Goal: Task Accomplishment & Management: Manage account settings

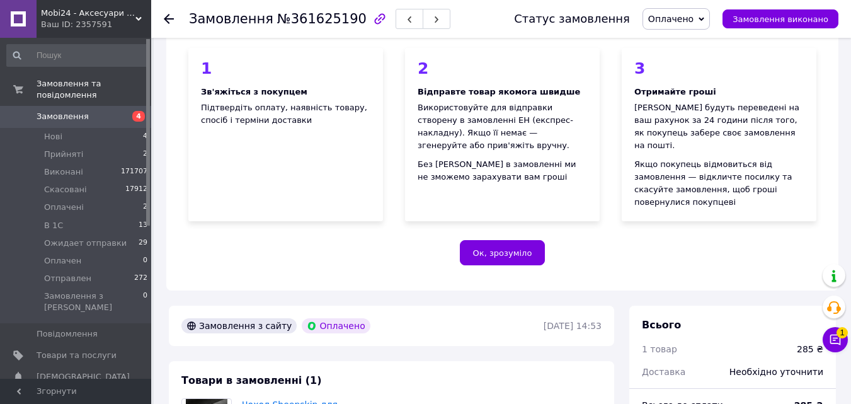
scroll to position [315, 0]
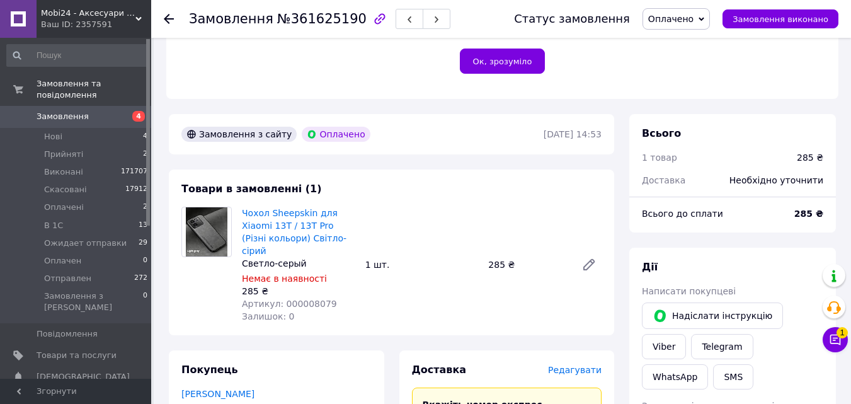
click at [117, 106] on link "Замовлення 4" at bounding box center [77, 116] width 155 height 21
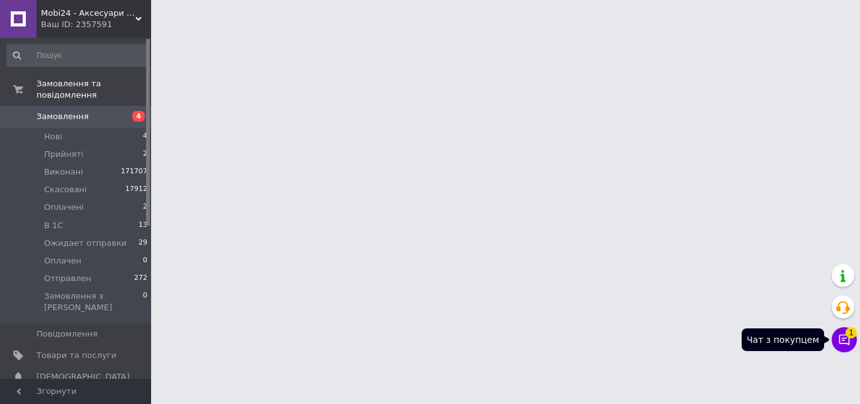
click at [842, 343] on icon at bounding box center [845, 339] width 11 height 11
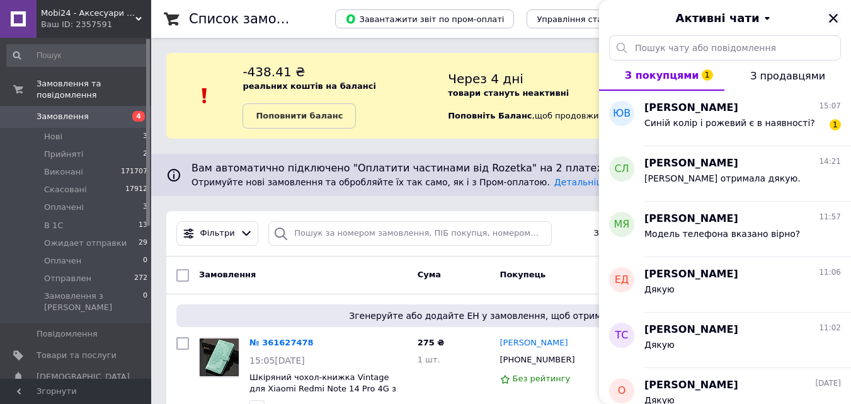
click at [836, 16] on icon "Закрити" at bounding box center [833, 18] width 9 height 9
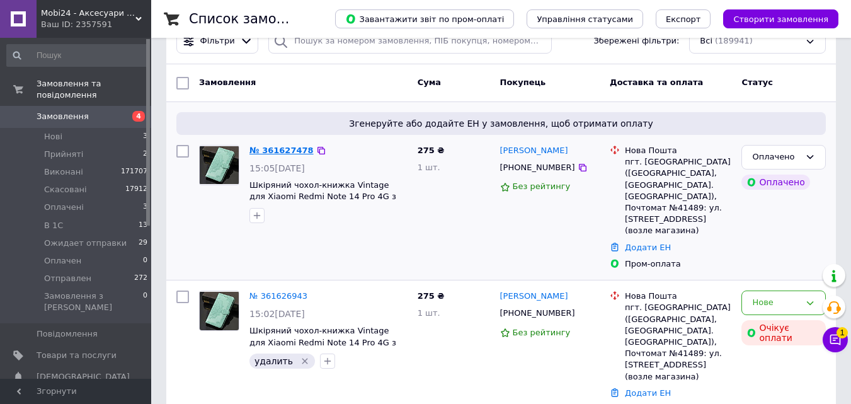
scroll to position [189, 0]
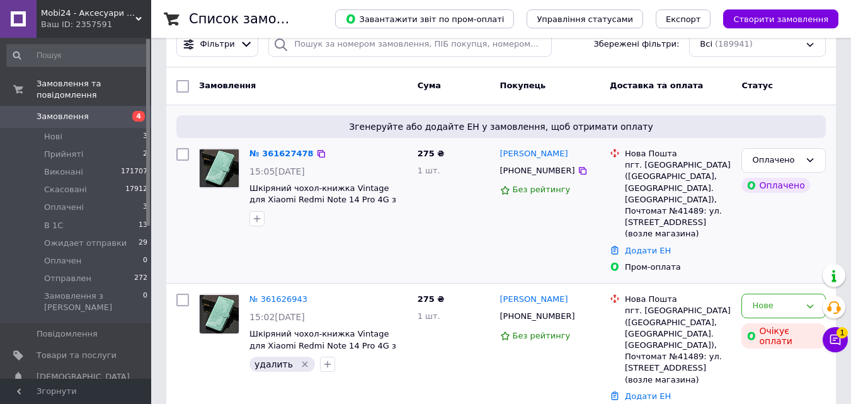
click at [218, 169] on img at bounding box center [219, 168] width 39 height 38
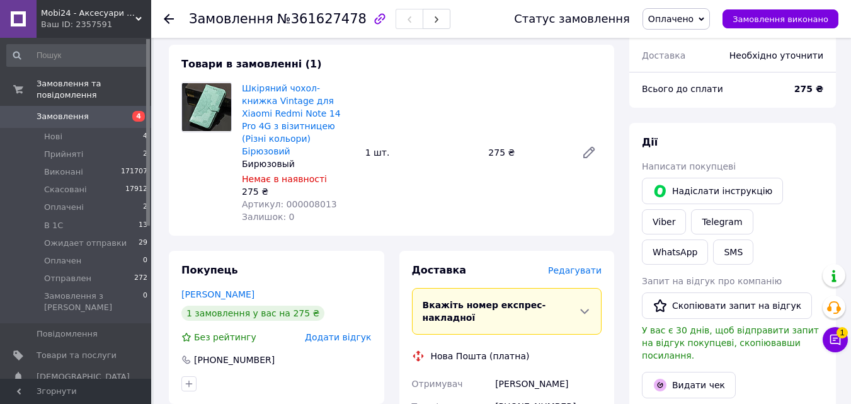
scroll to position [441, 0]
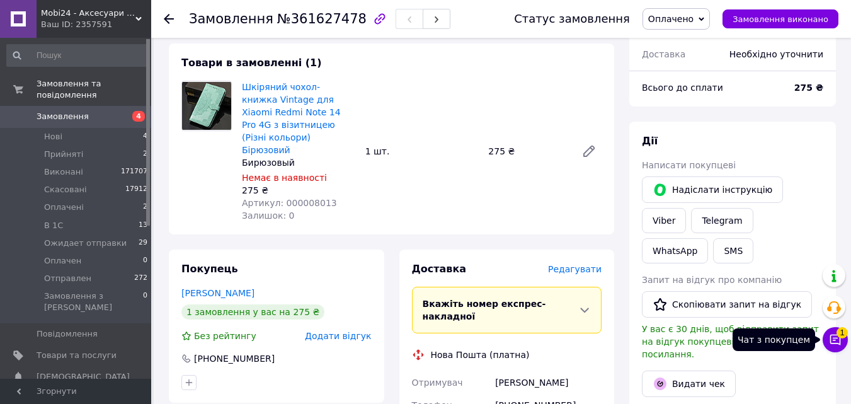
click at [833, 333] on button "Чат з покупцем 1" at bounding box center [835, 339] width 25 height 25
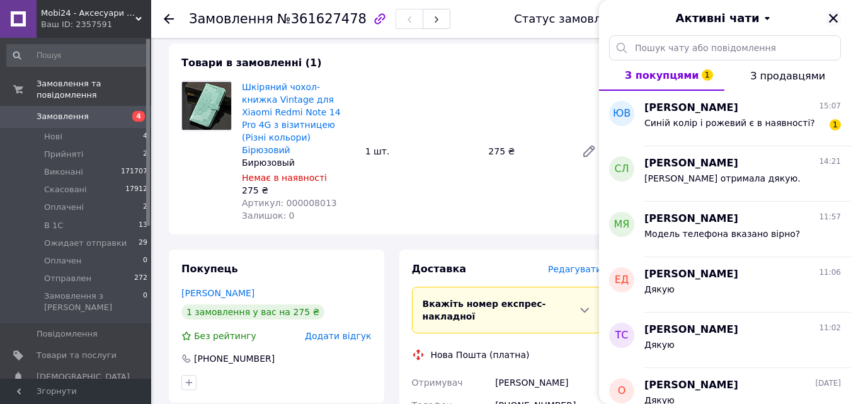
click at [832, 13] on icon "Закрити" at bounding box center [833, 18] width 11 height 11
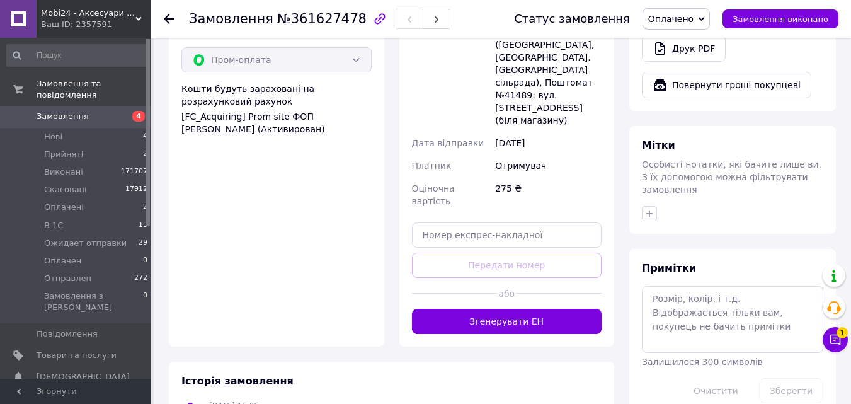
scroll to position [882, 0]
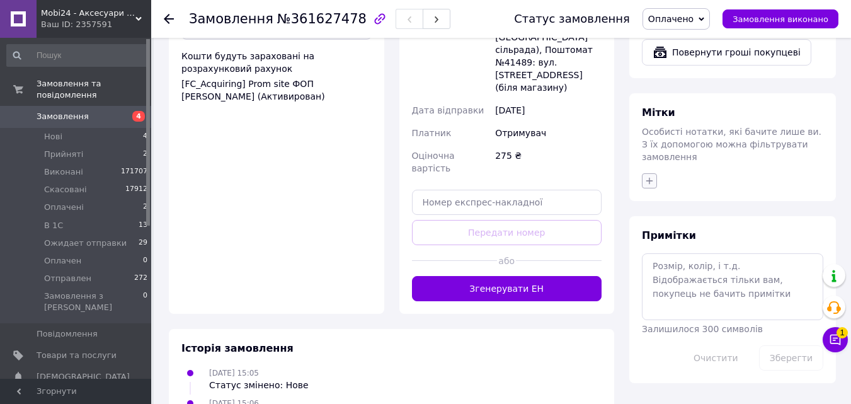
click at [650, 176] on icon "button" at bounding box center [649, 181] width 10 height 10
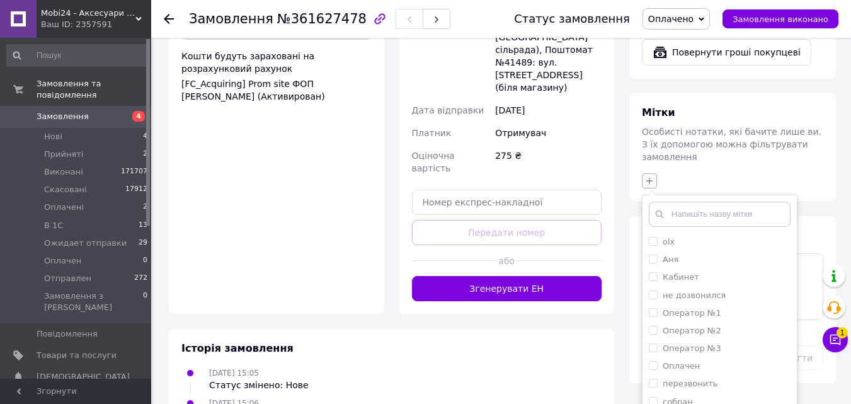
scroll to position [925, 0]
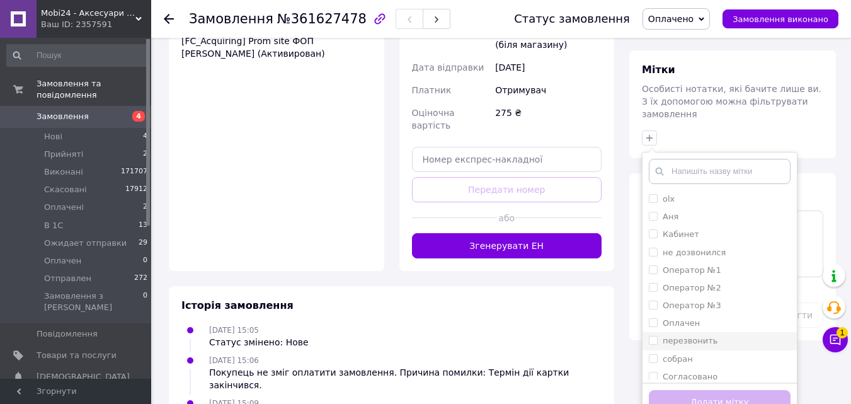
click at [651, 336] on input "перезвонить" at bounding box center [653, 340] width 8 height 8
checkbox input "true"
click at [662, 390] on button "Додати мітку" at bounding box center [720, 402] width 142 height 25
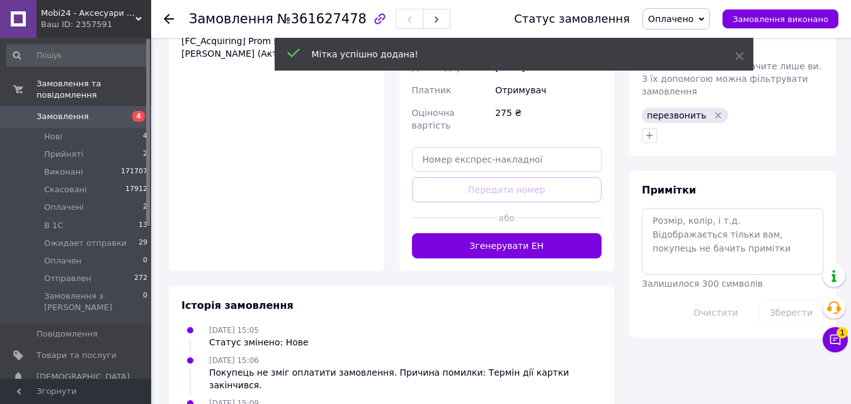
click at [118, 111] on span "4" at bounding box center [134, 116] width 35 height 11
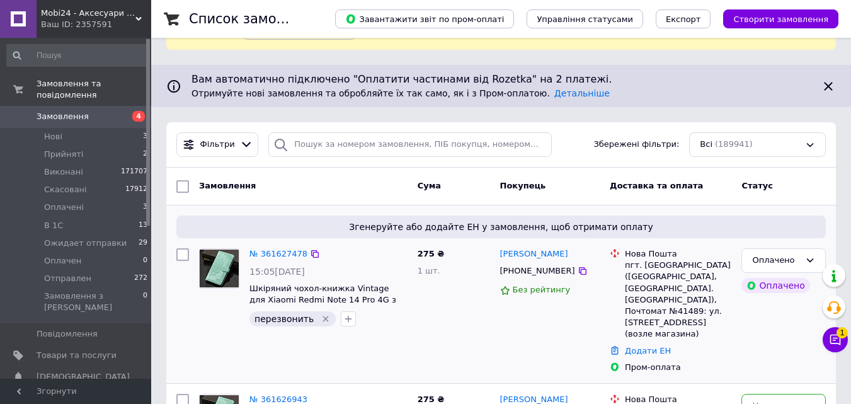
scroll to position [189, 0]
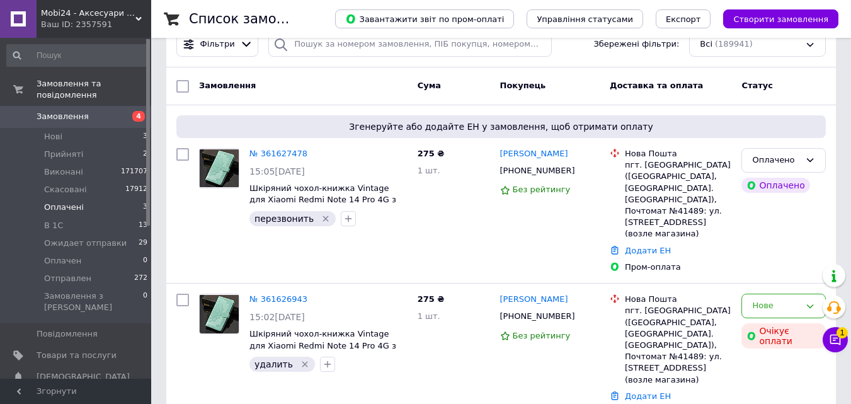
click at [105, 198] on li "Оплачені 3" at bounding box center [77, 207] width 155 height 18
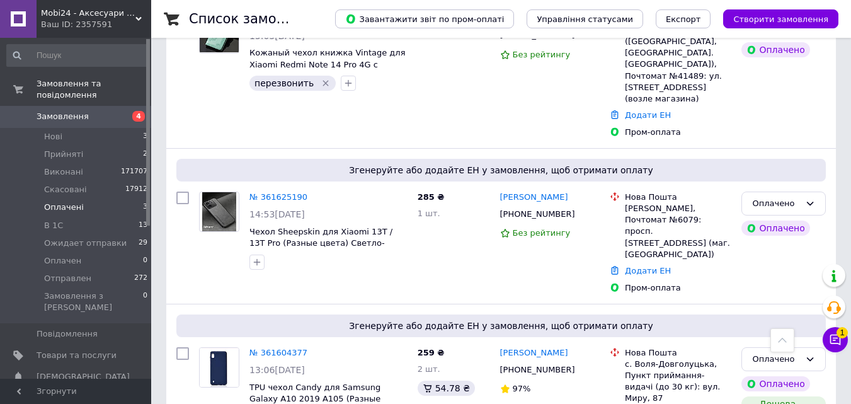
scroll to position [424, 0]
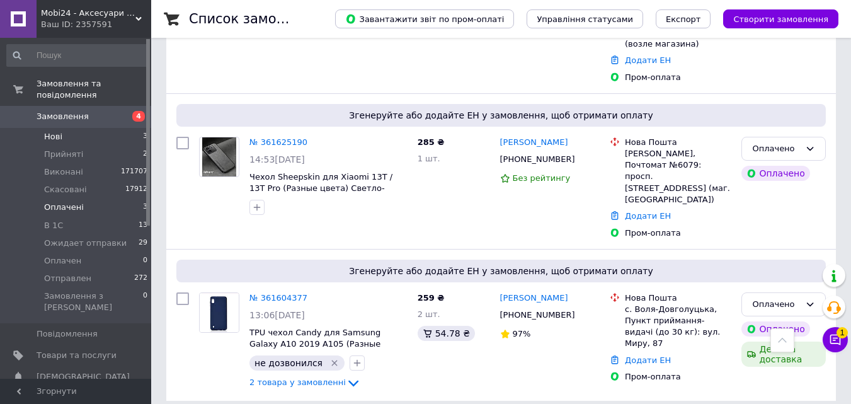
click at [127, 128] on li "Нові 3" at bounding box center [77, 137] width 155 height 18
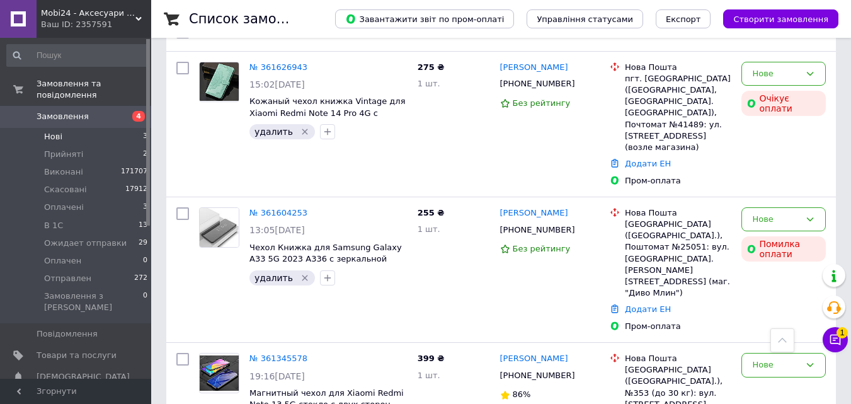
scroll to position [307, 0]
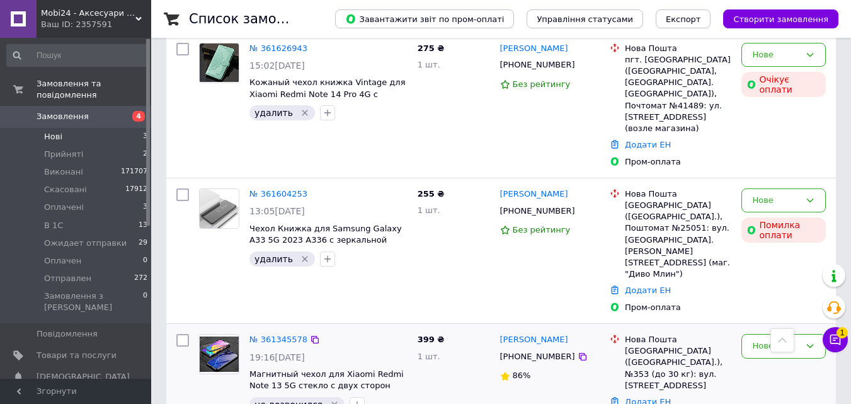
click at [207, 336] on img at bounding box center [219, 353] width 39 height 35
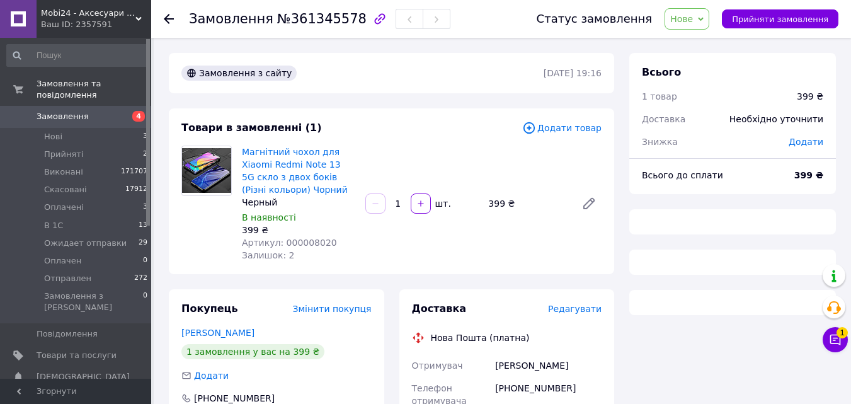
scroll to position [184, 0]
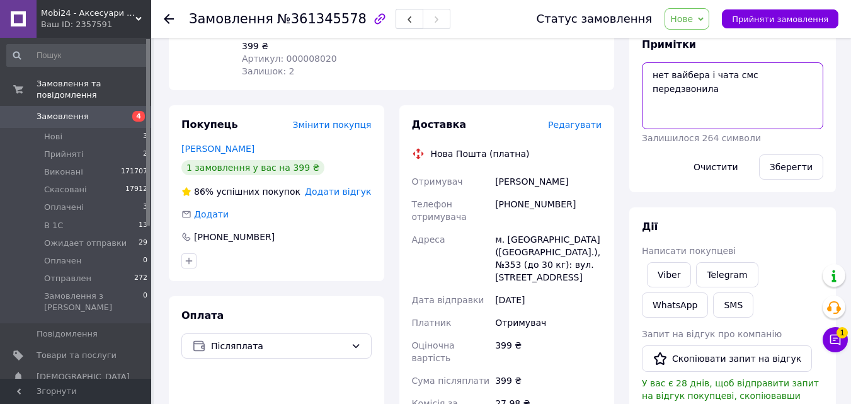
click at [814, 82] on textarea "нет вайбера і чата смс передзвонила" at bounding box center [732, 95] width 181 height 67
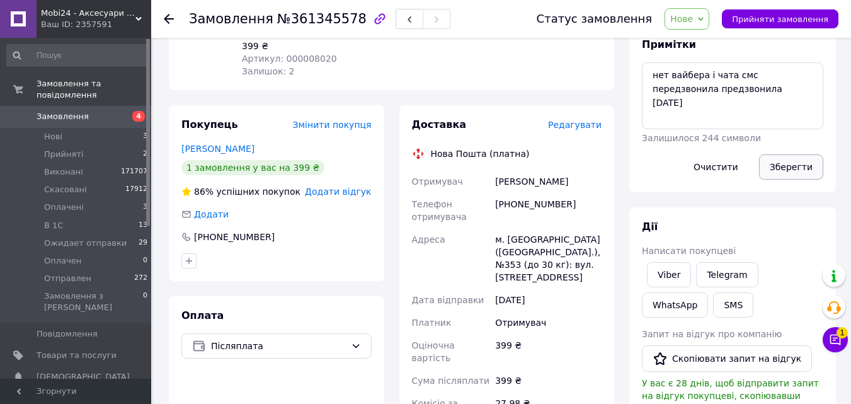
click at [792, 174] on button "Зберегти" at bounding box center [791, 166] width 64 height 25
click at [742, 101] on textarea "нет вайбера і чата смс передзвонила предзвонила 12.09.25" at bounding box center [732, 95] width 181 height 67
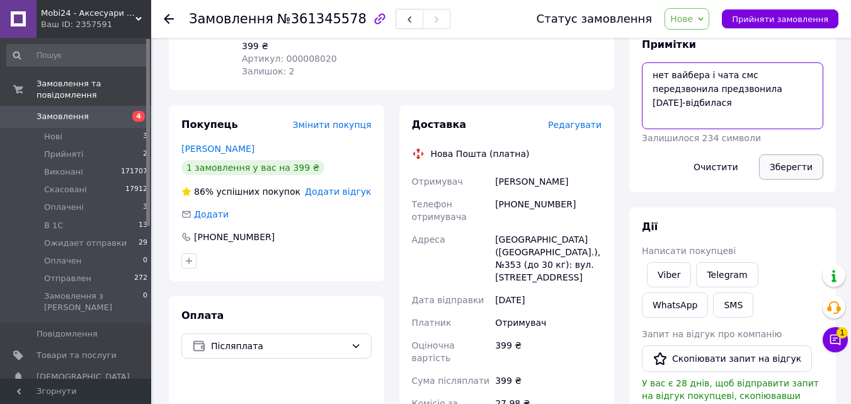
type textarea "нет вайбера і чата смс передзвонила предзвонила 12.09.25-відбилася"
click at [807, 164] on button "Зберегти" at bounding box center [791, 166] width 64 height 25
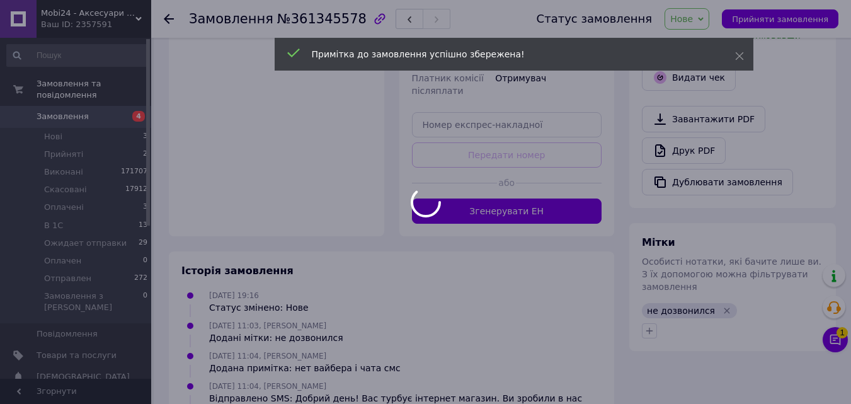
scroll to position [562, 0]
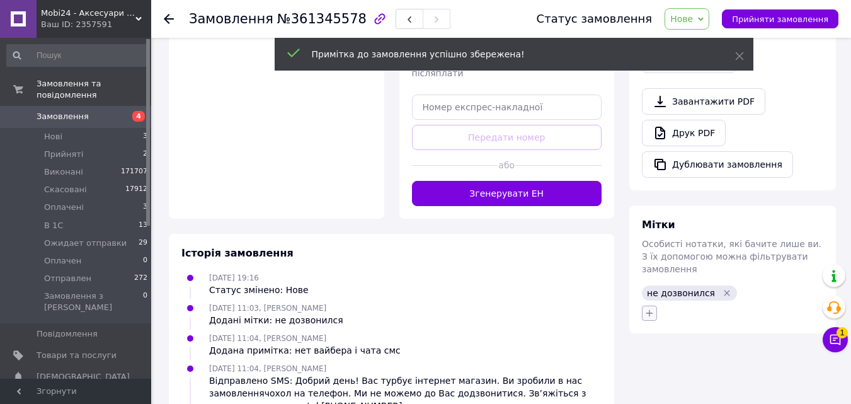
click at [649, 308] on icon "button" at bounding box center [649, 313] width 10 height 10
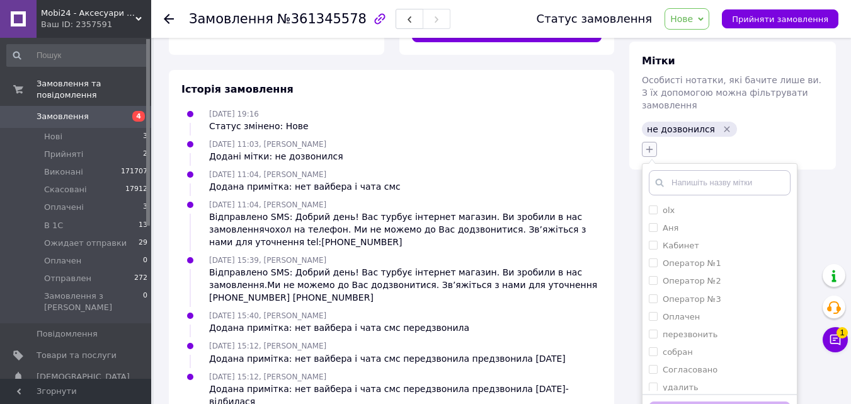
scroll to position [729, 0]
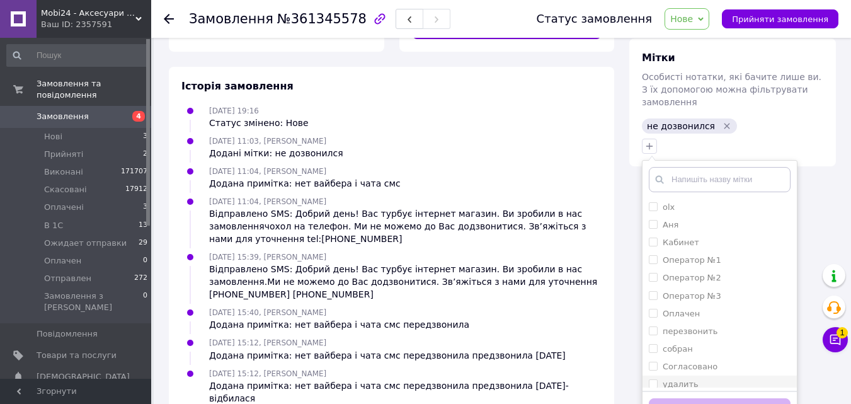
click at [655, 379] on input "удалить" at bounding box center [653, 383] width 8 height 8
checkbox input "true"
click at [685, 398] on button "Додати мітку" at bounding box center [720, 410] width 142 height 25
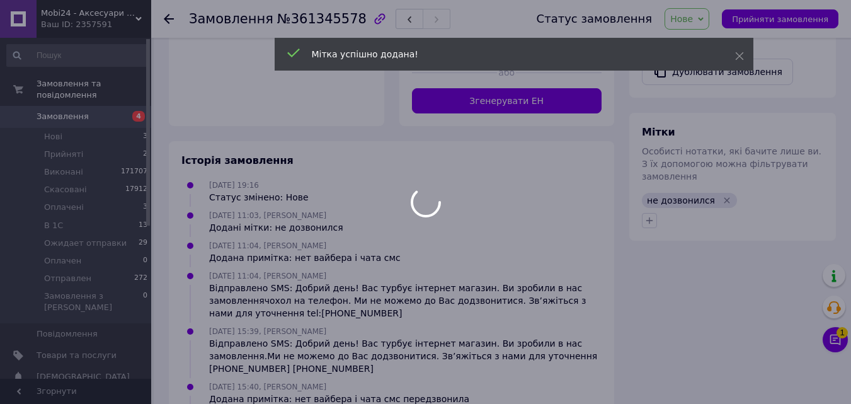
scroll to position [593, 0]
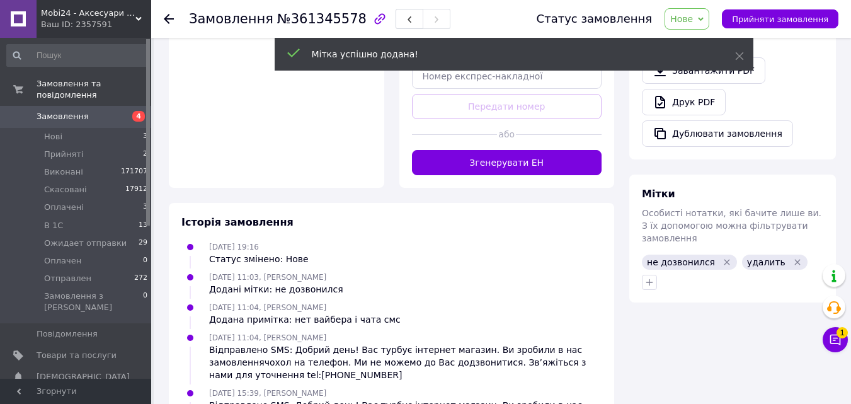
click at [724, 259] on icon "Видалити мітку" at bounding box center [727, 262] width 6 height 6
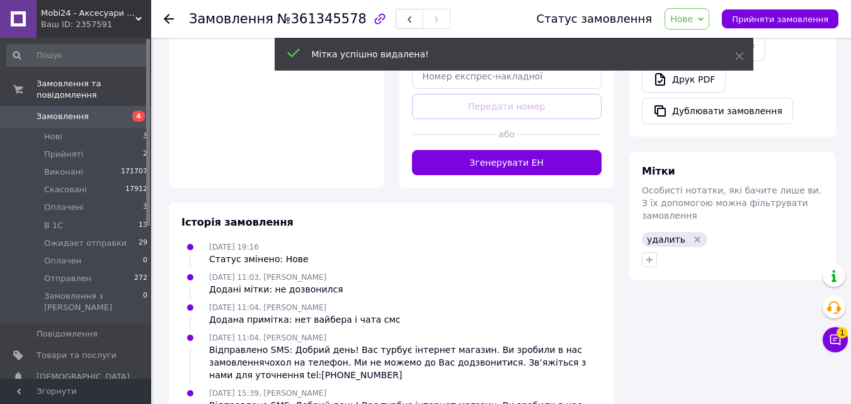
click at [107, 111] on span "Замовлення" at bounding box center [77, 116] width 80 height 11
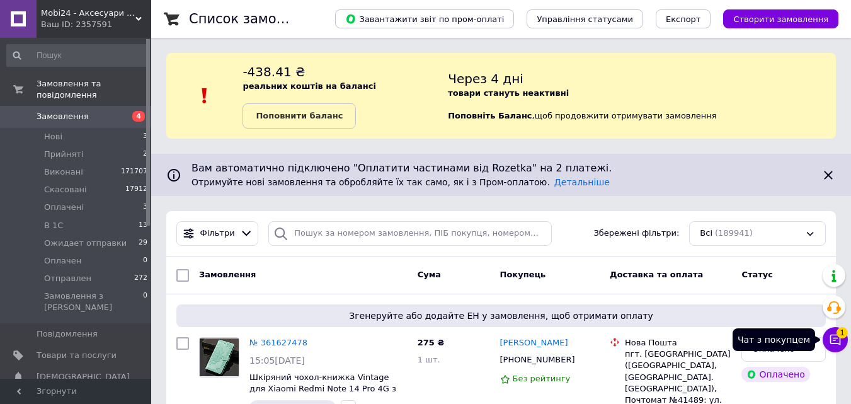
click at [844, 333] on span "1" at bounding box center [841, 332] width 11 height 11
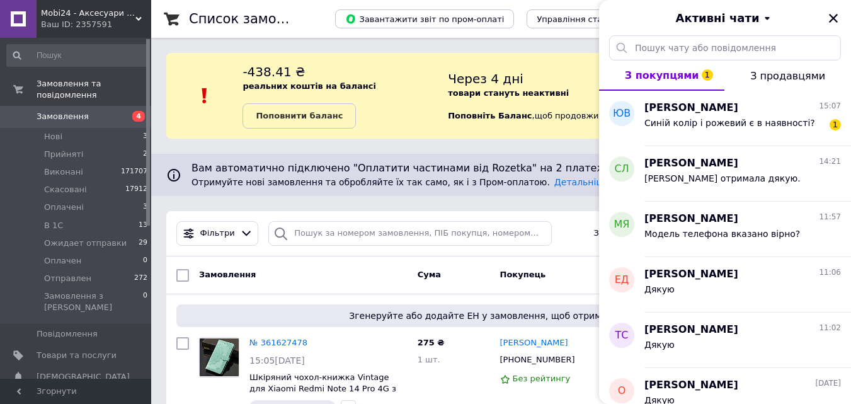
click at [100, 111] on span "Замовлення" at bounding box center [77, 116] width 80 height 11
click at [835, 14] on icon "Закрити" at bounding box center [833, 18] width 11 height 11
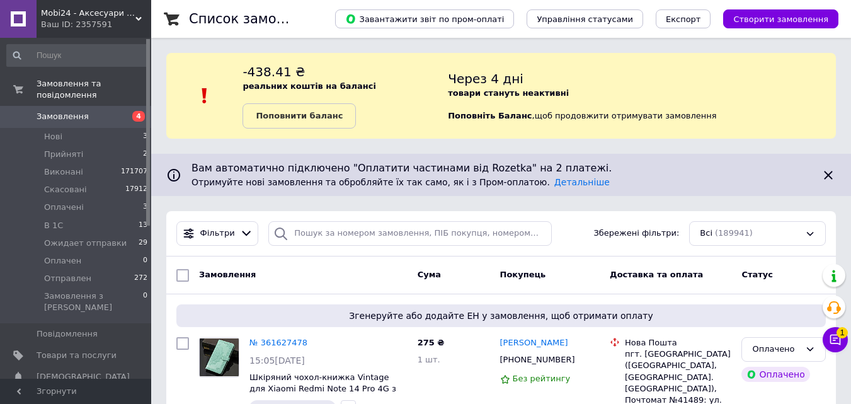
click at [112, 111] on span "Замовлення" at bounding box center [77, 116] width 80 height 11
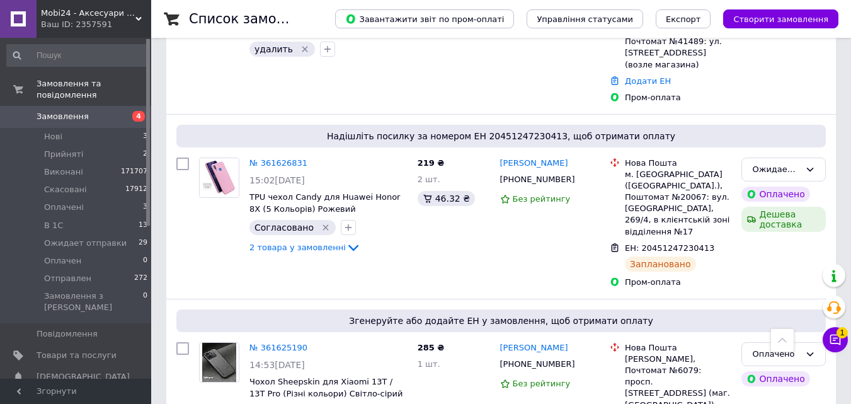
scroll to position [693, 0]
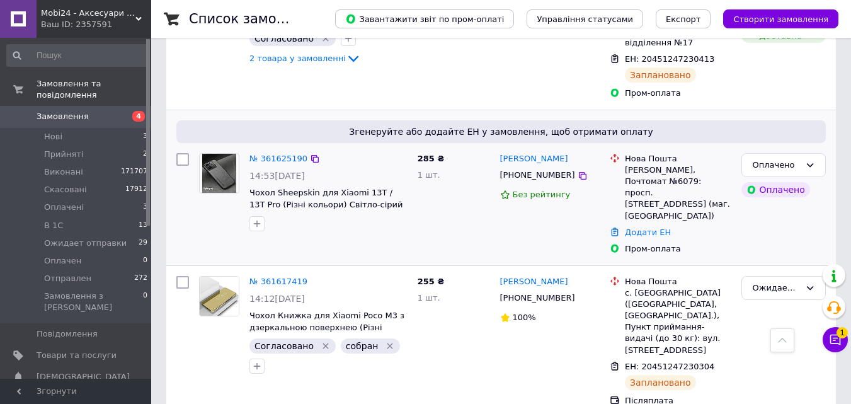
click at [217, 166] on img at bounding box center [218, 173] width 33 height 39
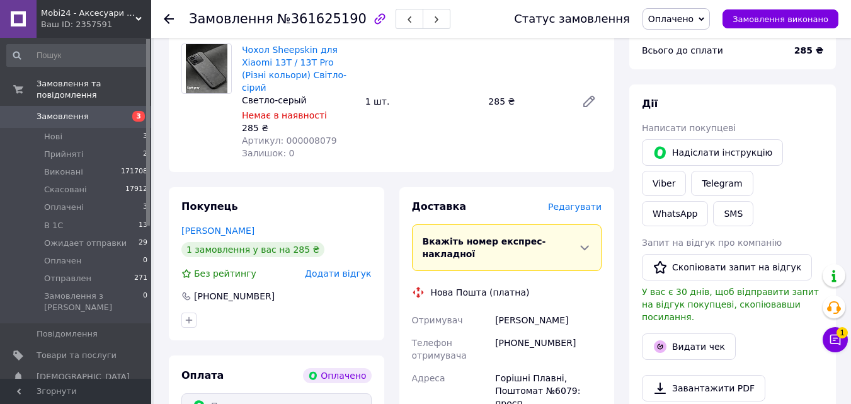
scroll to position [567, 0]
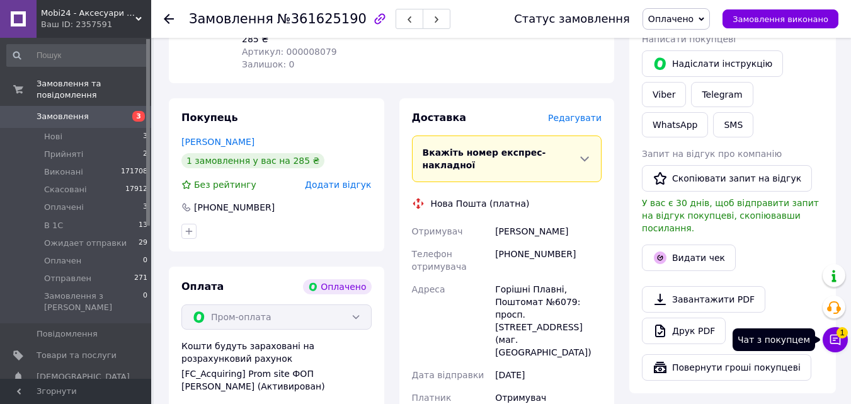
click at [833, 328] on button "Чат з покупцем 1" at bounding box center [835, 339] width 25 height 25
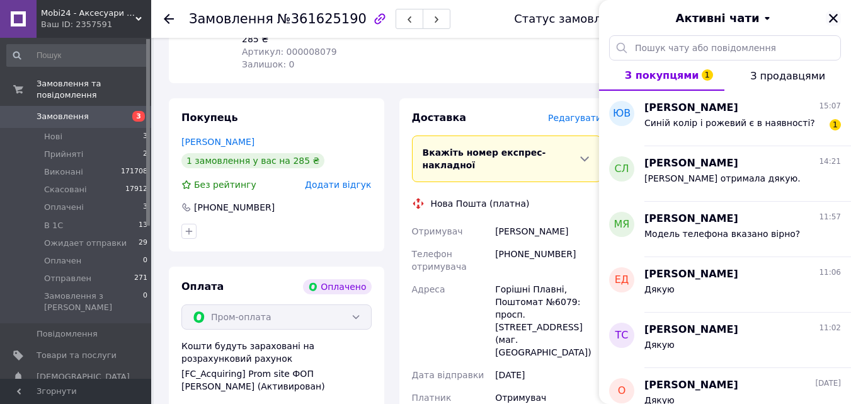
click at [838, 14] on icon "Закрити" at bounding box center [833, 18] width 11 height 11
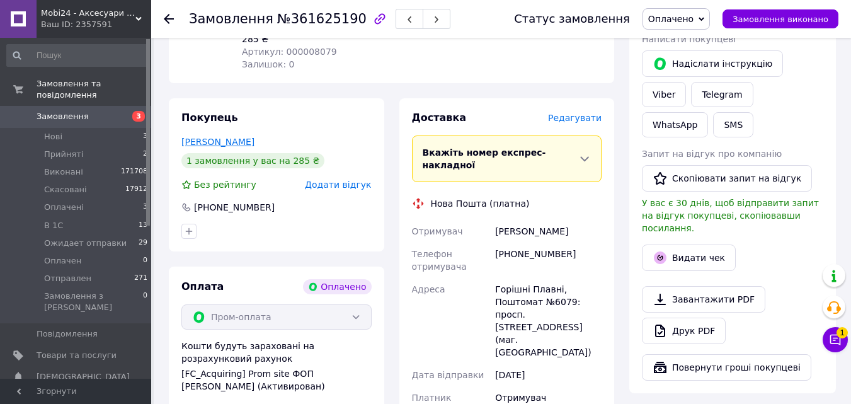
click at [216, 137] on link "[PERSON_NAME]" at bounding box center [217, 142] width 73 height 10
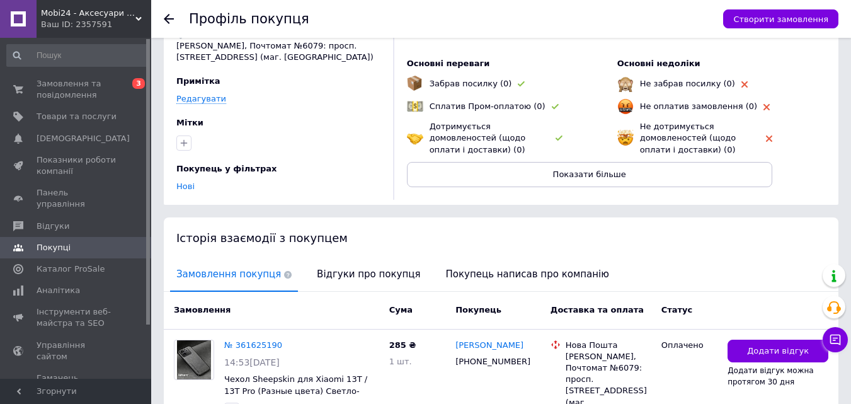
scroll to position [161, 0]
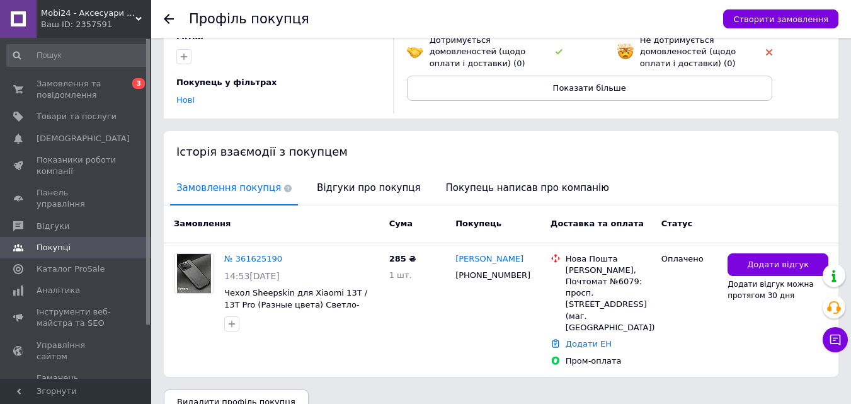
click at [169, 16] on icon at bounding box center [169, 19] width 10 height 10
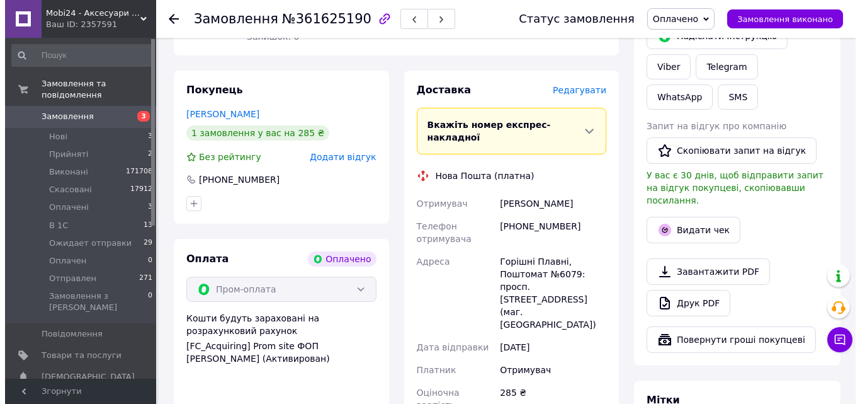
scroll to position [487, 0]
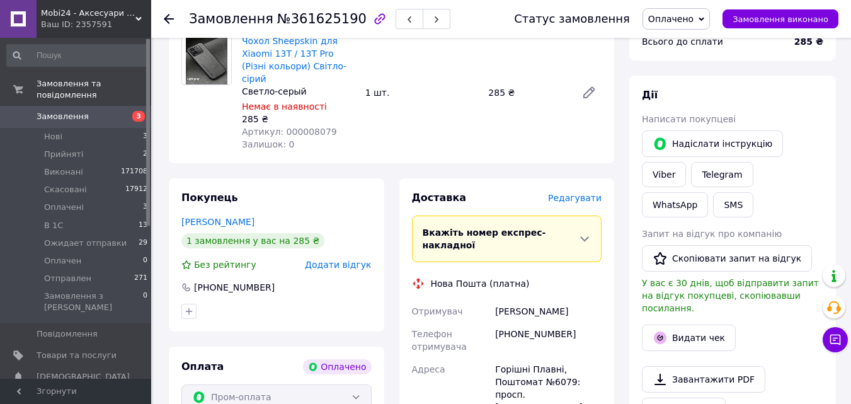
click at [581, 193] on span "Редагувати" at bounding box center [575, 198] width 54 height 10
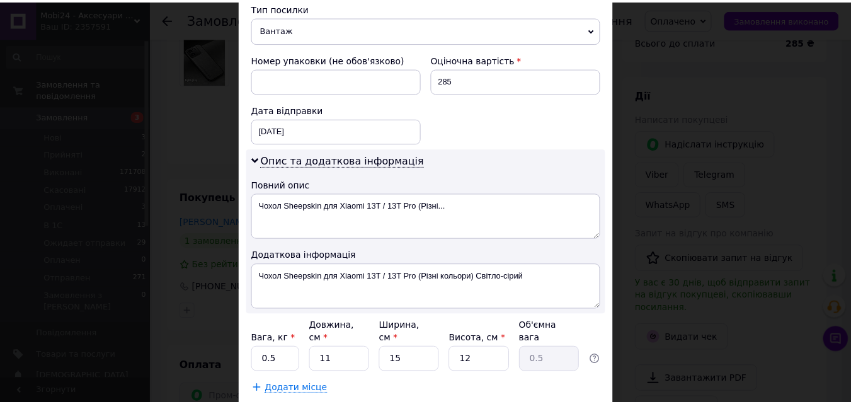
scroll to position [586, 0]
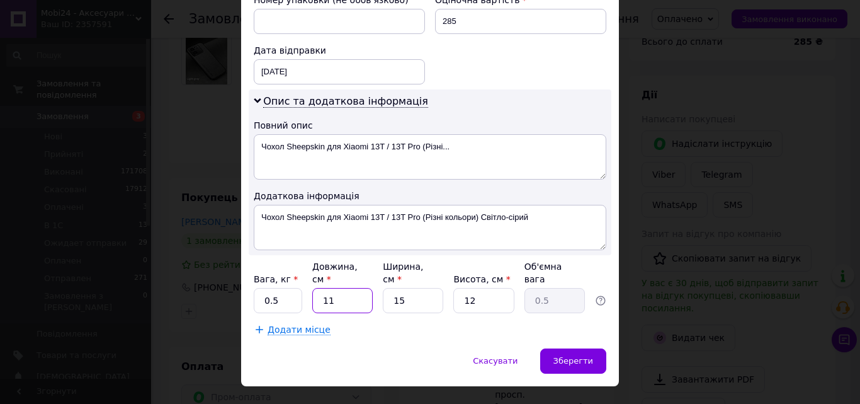
click at [349, 288] on input "11" at bounding box center [342, 300] width 60 height 25
type input "2"
type input "0.1"
type input "25"
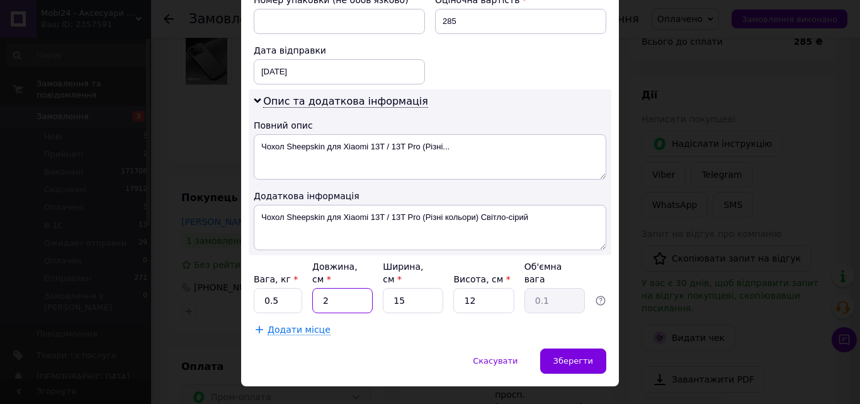
type input "1.13"
type input "25"
click at [408, 288] on input "15" at bounding box center [413, 300] width 60 height 25
type input "1"
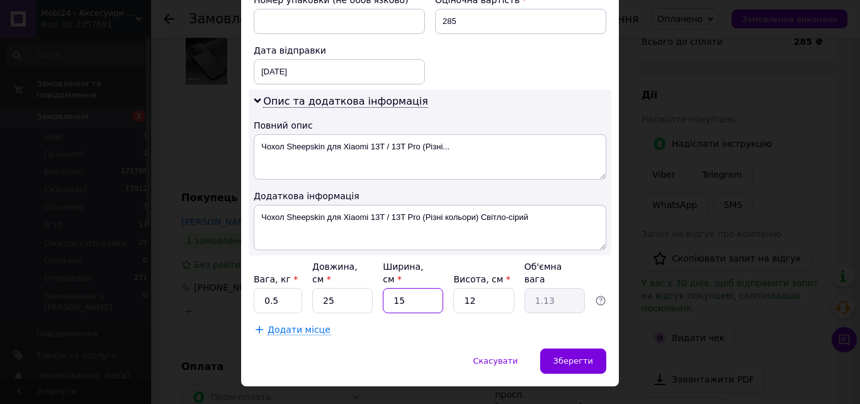
type input "0.1"
type input "12"
type input "0.9"
type input "12"
click at [498, 288] on input "12" at bounding box center [484, 300] width 60 height 25
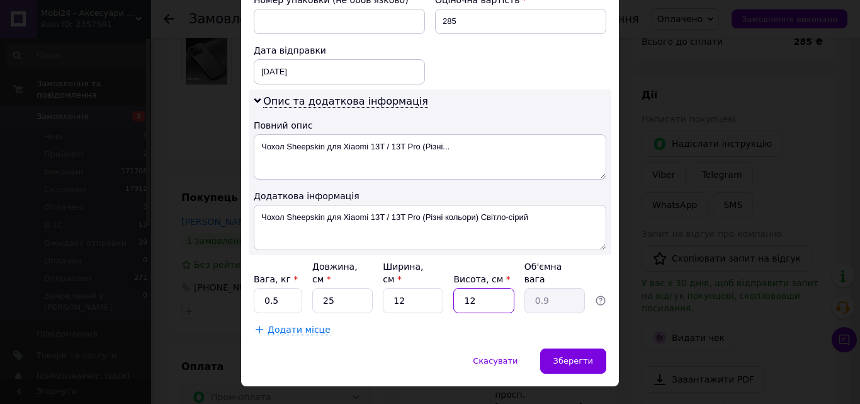
click at [498, 288] on input "12" at bounding box center [484, 300] width 60 height 25
type input "4"
type input "0.3"
type input "4"
click at [589, 356] on span "Зберегти" at bounding box center [574, 360] width 40 height 9
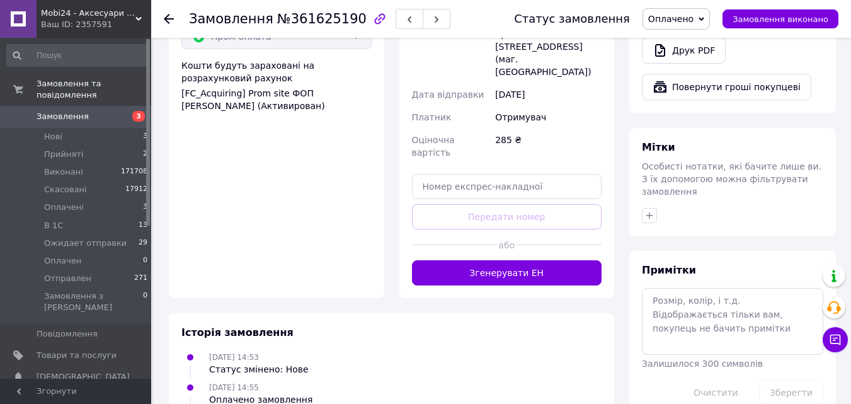
scroll to position [865, 0]
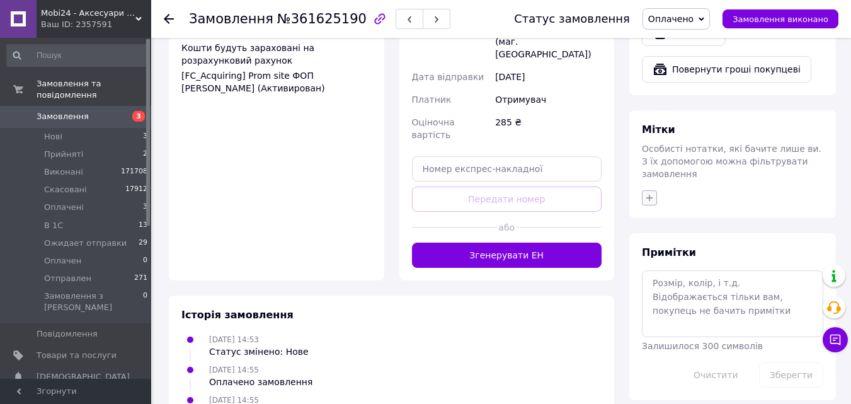
click at [650, 193] on icon "button" at bounding box center [649, 198] width 10 height 10
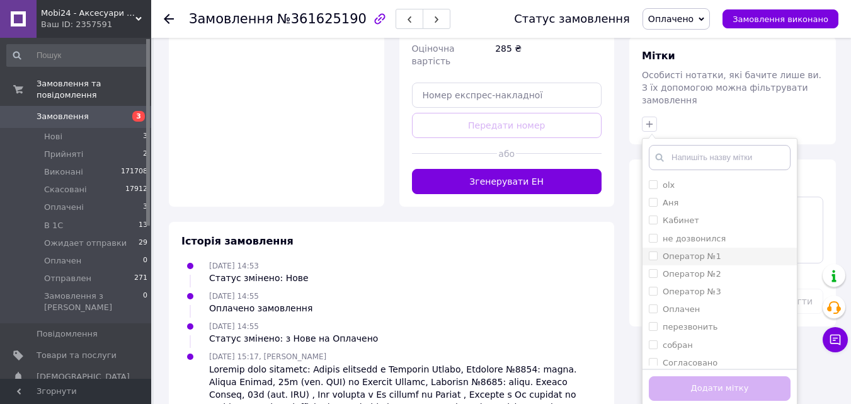
scroll to position [950, 0]
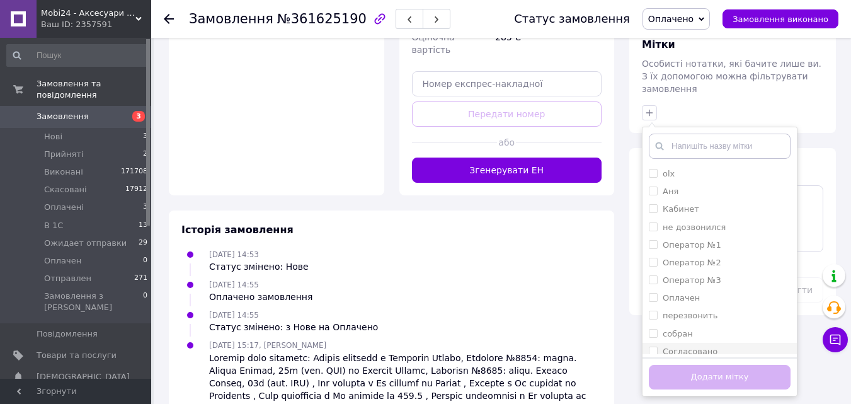
click at [654, 346] on input "Согласовано" at bounding box center [653, 350] width 8 height 8
checkbox input "true"
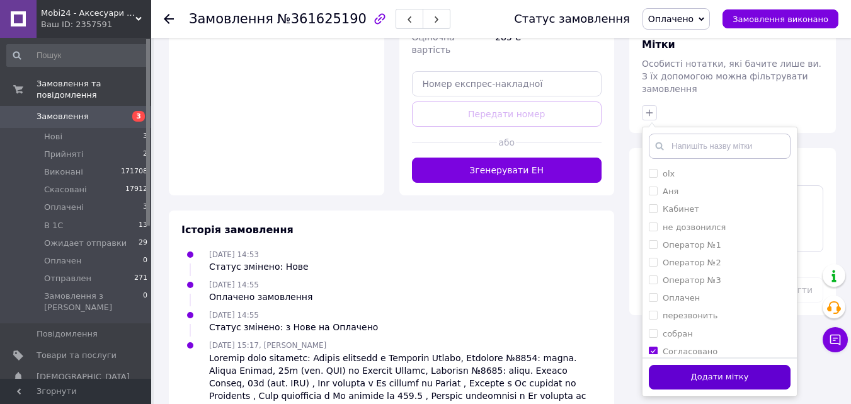
click at [705, 365] on button "Додати мітку" at bounding box center [720, 377] width 142 height 25
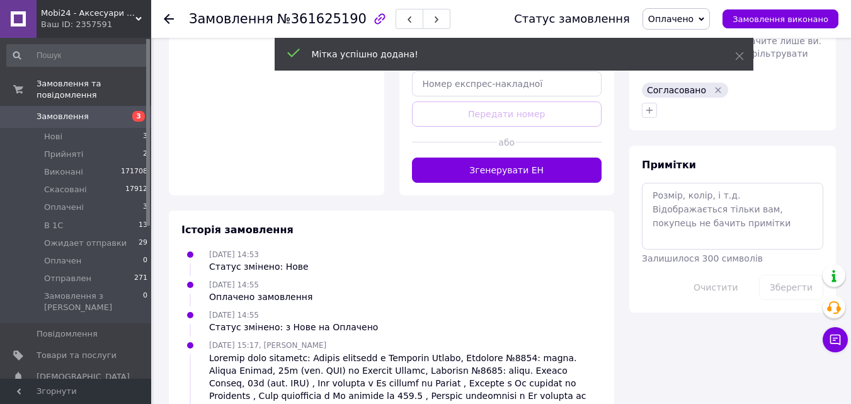
click at [710, 15] on span "Оплачено" at bounding box center [675, 18] width 67 height 21
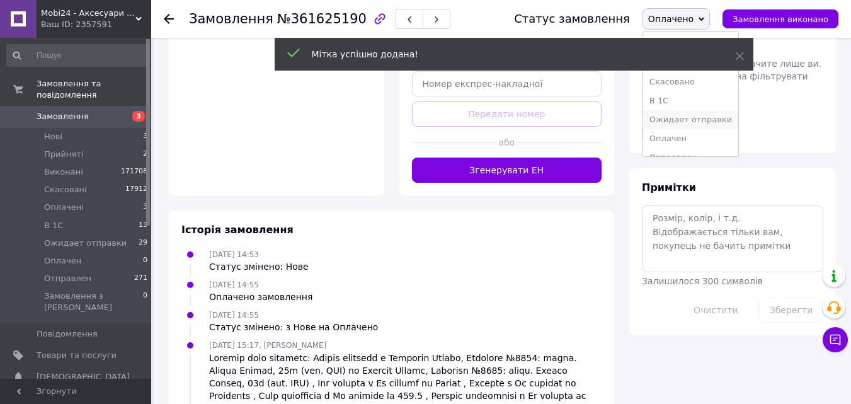
click at [723, 122] on li "Ожидает отправки" at bounding box center [690, 119] width 95 height 19
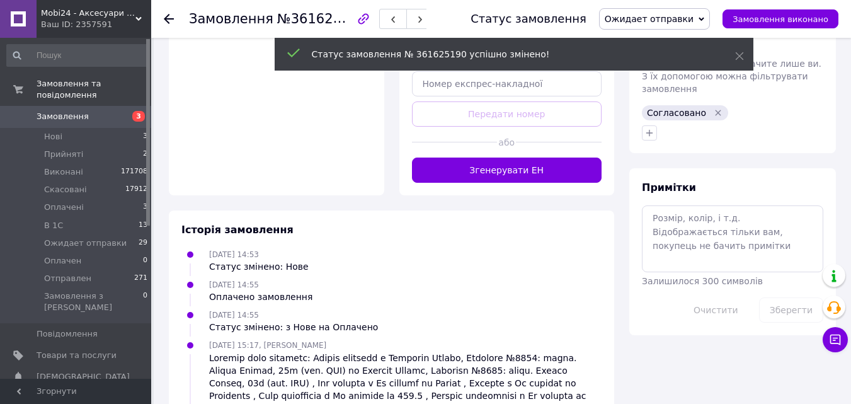
click at [110, 106] on link "Замовлення 3" at bounding box center [77, 116] width 155 height 21
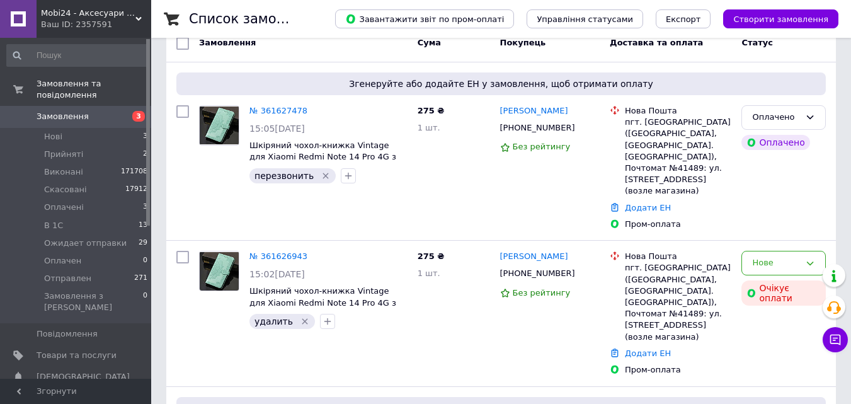
scroll to position [252, 0]
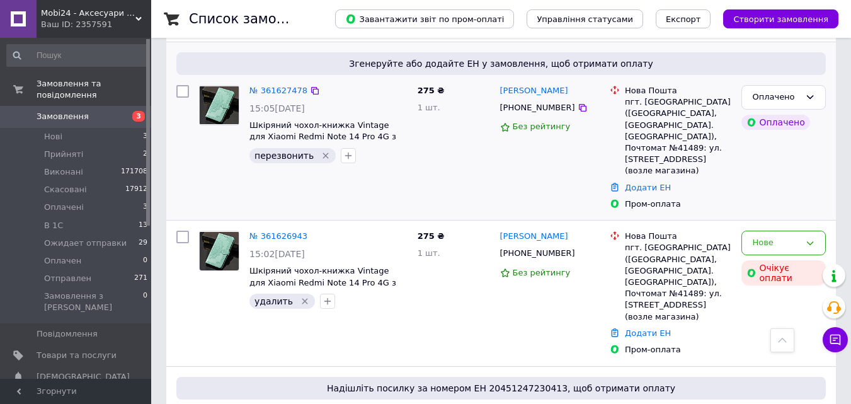
click at [215, 98] on img at bounding box center [219, 105] width 39 height 38
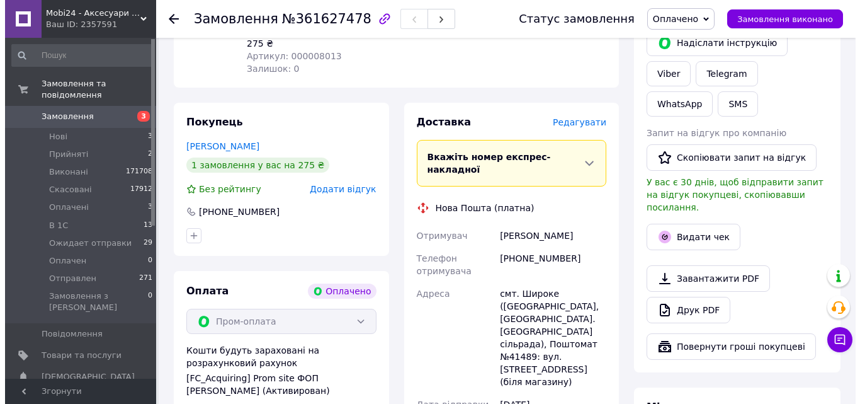
scroll to position [630, 0]
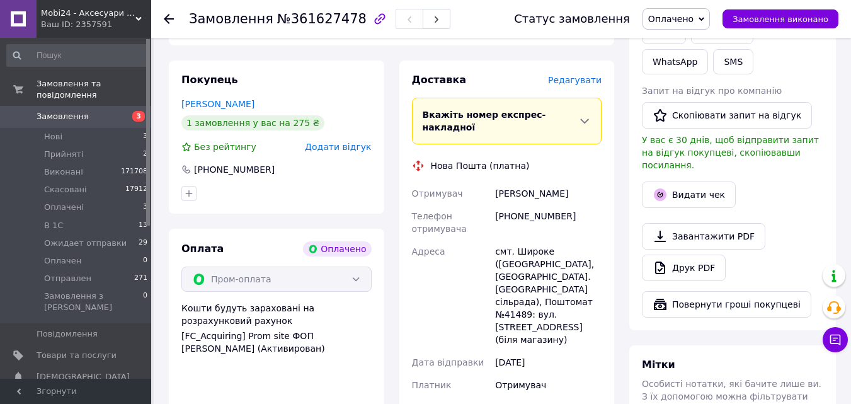
click at [589, 75] on span "Редагувати" at bounding box center [575, 80] width 54 height 10
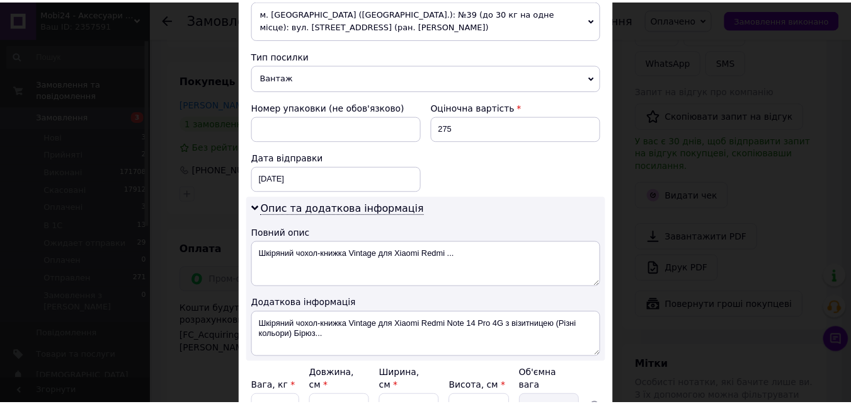
scroll to position [600, 0]
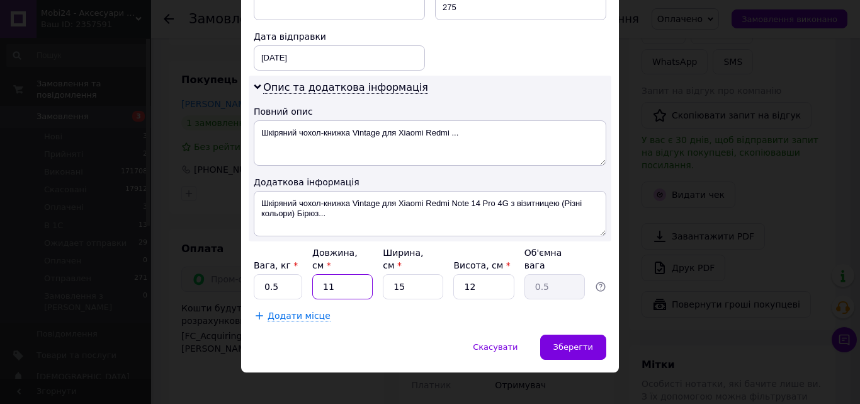
click at [354, 274] on input "11" at bounding box center [342, 286] width 60 height 25
type input "2"
type input "0.1"
type input "25"
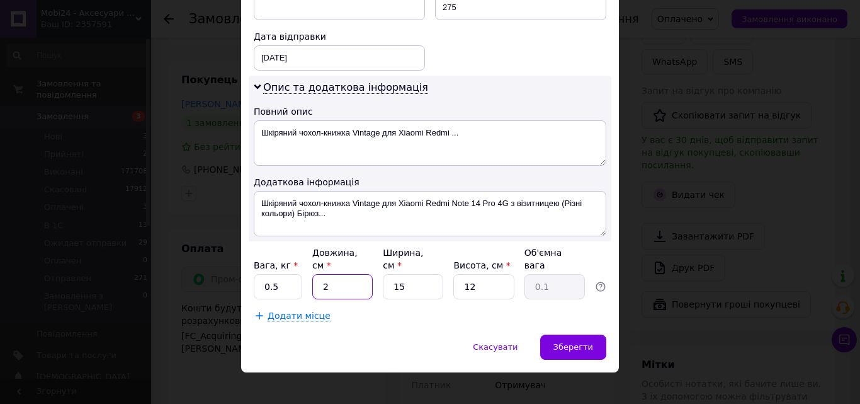
type input "1.13"
type input "25"
click at [420, 274] on input "15" at bounding box center [413, 286] width 60 height 25
type input "1"
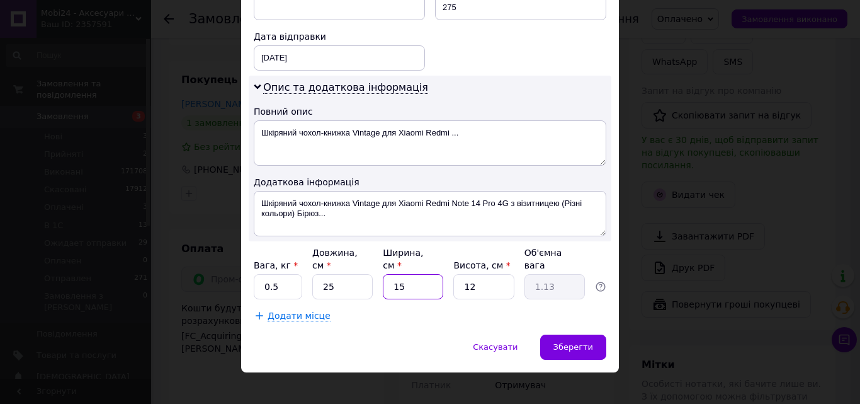
type input "0.1"
type input "12"
type input "0.9"
type input "12"
click at [475, 278] on input "12" at bounding box center [484, 286] width 60 height 25
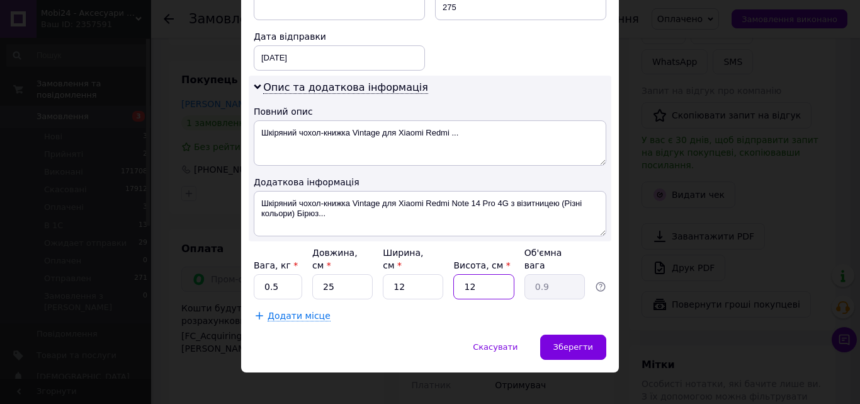
click at [475, 278] on input "12" at bounding box center [484, 286] width 60 height 25
type input "4"
type input "0.3"
type input "4"
click at [581, 334] on div "Зберегти" at bounding box center [573, 346] width 66 height 25
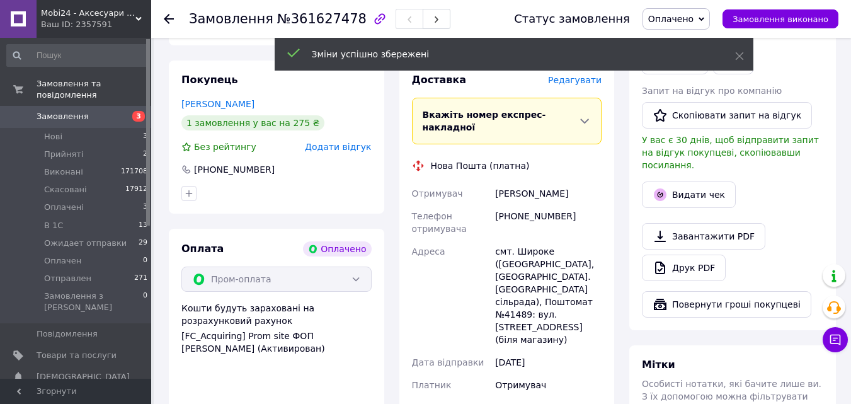
scroll to position [819, 0]
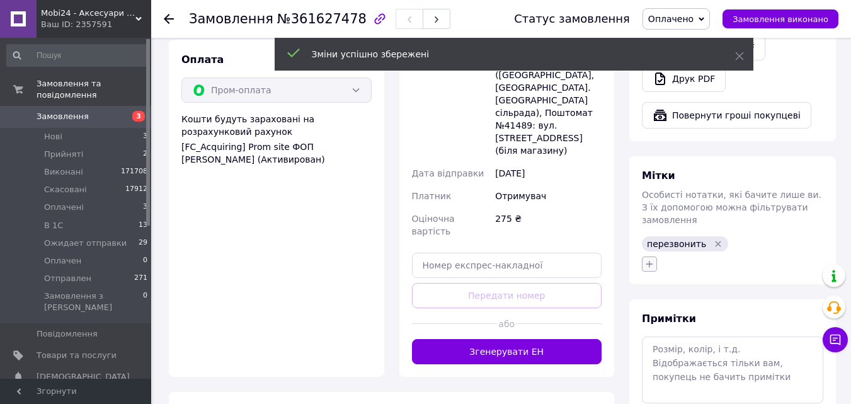
click at [649, 259] on icon "button" at bounding box center [649, 264] width 10 height 10
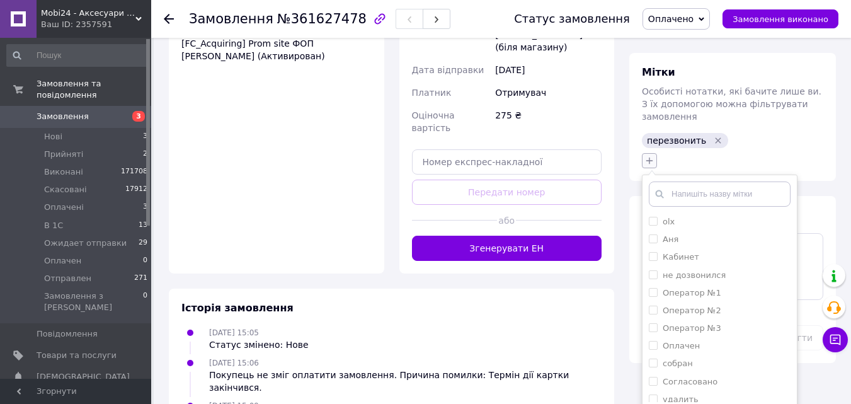
scroll to position [1008, 0]
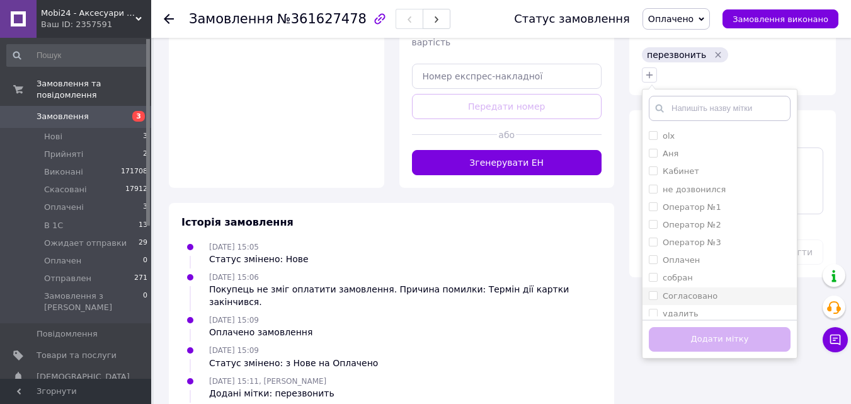
click at [652, 291] on input "Согласовано" at bounding box center [653, 295] width 8 height 8
checkbox input "true"
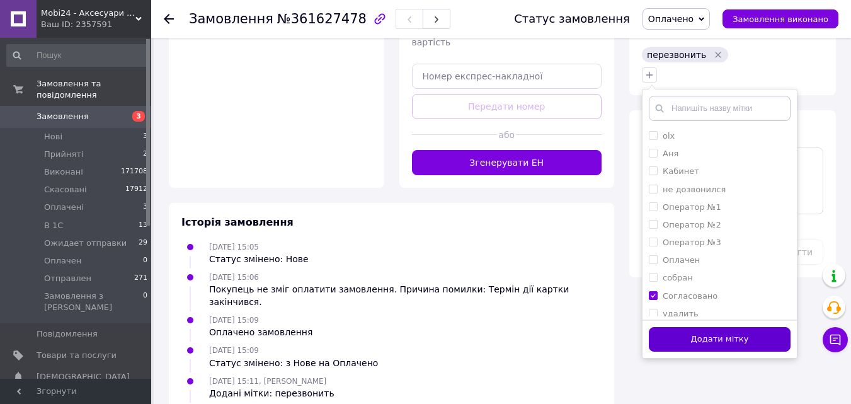
click at [688, 327] on button "Додати мітку" at bounding box center [720, 339] width 142 height 25
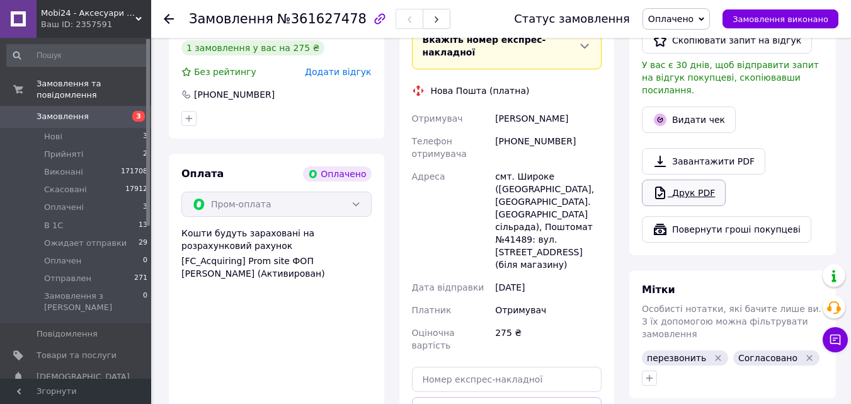
scroll to position [693, 0]
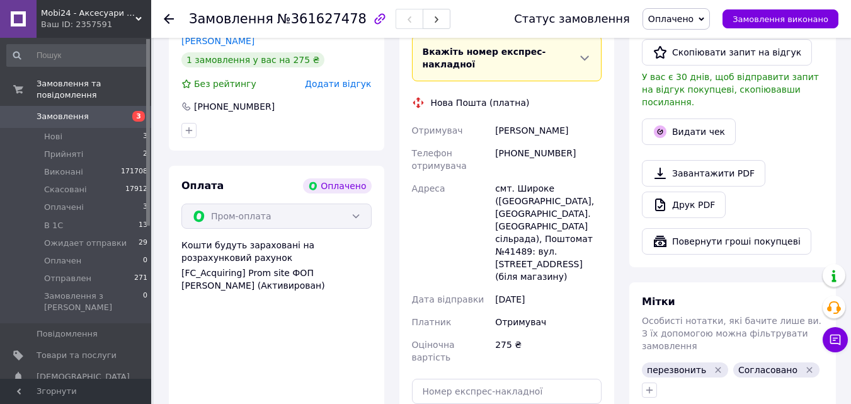
click at [716, 367] on icon "Видалити мітку" at bounding box center [719, 370] width 6 height 6
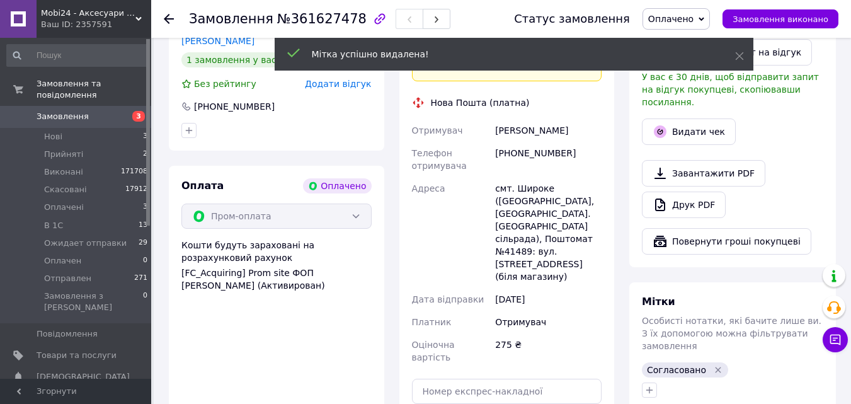
click at [704, 20] on icon at bounding box center [702, 19] width 6 height 6
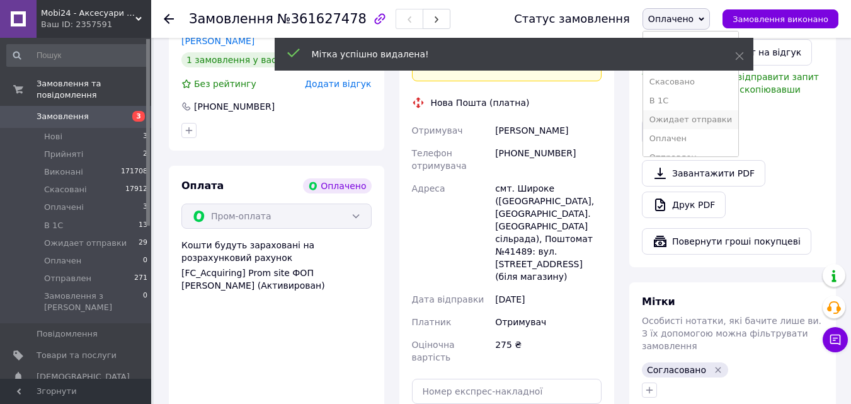
click at [716, 118] on li "Ожидает отправки" at bounding box center [690, 119] width 95 height 19
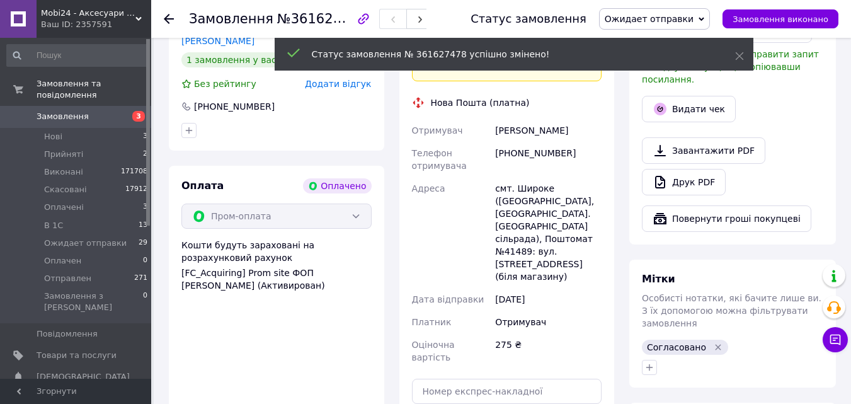
scroll to position [3, 0]
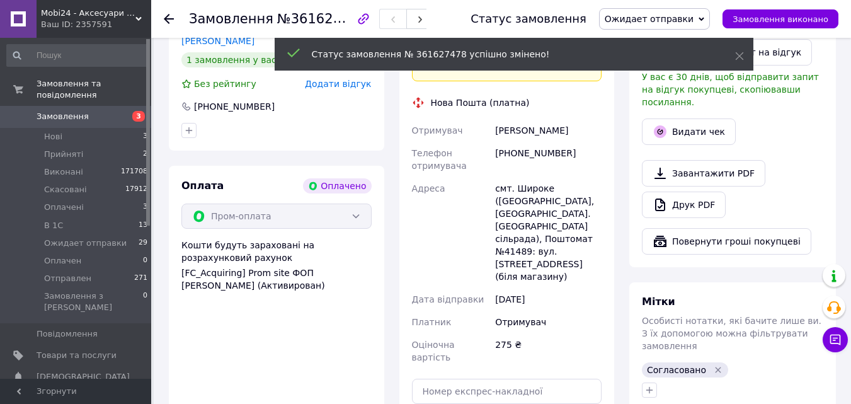
click at [113, 111] on span "Замовлення" at bounding box center [77, 116] width 80 height 11
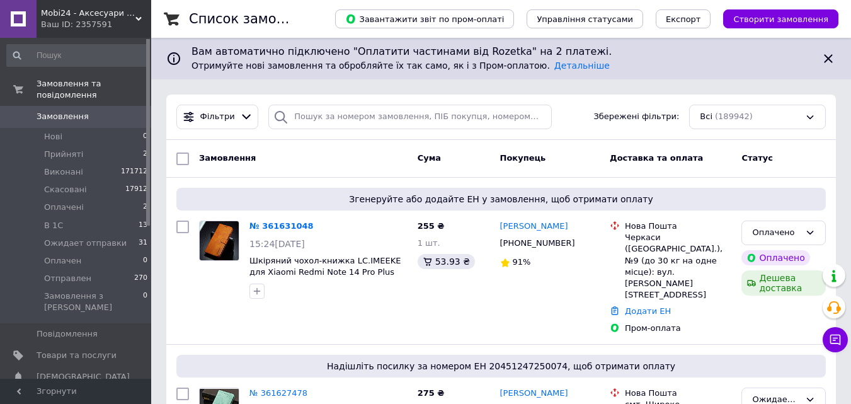
scroll to position [189, 0]
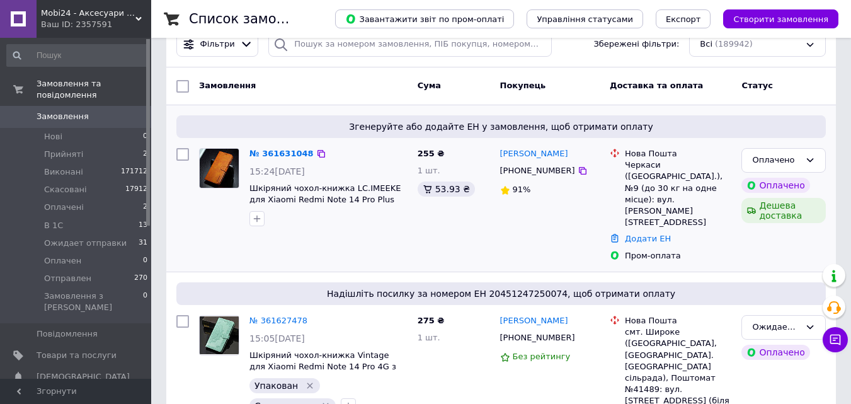
click at [214, 176] on img at bounding box center [219, 168] width 39 height 38
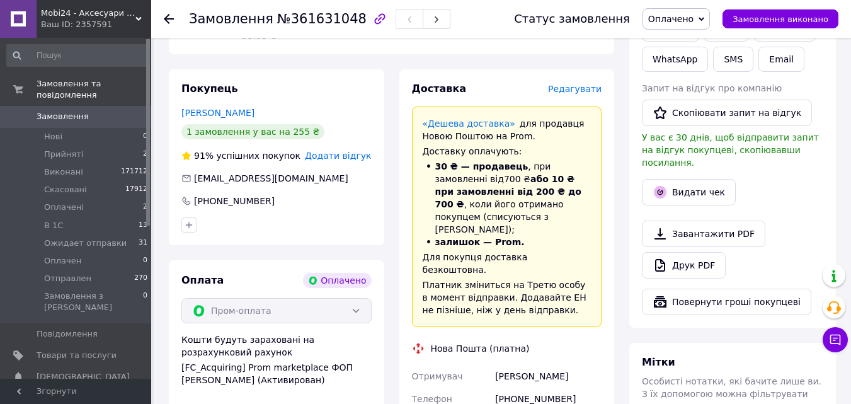
scroll to position [567, 0]
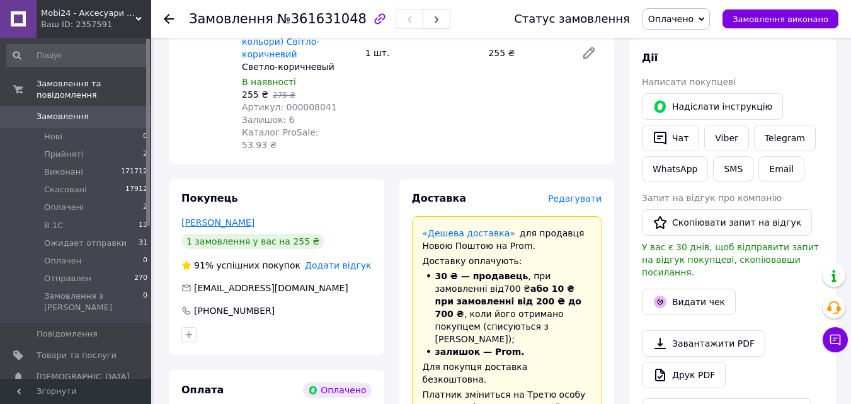
click at [233, 217] on link "[PERSON_NAME]" at bounding box center [217, 222] width 73 height 10
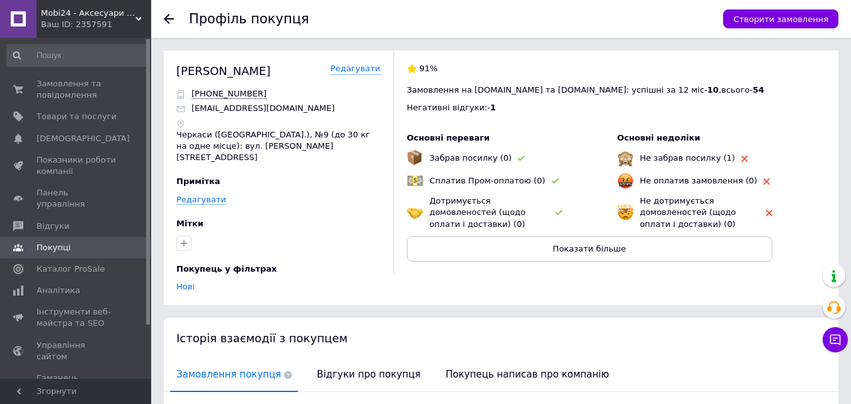
scroll to position [187, 0]
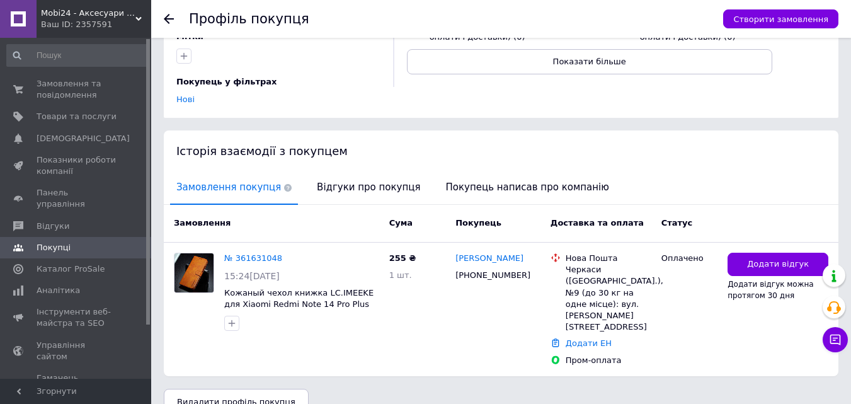
click at [166, 18] on use at bounding box center [169, 19] width 10 height 10
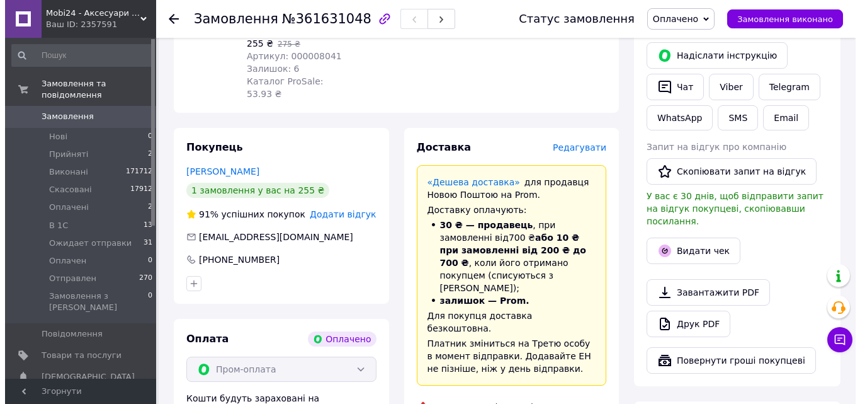
scroll to position [613, 0]
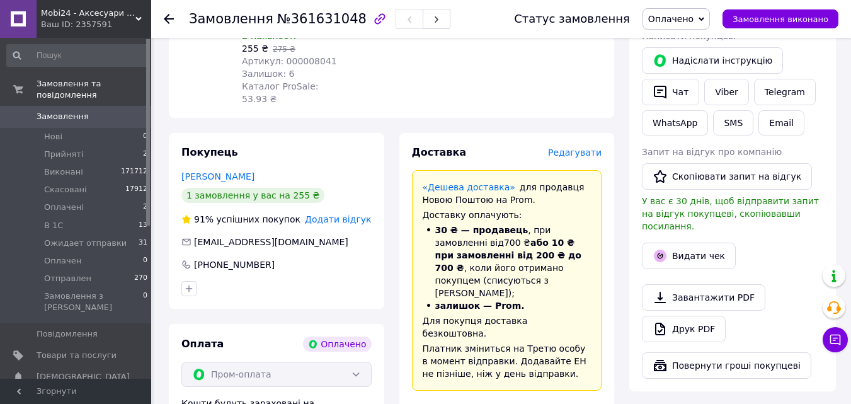
click at [588, 147] on span "Редагувати" at bounding box center [575, 152] width 54 height 10
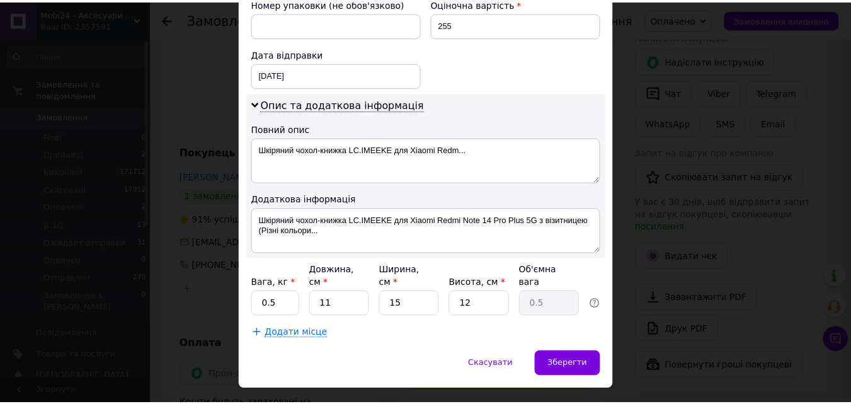
scroll to position [586, 0]
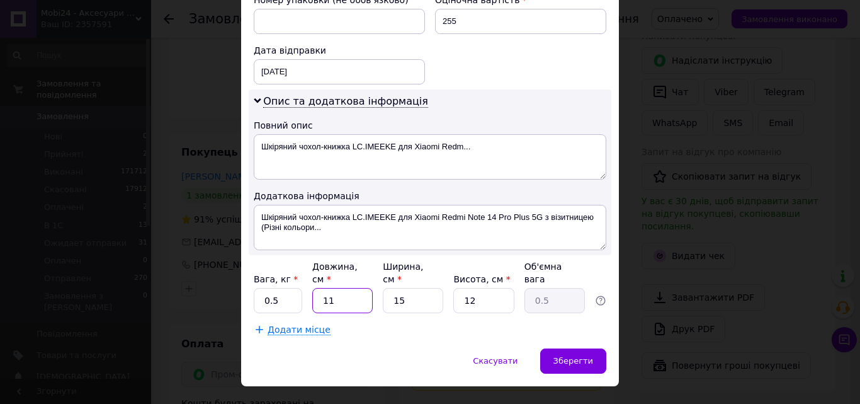
click at [340, 288] on input "11" at bounding box center [342, 300] width 60 height 25
type input "2"
type input "0.1"
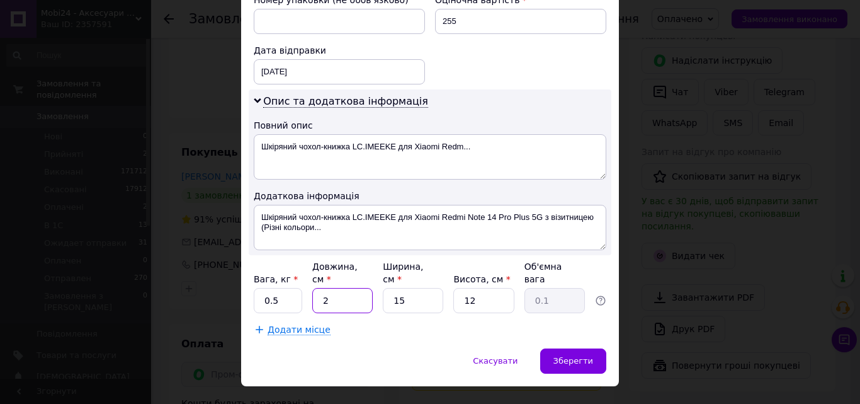
type input "25"
type input "1.13"
type input "25"
click at [411, 288] on input "15" at bounding box center [413, 300] width 60 height 25
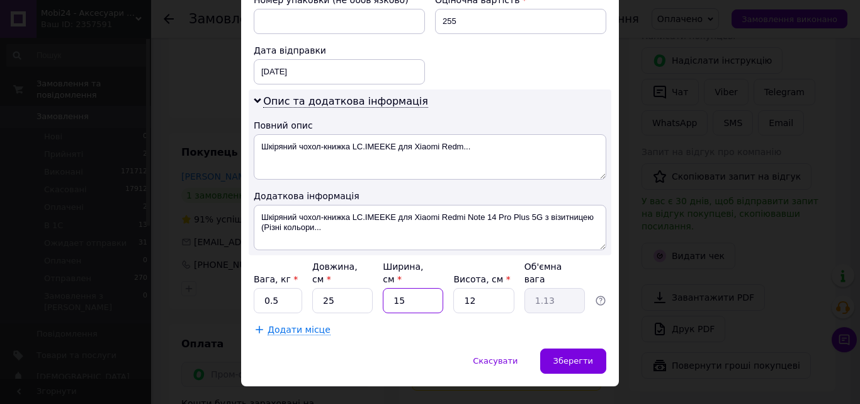
type input "1"
type input "0.1"
type input "12"
type input "0.9"
type input "12"
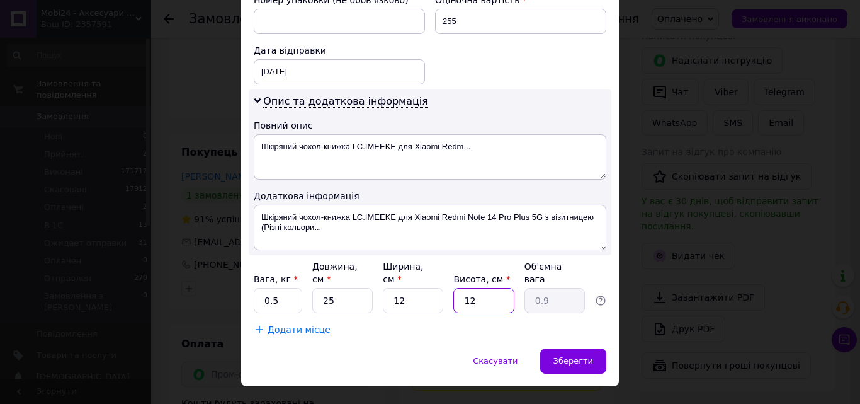
click at [491, 288] on input "12" at bounding box center [484, 300] width 60 height 25
type input "4"
type input "0.3"
type input "4"
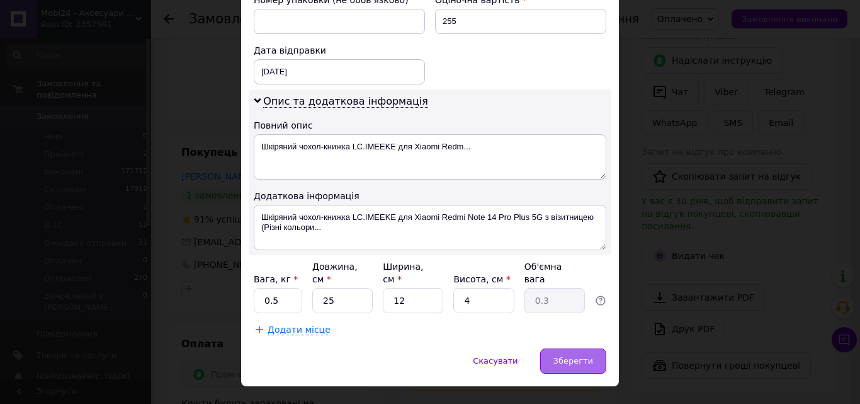
click at [586, 356] on span "Зберегти" at bounding box center [574, 360] width 40 height 9
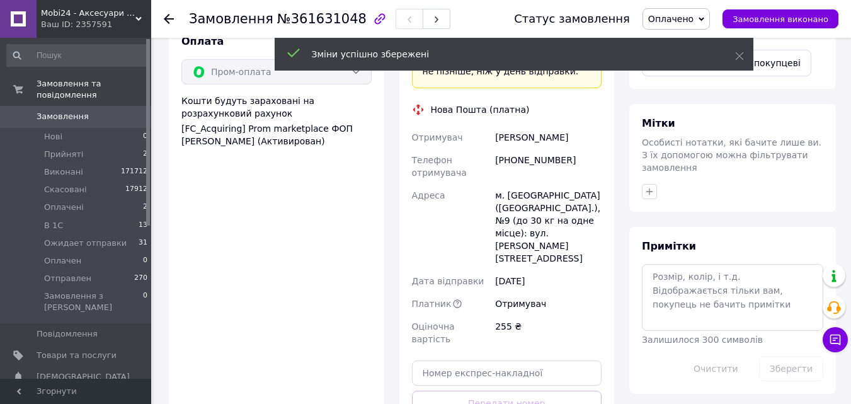
scroll to position [928, 0]
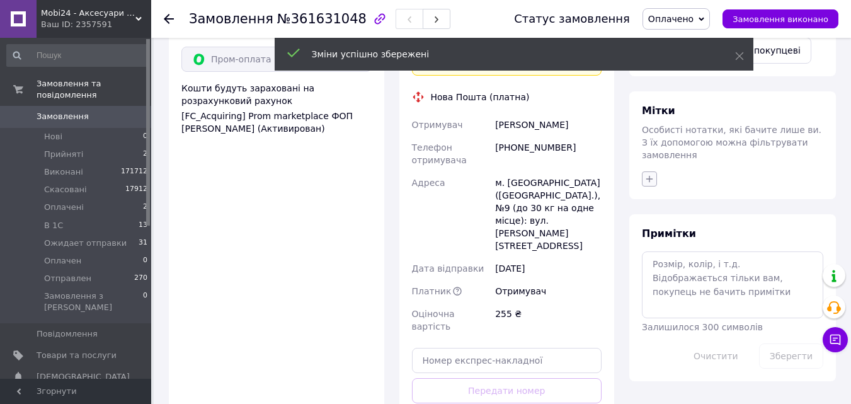
click at [650, 174] on icon "button" at bounding box center [649, 179] width 10 height 10
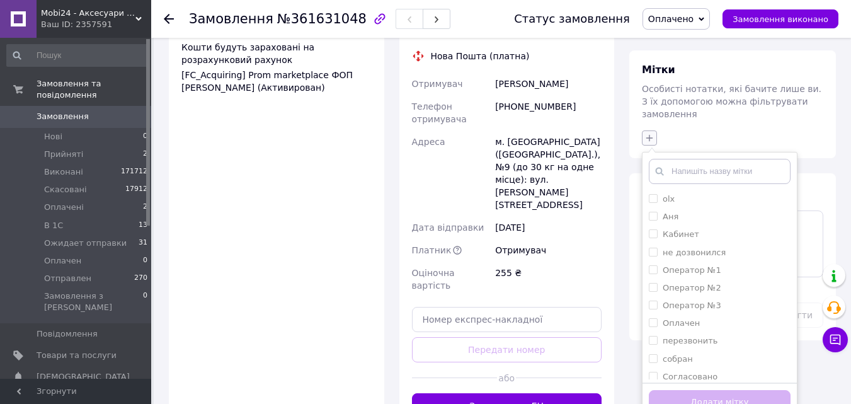
scroll to position [991, 0]
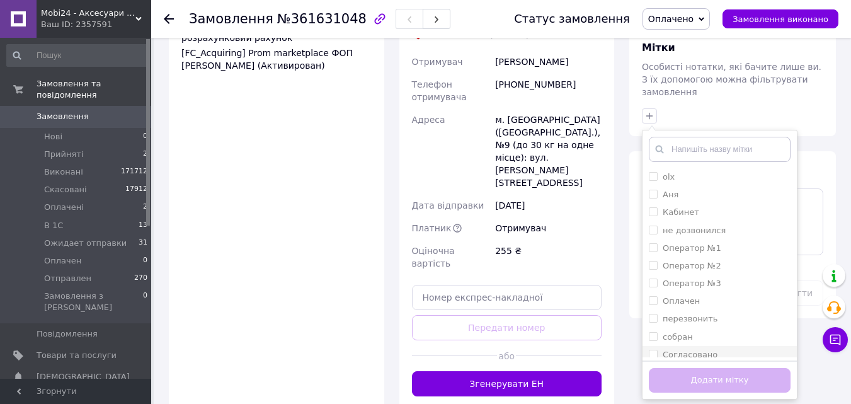
click at [654, 350] on input "Согласовано" at bounding box center [653, 354] width 8 height 8
checkbox input "true"
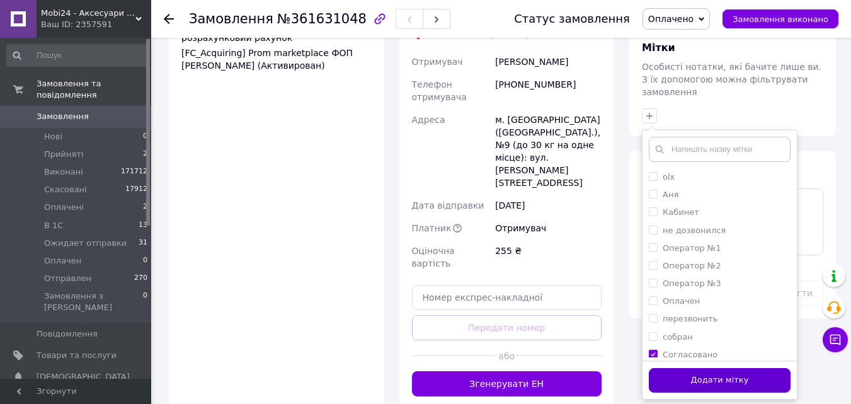
click at [674, 368] on button "Додати мітку" at bounding box center [720, 380] width 142 height 25
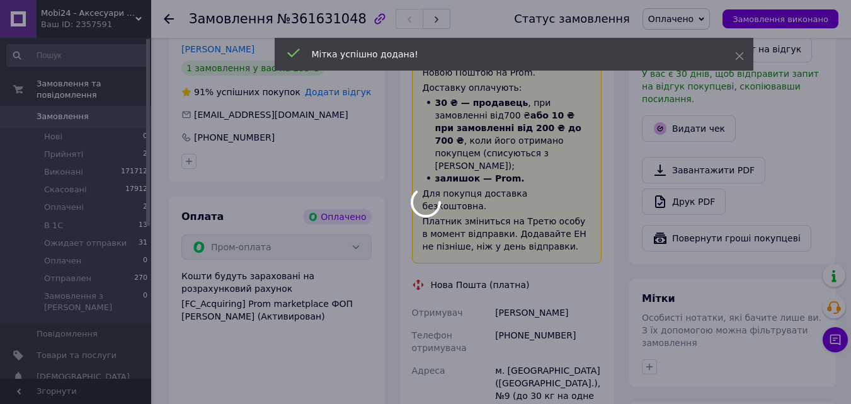
scroll to position [739, 0]
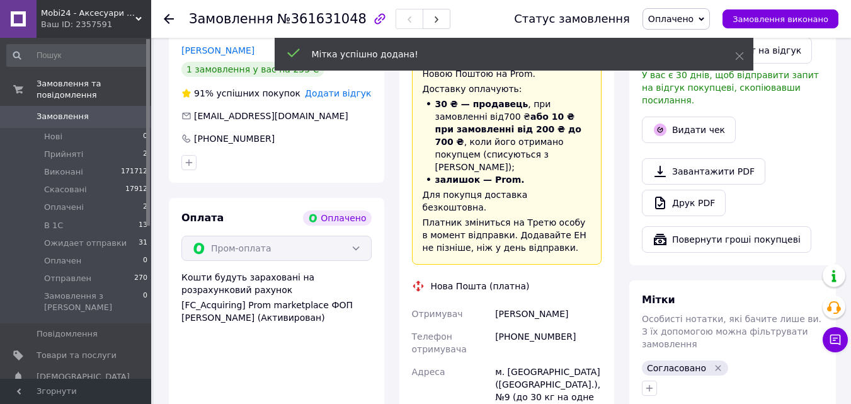
click at [704, 18] on icon at bounding box center [702, 19] width 6 height 6
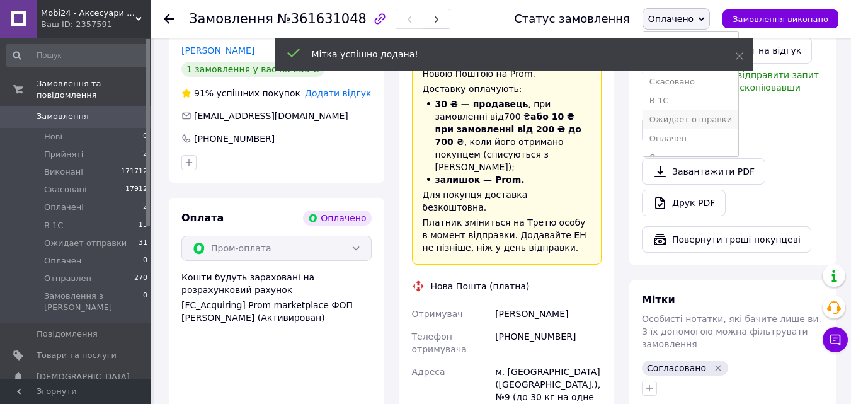
click at [718, 118] on li "Ожидает отправки" at bounding box center [690, 119] width 95 height 19
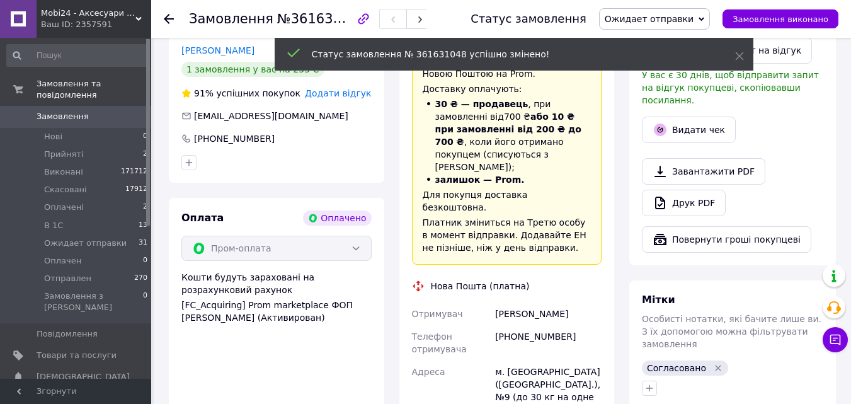
click at [117, 111] on span "0" at bounding box center [134, 116] width 35 height 11
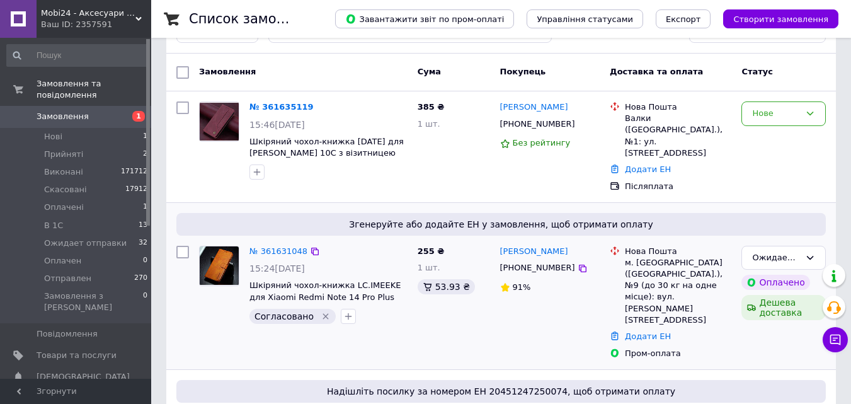
scroll to position [252, 0]
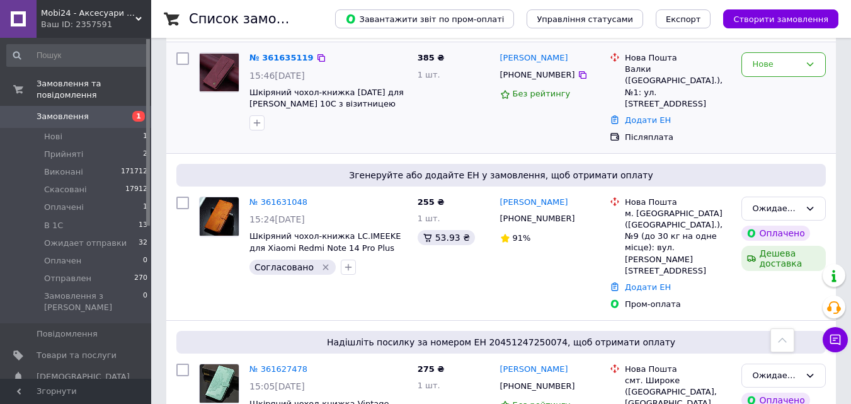
click at [213, 67] on img at bounding box center [219, 73] width 39 height 38
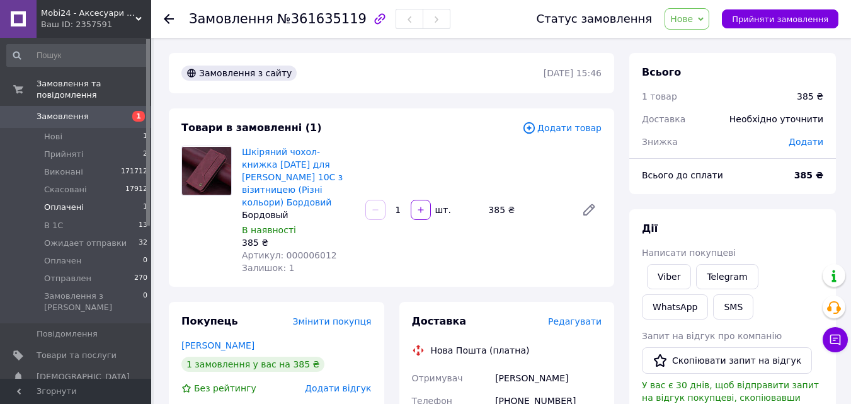
click at [112, 199] on li "Оплачені 1" at bounding box center [77, 207] width 155 height 18
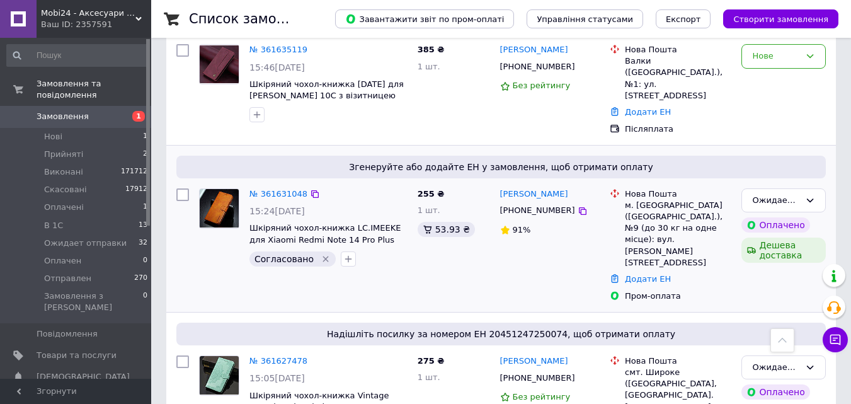
scroll to position [252, 0]
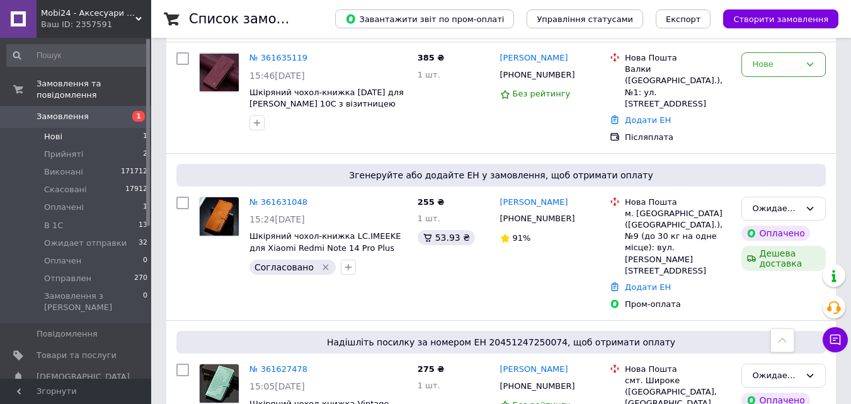
click at [120, 128] on li "Нові 1" at bounding box center [77, 137] width 155 height 18
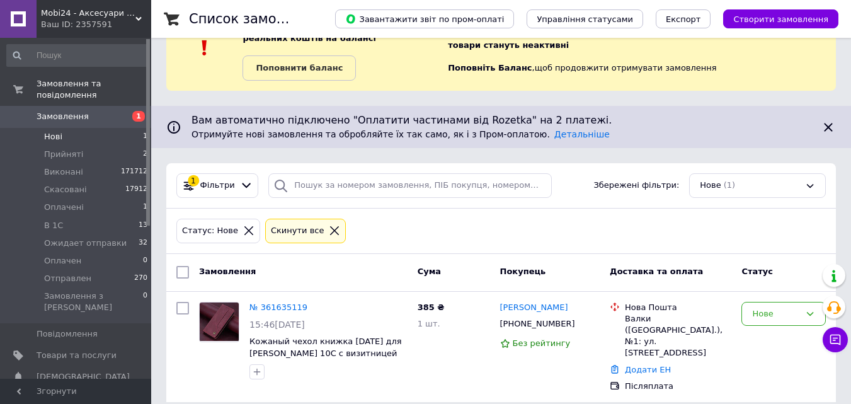
scroll to position [49, 0]
click at [114, 199] on li "Оплачені 1" at bounding box center [77, 207] width 155 height 18
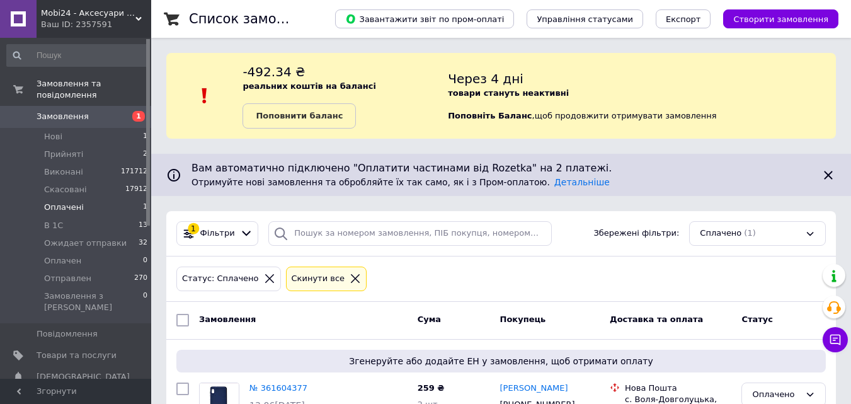
scroll to position [101, 0]
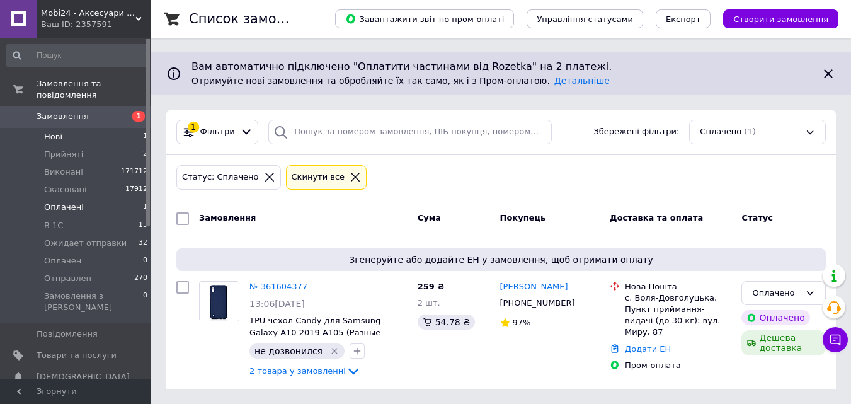
click at [120, 128] on li "Нові 1" at bounding box center [77, 137] width 155 height 18
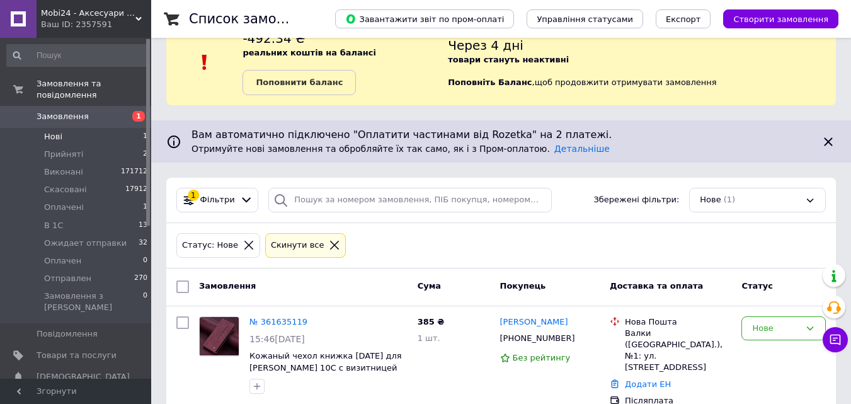
scroll to position [49, 0]
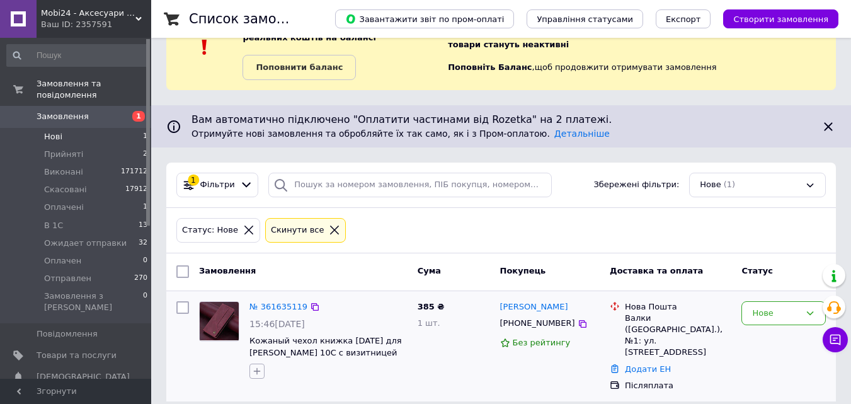
click at [253, 368] on icon "button" at bounding box center [257, 371] width 10 height 10
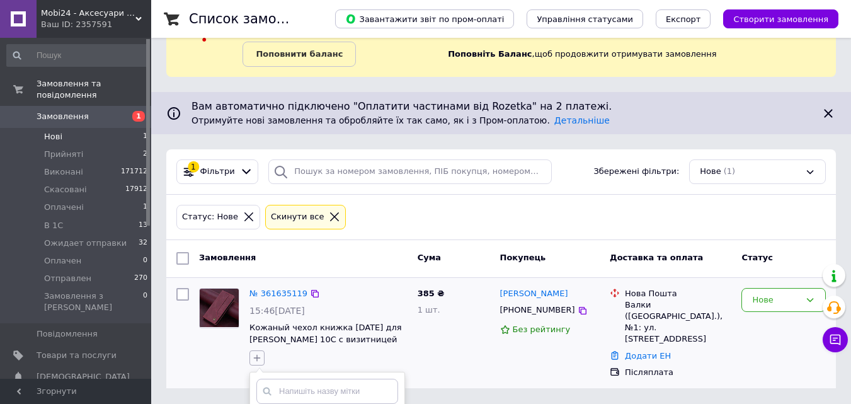
scroll to position [299, 0]
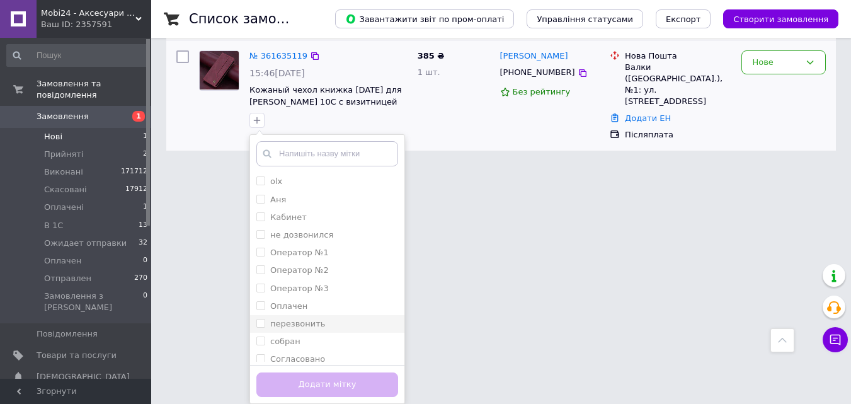
click at [262, 323] on input "перезвонить" at bounding box center [260, 323] width 8 height 8
checkbox input "true"
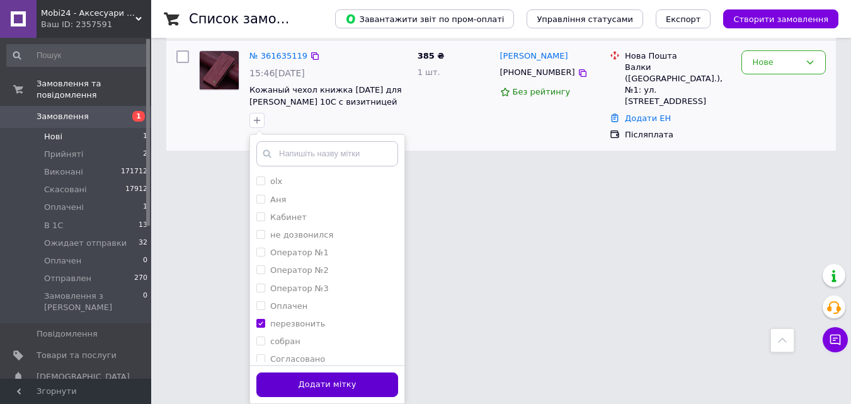
click at [298, 385] on button "Додати мітку" at bounding box center [327, 384] width 142 height 25
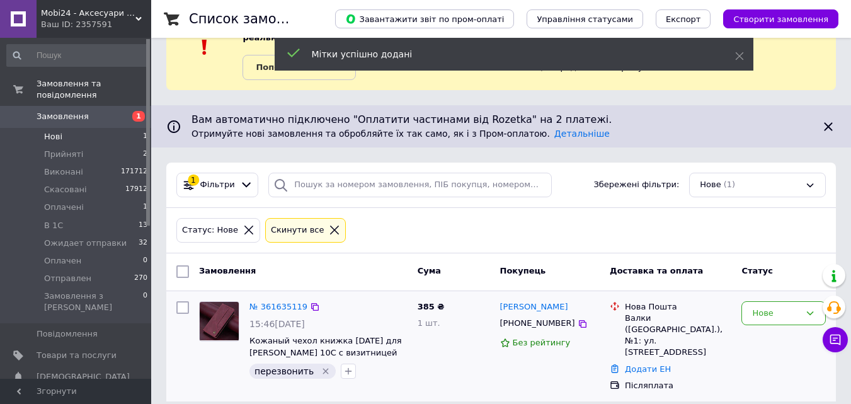
click at [110, 106] on link "Замовлення 1" at bounding box center [77, 116] width 155 height 21
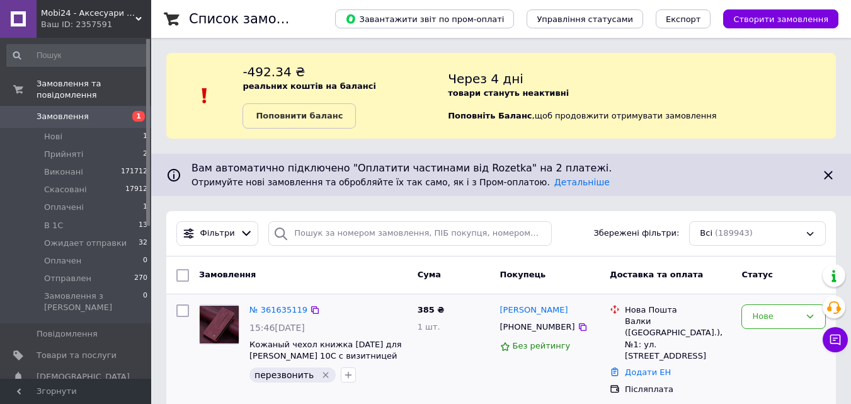
click at [213, 321] on img at bounding box center [219, 324] width 39 height 38
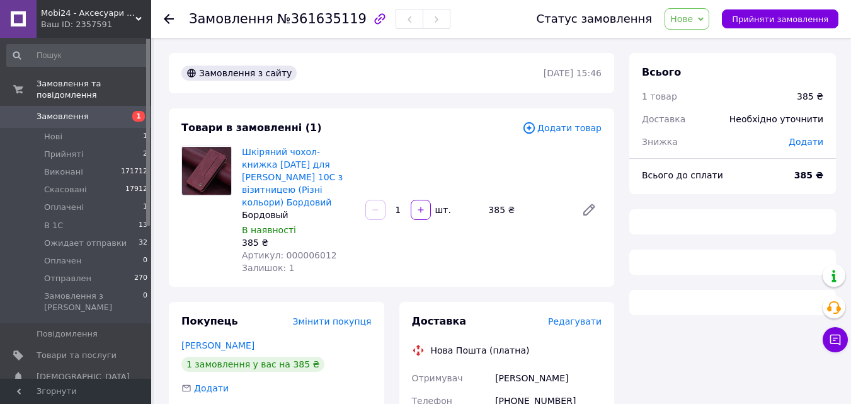
scroll to position [126, 0]
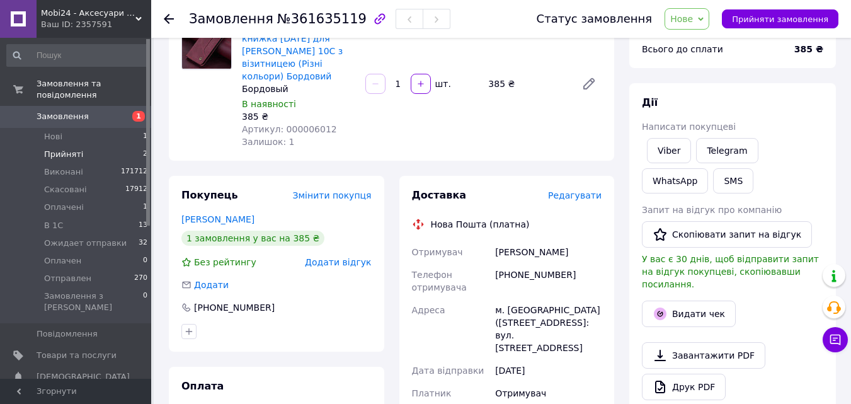
click at [105, 146] on li "Прийняті 2" at bounding box center [77, 155] width 155 height 18
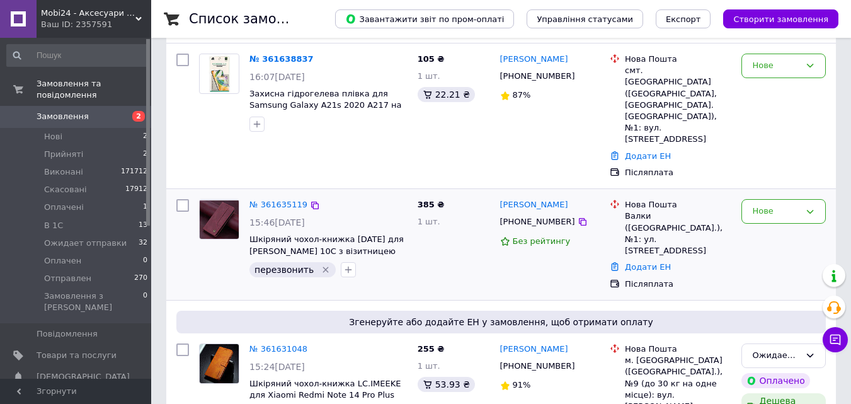
scroll to position [252, 0]
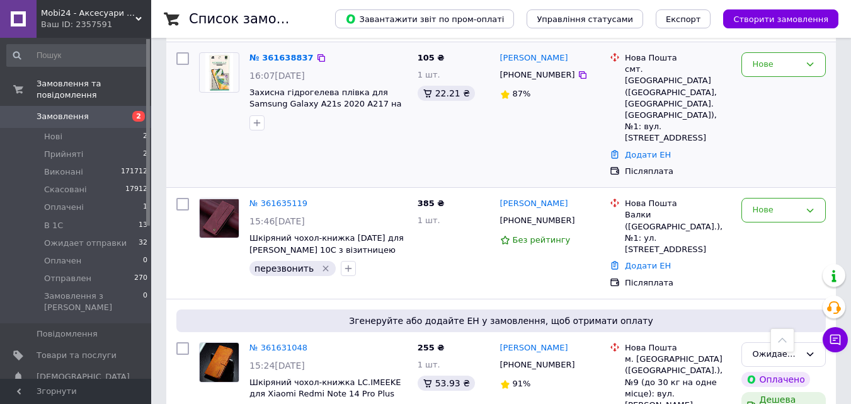
click at [214, 72] on img at bounding box center [219, 72] width 28 height 39
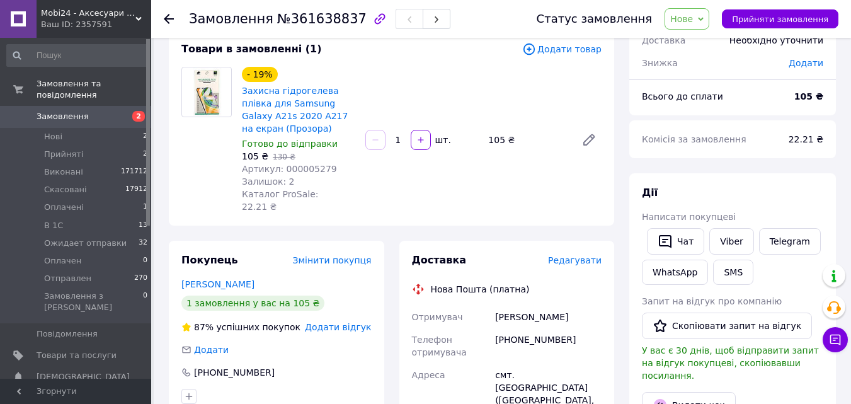
scroll to position [189, 0]
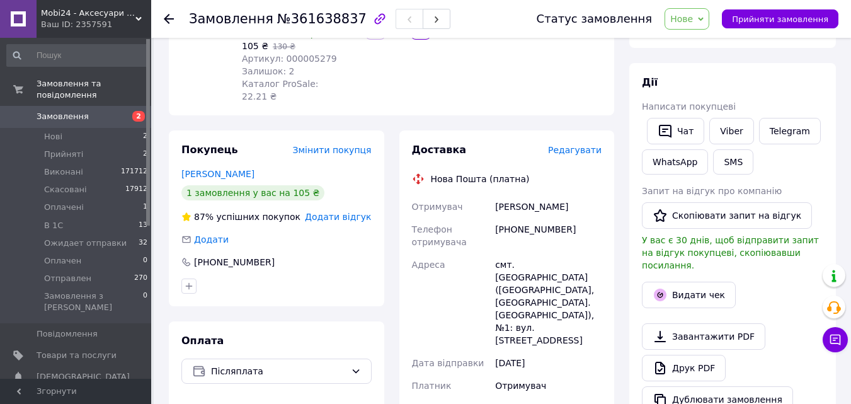
click at [580, 145] on span "Редагувати" at bounding box center [575, 150] width 54 height 10
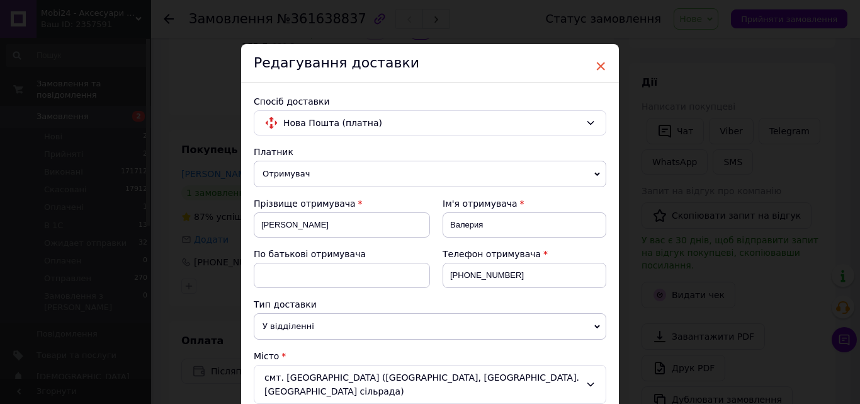
click at [599, 66] on span "×" at bounding box center [600, 65] width 11 height 21
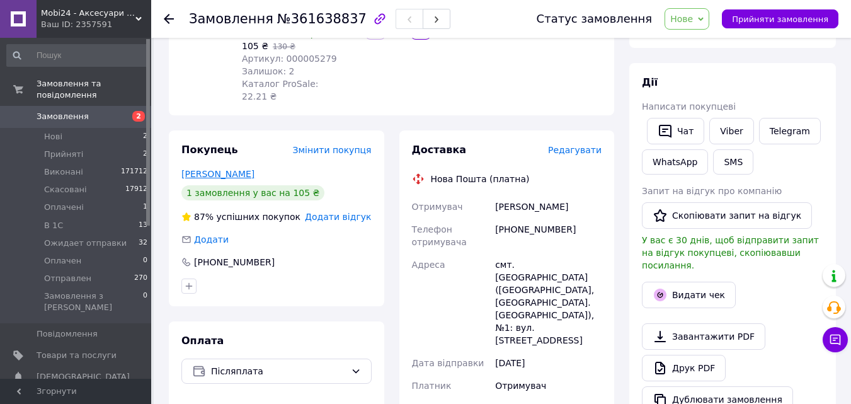
click at [225, 169] on link "[PERSON_NAME]" at bounding box center [217, 174] width 73 height 10
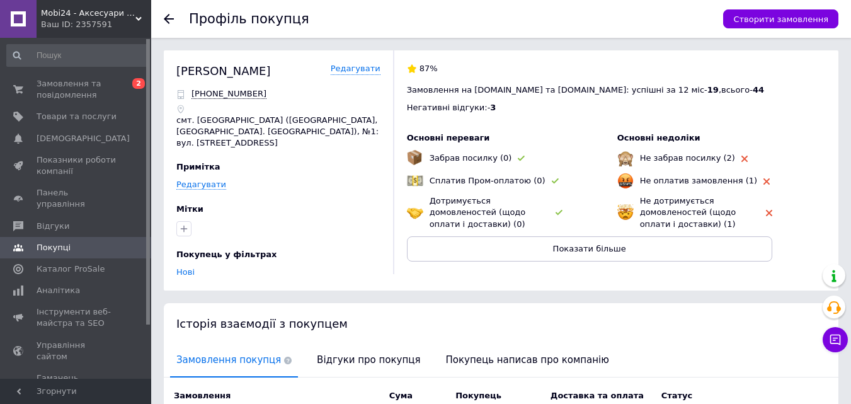
scroll to position [173, 0]
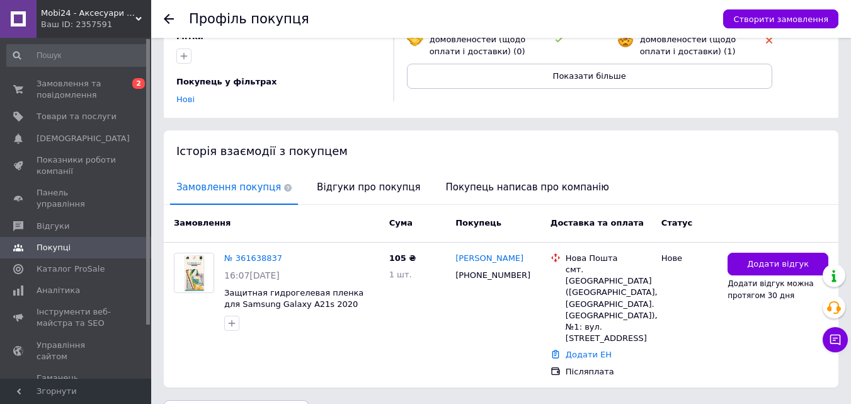
click at [165, 18] on use at bounding box center [169, 19] width 10 height 10
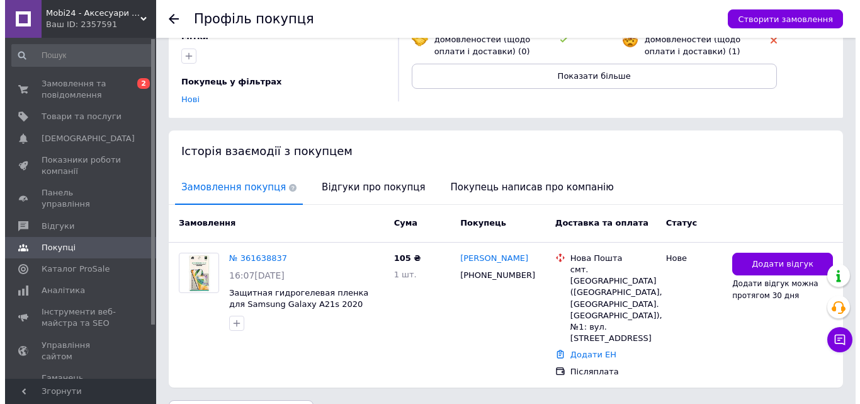
scroll to position [172, 0]
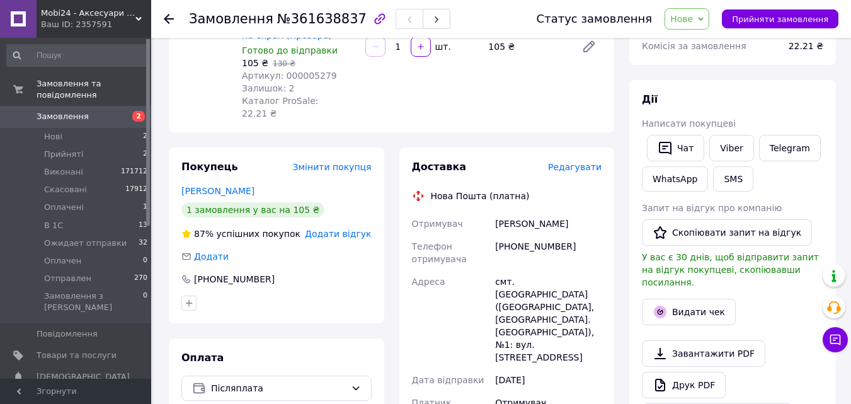
click at [575, 162] on span "Редагувати" at bounding box center [575, 167] width 54 height 10
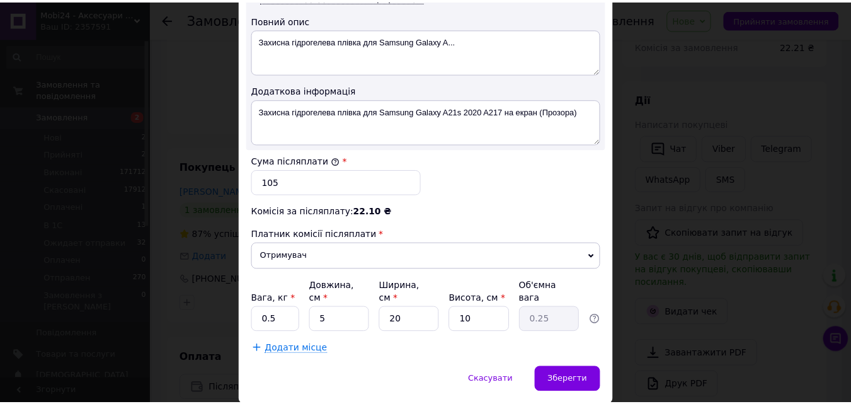
scroll to position [693, 0]
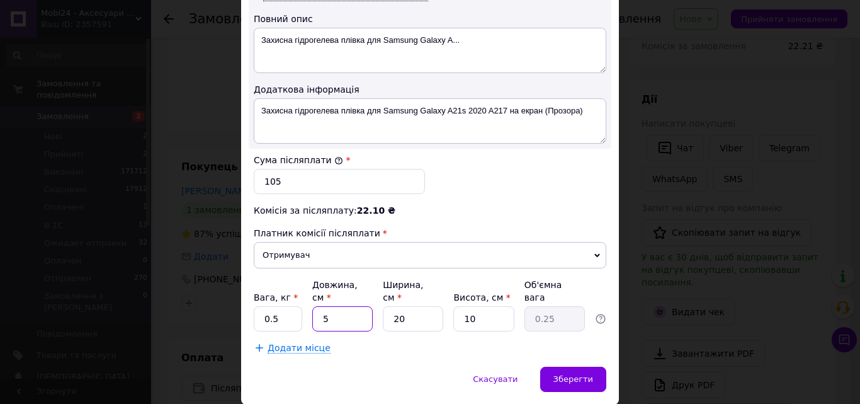
click at [343, 306] on input "5" at bounding box center [342, 318] width 60 height 25
type input "2"
type input "0.1"
type input "25"
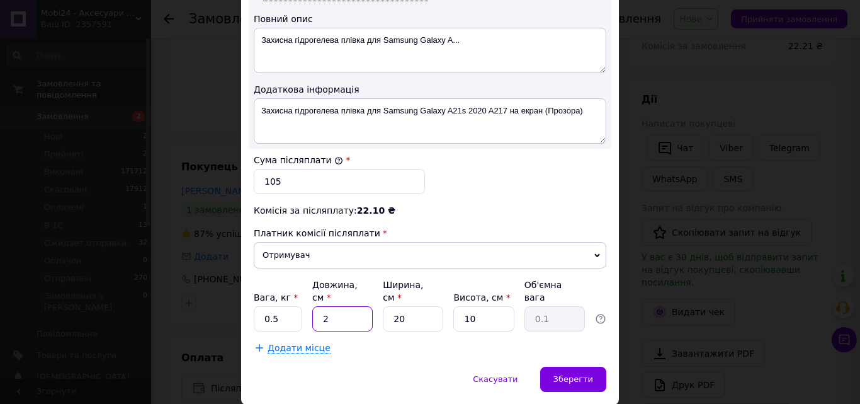
type input "1.25"
type input "25"
click at [408, 306] on input "20" at bounding box center [413, 318] width 60 height 25
type input "1"
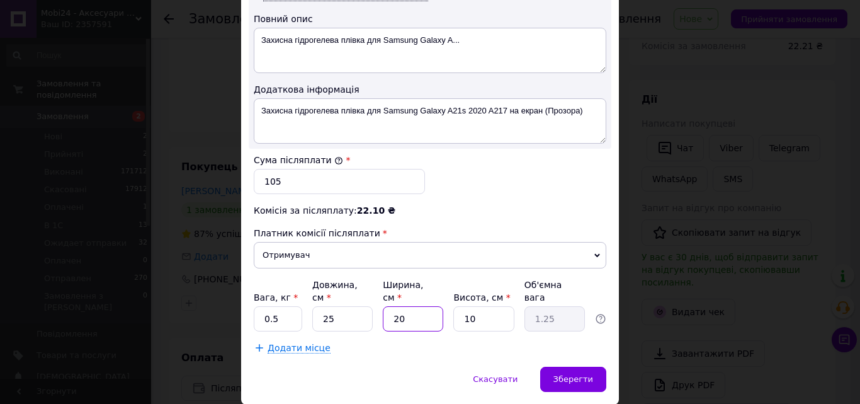
type input "0.1"
type input "12"
type input "0.75"
type input "12"
click at [484, 306] on input "10" at bounding box center [484, 318] width 60 height 25
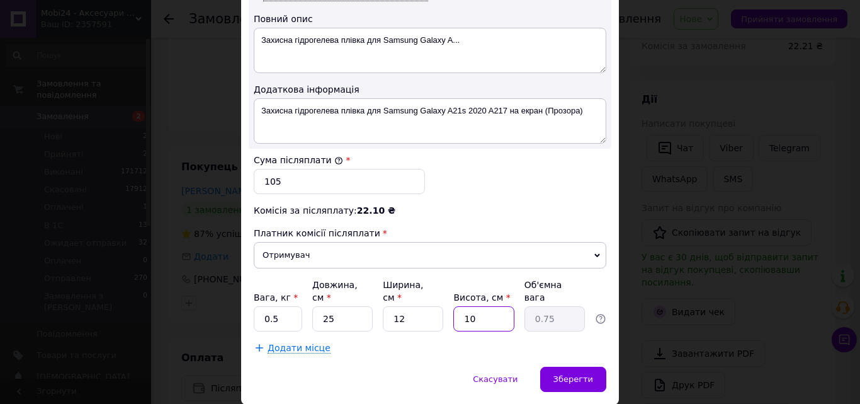
click at [484, 306] on input "10" at bounding box center [484, 318] width 60 height 25
type input "4"
type input "0.3"
type input "4"
click at [596, 367] on div "Зберегти" at bounding box center [573, 379] width 66 height 25
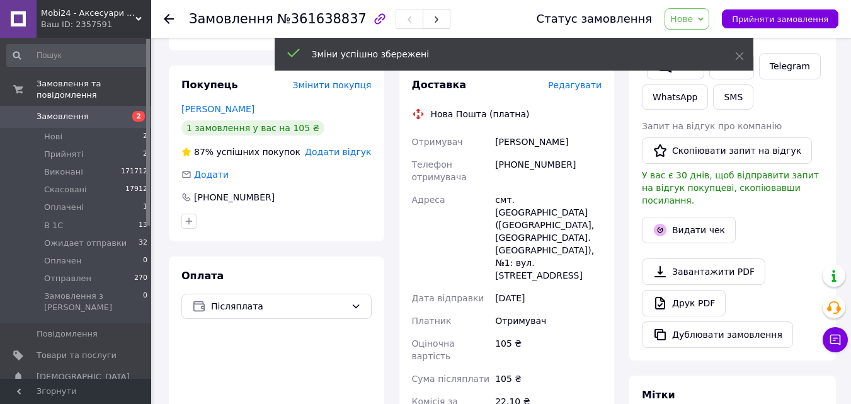
scroll to position [487, 0]
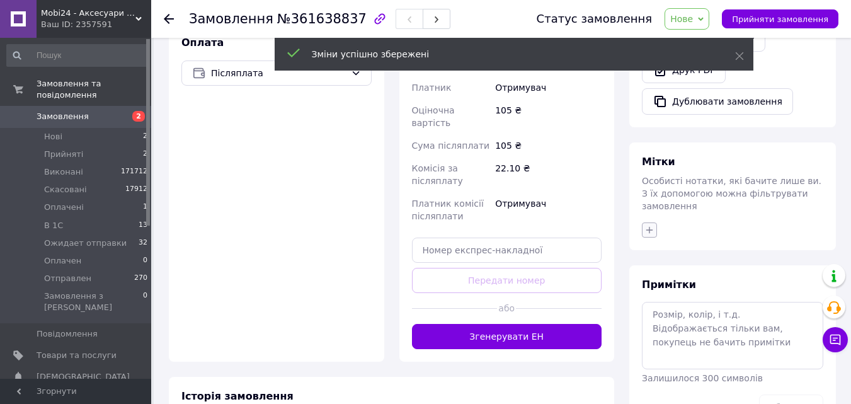
click at [650, 225] on icon "button" at bounding box center [649, 230] width 10 height 10
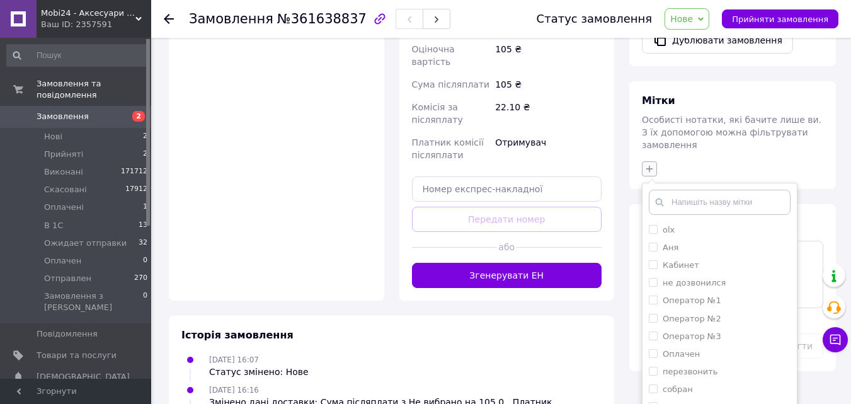
scroll to position [636, 0]
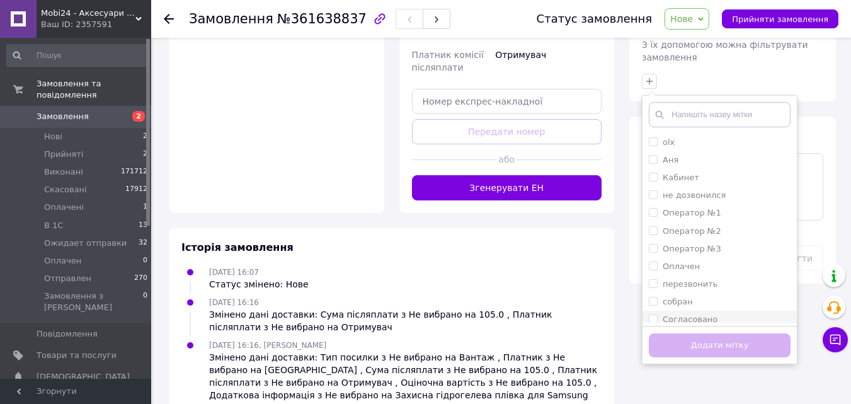
click at [649, 314] on input "Согласовано" at bounding box center [653, 318] width 8 height 8
checkbox input "true"
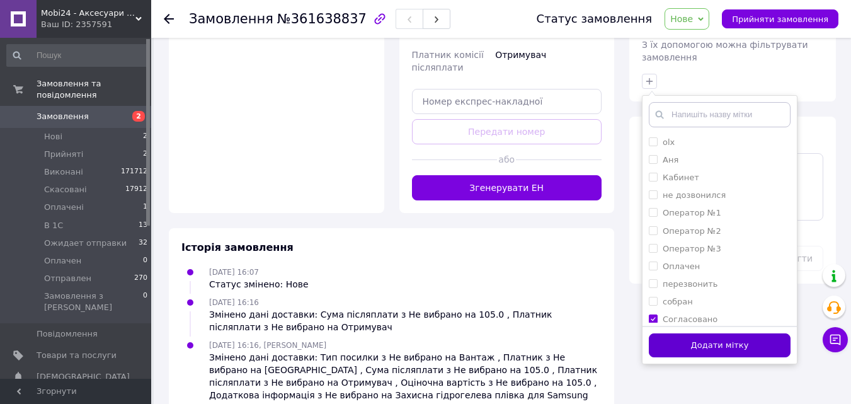
click at [693, 333] on button "Додати мітку" at bounding box center [720, 345] width 142 height 25
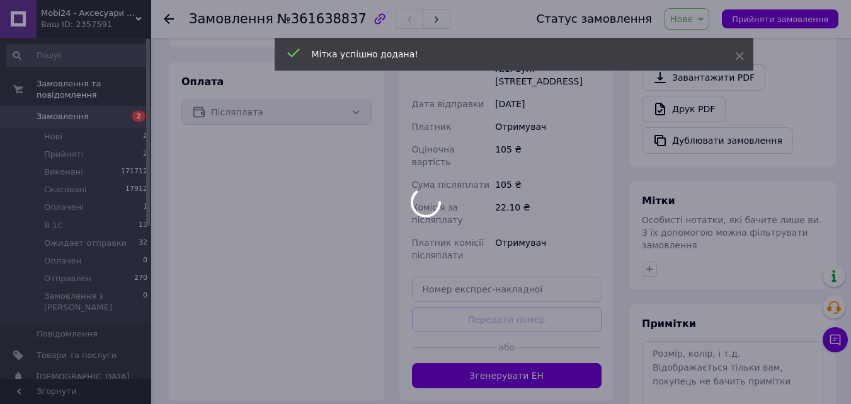
scroll to position [447, 0]
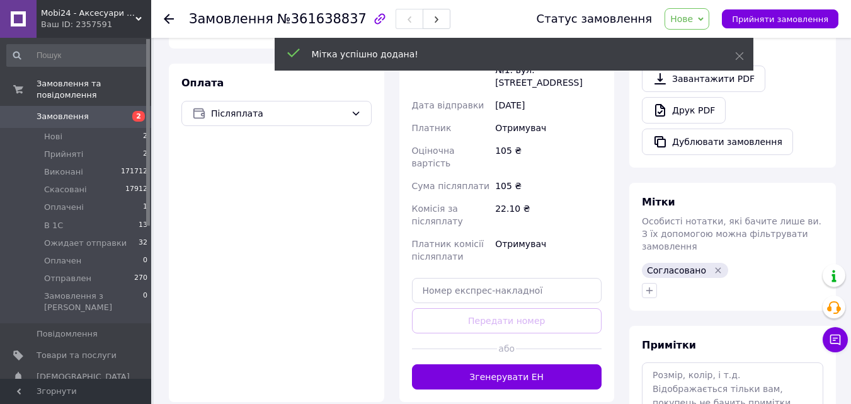
click at [709, 13] on span "Нове" at bounding box center [687, 18] width 45 height 21
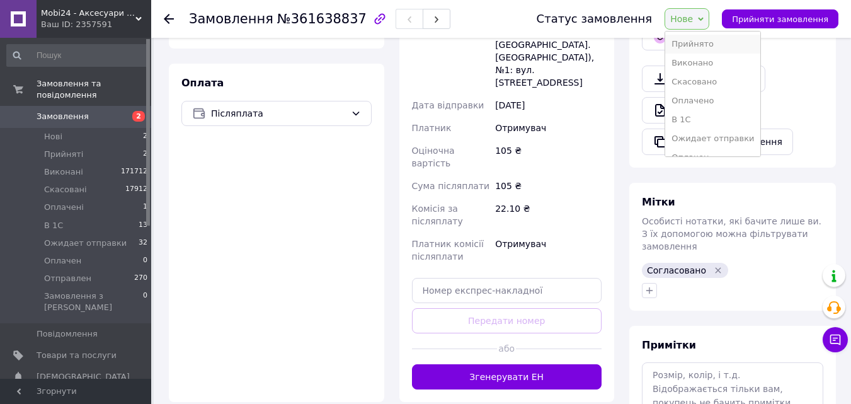
click at [686, 43] on li "Прийнято" at bounding box center [712, 44] width 95 height 19
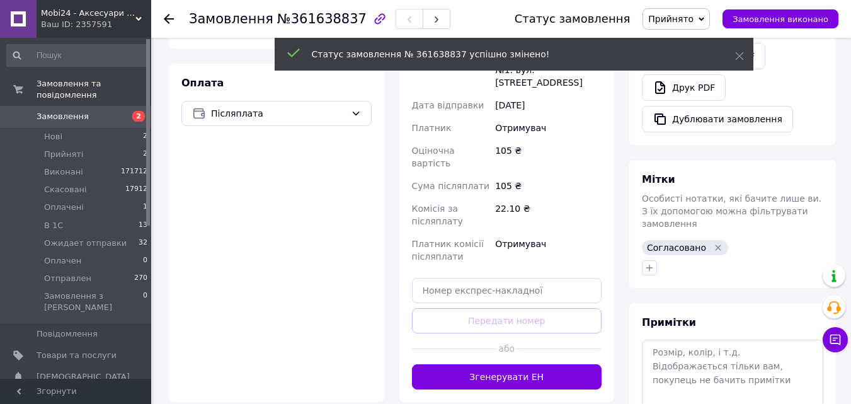
click at [710, 16] on span "Прийнято" at bounding box center [675, 18] width 67 height 21
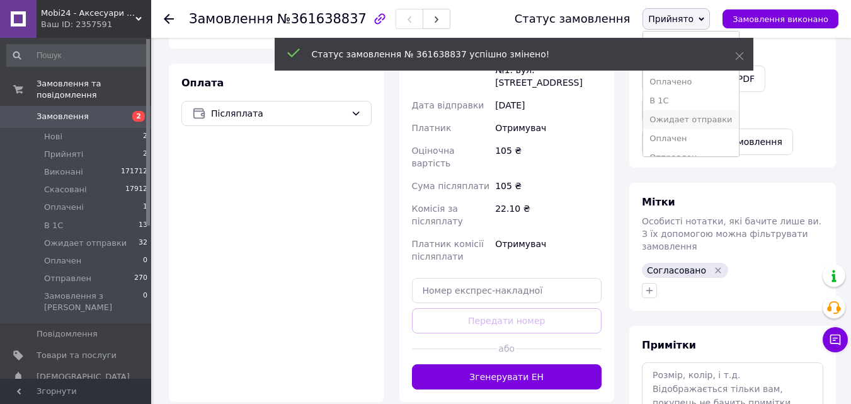
click at [708, 123] on li "Ожидает отправки" at bounding box center [690, 119] width 95 height 19
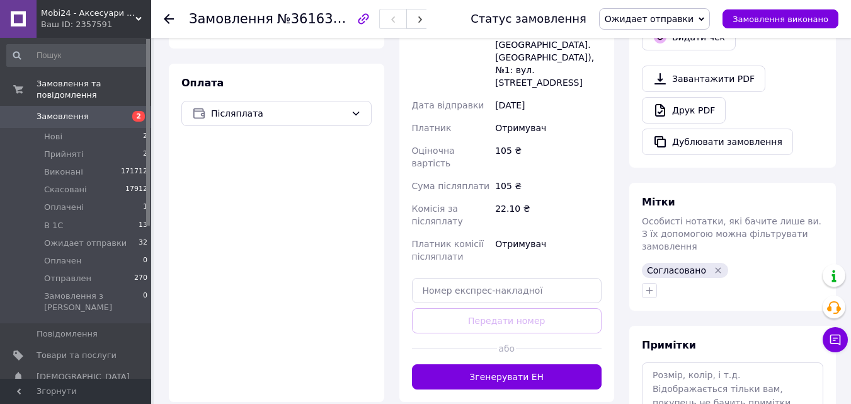
click at [98, 111] on span "Замовлення" at bounding box center [77, 116] width 80 height 11
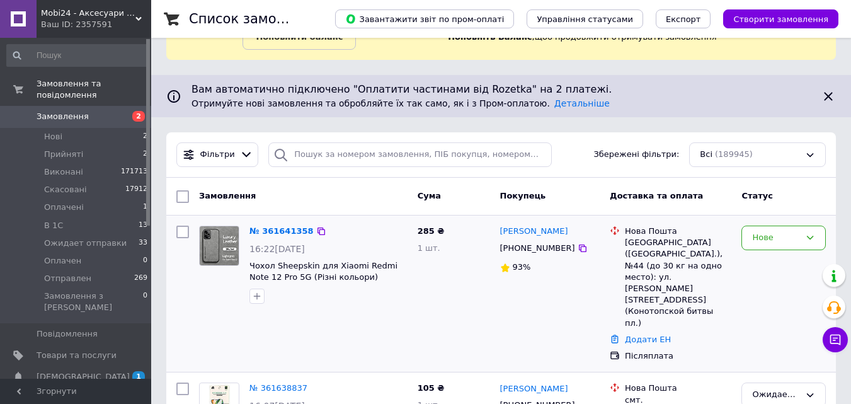
scroll to position [252, 0]
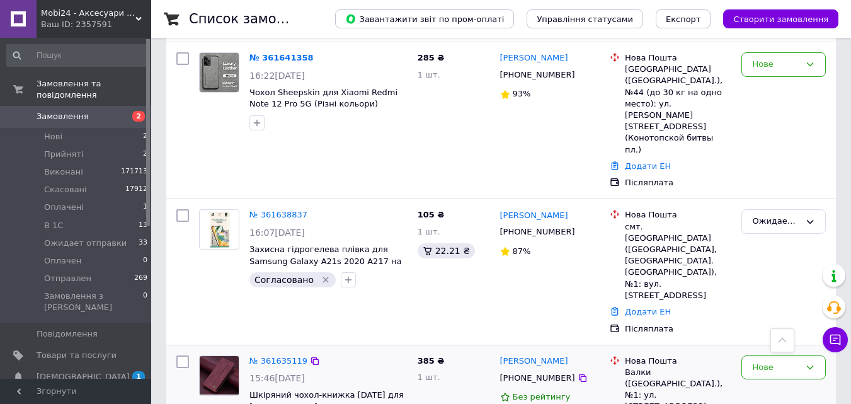
click at [203, 356] on img at bounding box center [219, 375] width 39 height 38
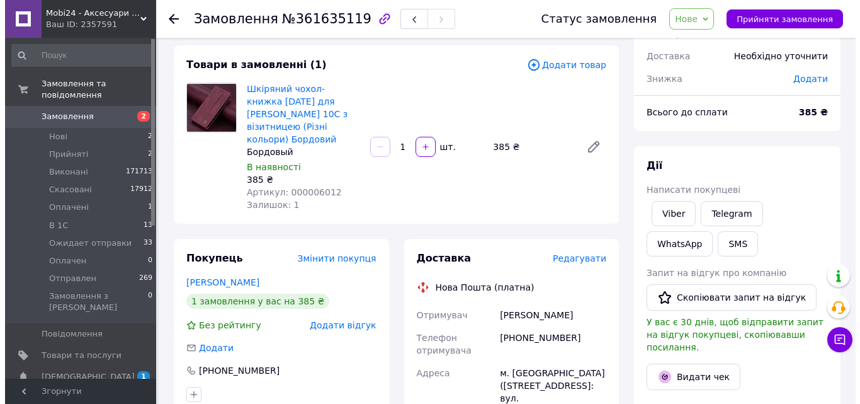
scroll to position [189, 0]
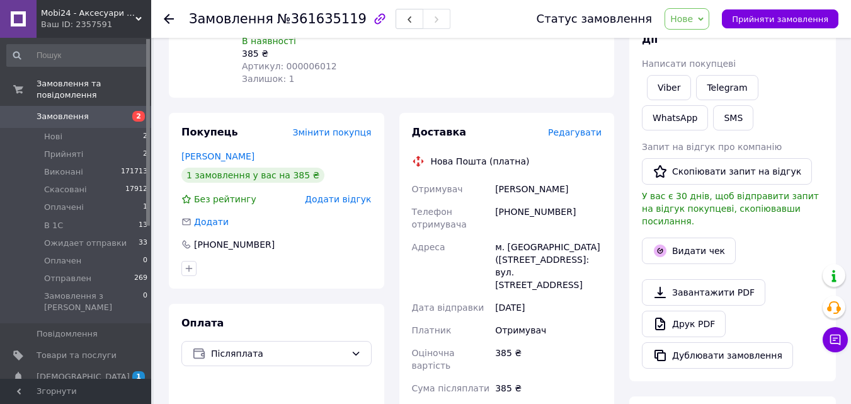
click at [572, 127] on span "Редагувати" at bounding box center [575, 132] width 54 height 10
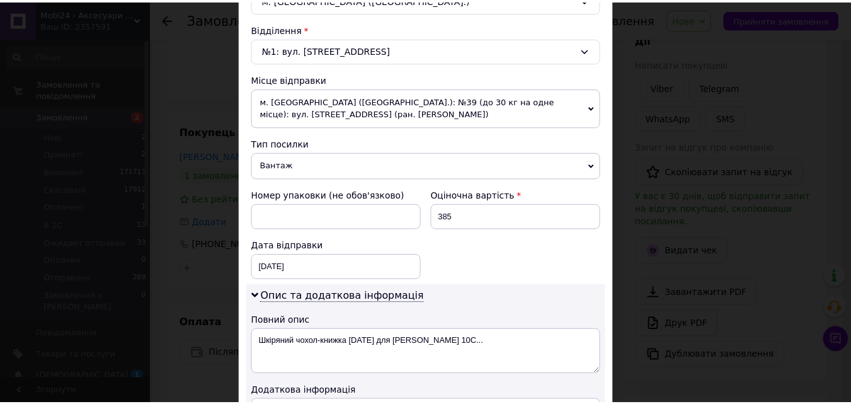
scroll to position [693, 0]
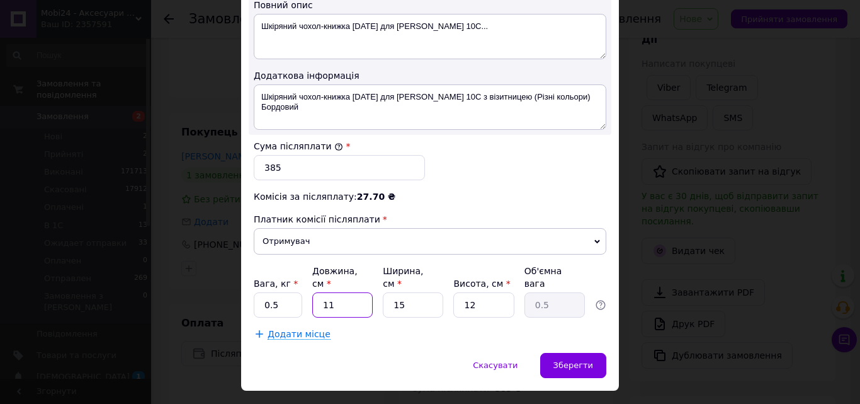
click at [338, 292] on input "11" at bounding box center [342, 304] width 60 height 25
type input "2"
type input "0.1"
type input "25"
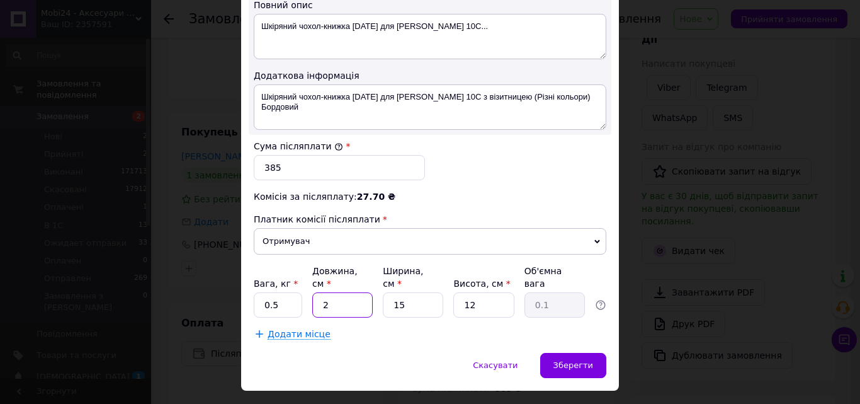
type input "1.13"
type input "25"
click at [423, 292] on input "15" at bounding box center [413, 304] width 60 height 25
type input "1"
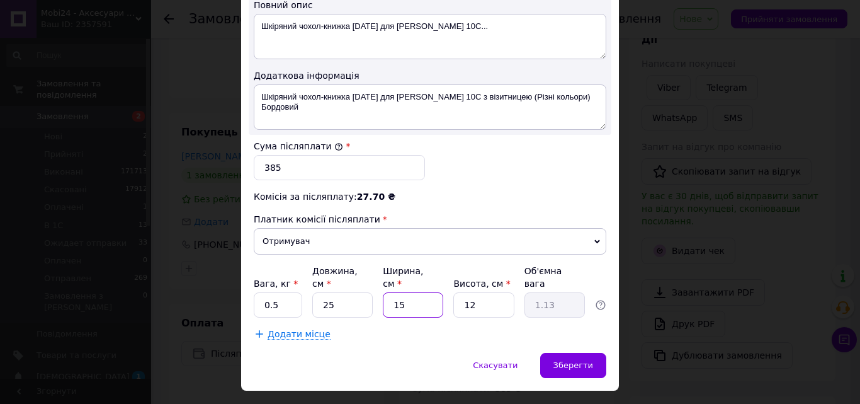
type input "0.1"
type input "12"
type input "0.9"
type input "12"
click at [476, 292] on input "12" at bounding box center [484, 304] width 60 height 25
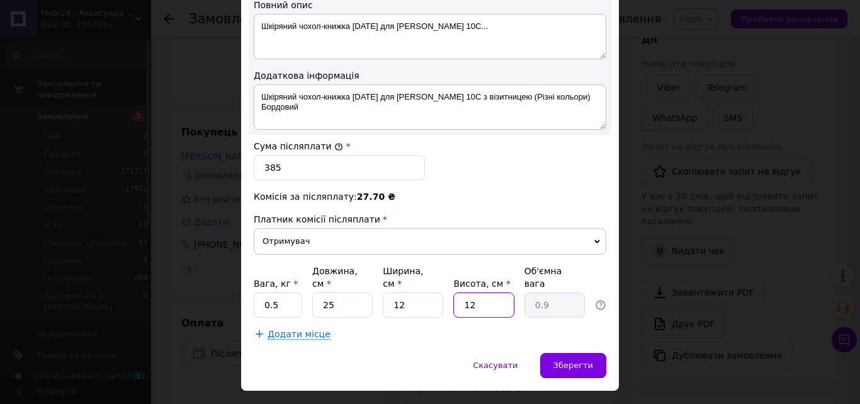
click at [476, 292] on input "12" at bounding box center [484, 304] width 60 height 25
type input "4"
type input "0.3"
type input "4"
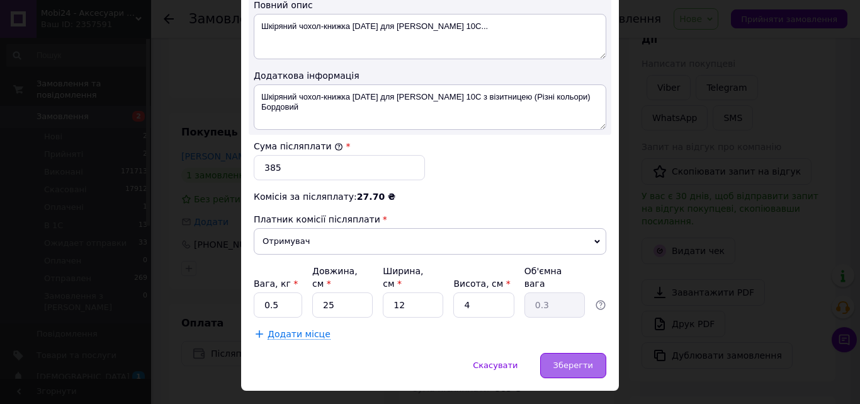
click at [577, 360] on div "Зберегти" at bounding box center [573, 365] width 66 height 25
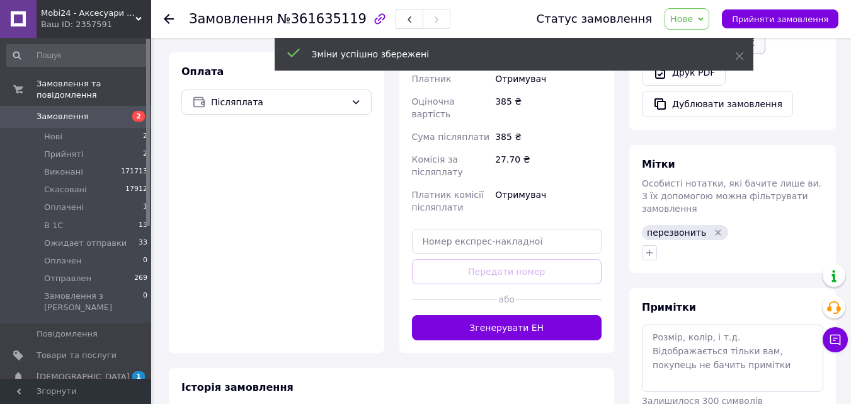
scroll to position [441, 0]
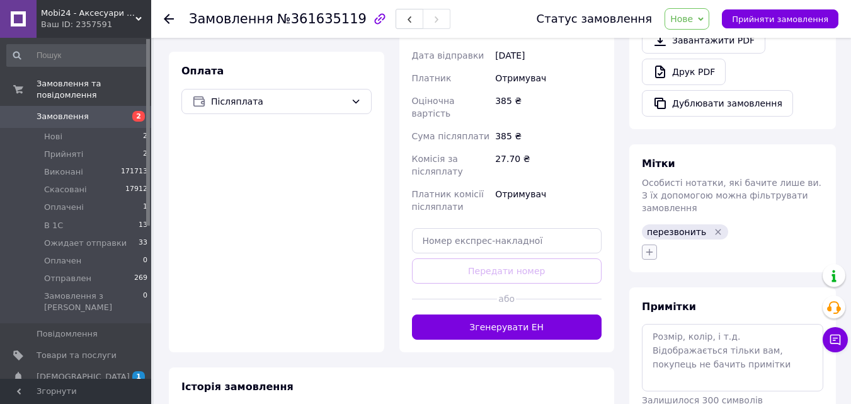
click at [649, 248] on icon "button" at bounding box center [649, 251] width 7 height 7
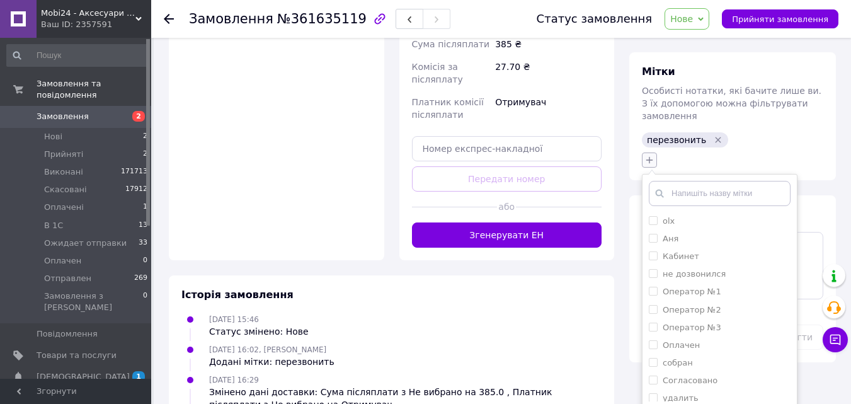
scroll to position [630, 0]
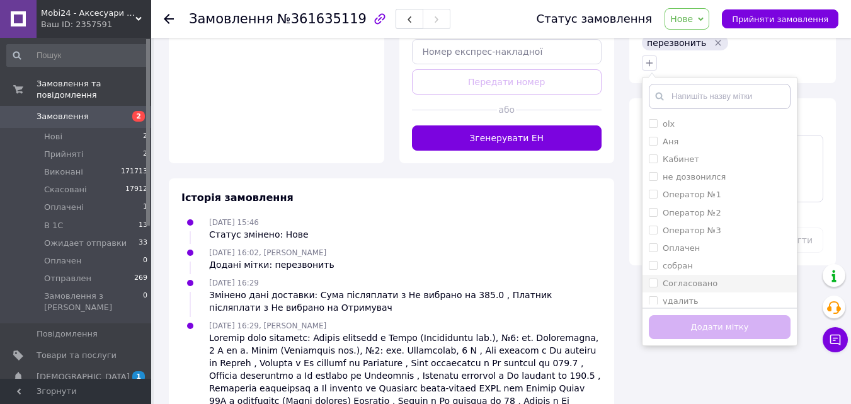
click at [649, 278] on input "Согласовано" at bounding box center [653, 282] width 8 height 8
checkbox input "true"
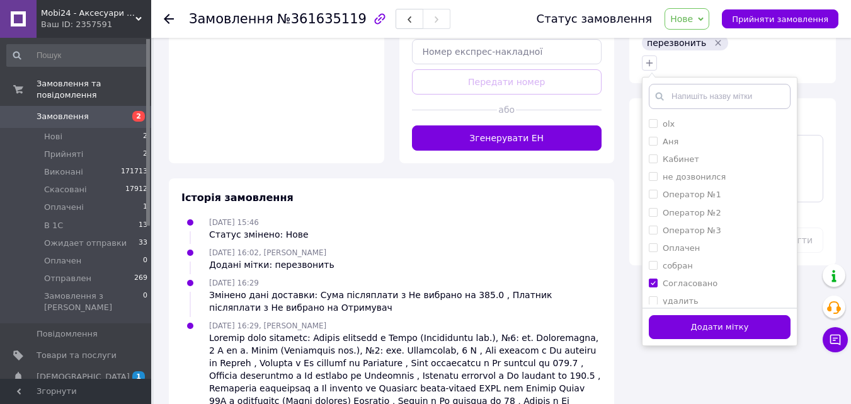
click at [678, 315] on button "Додати мітку" at bounding box center [720, 327] width 142 height 25
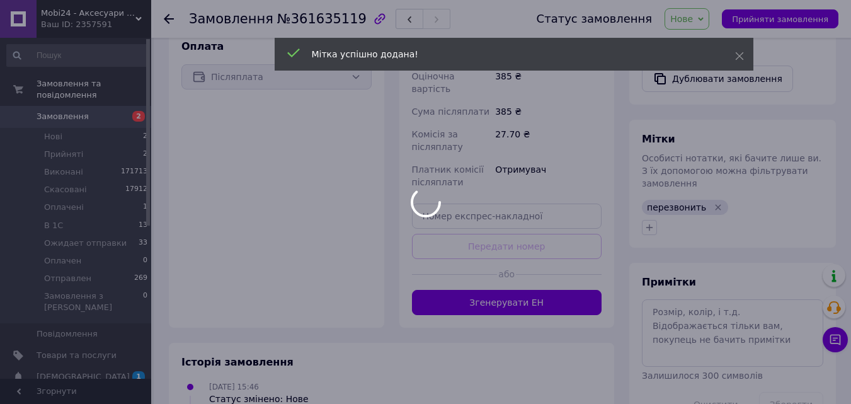
scroll to position [378, 0]
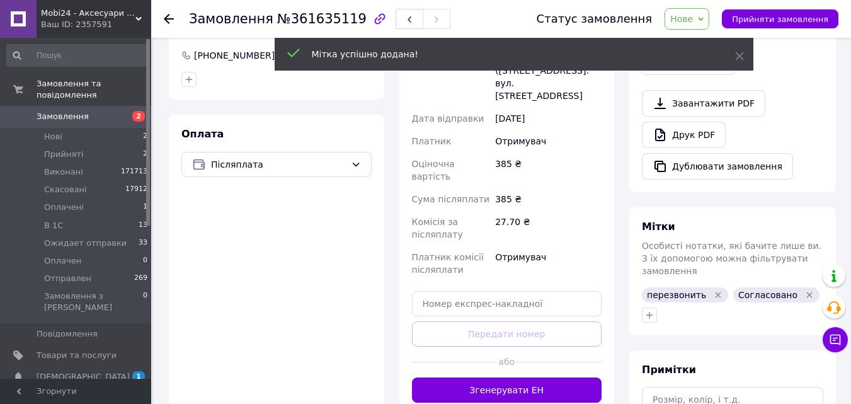
click at [713, 290] on icon "Видалити мітку" at bounding box center [718, 295] width 10 height 10
click at [709, 16] on span "Нове" at bounding box center [687, 18] width 45 height 21
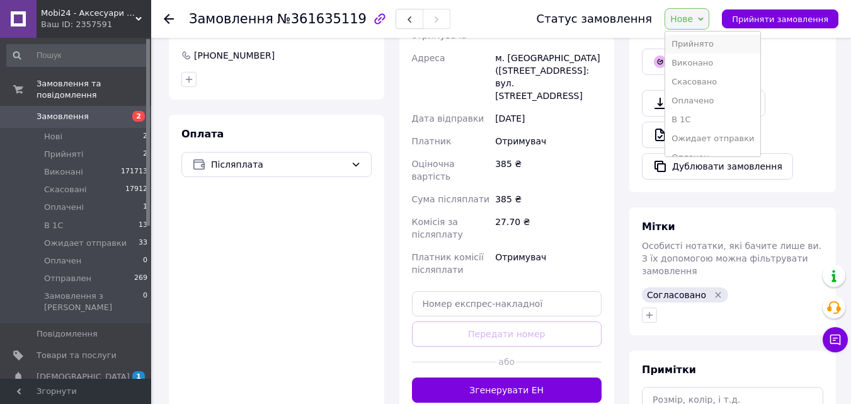
click at [717, 41] on li "Прийнято" at bounding box center [712, 44] width 95 height 19
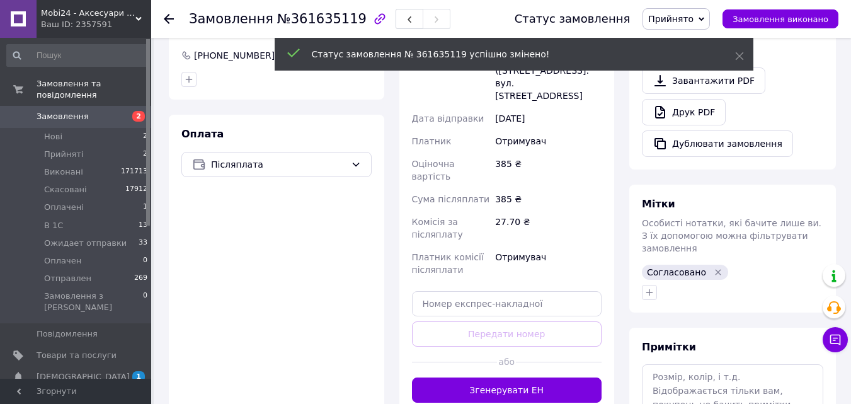
click at [704, 21] on icon at bounding box center [702, 19] width 6 height 6
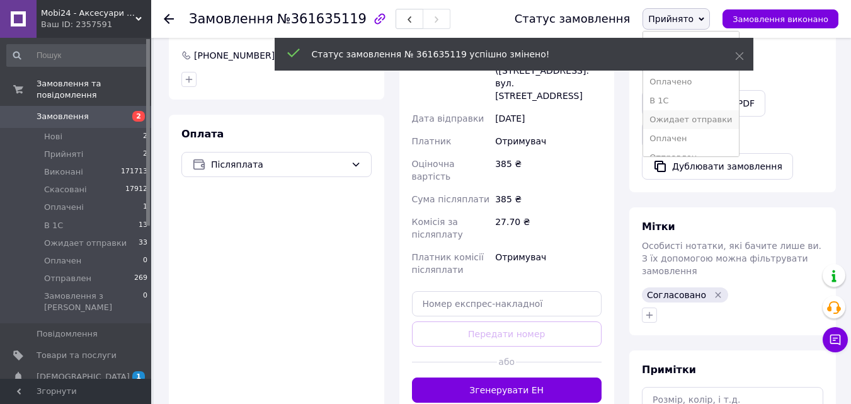
click at [717, 125] on li "Ожидает отправки" at bounding box center [690, 119] width 95 height 19
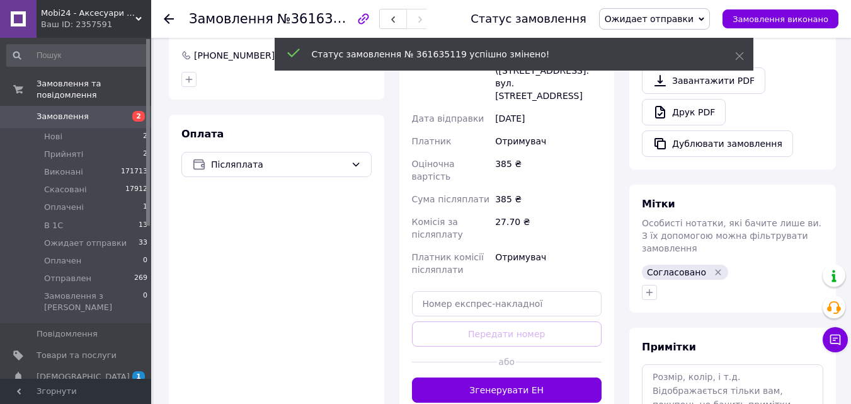
click at [118, 111] on span "2" at bounding box center [134, 116] width 35 height 11
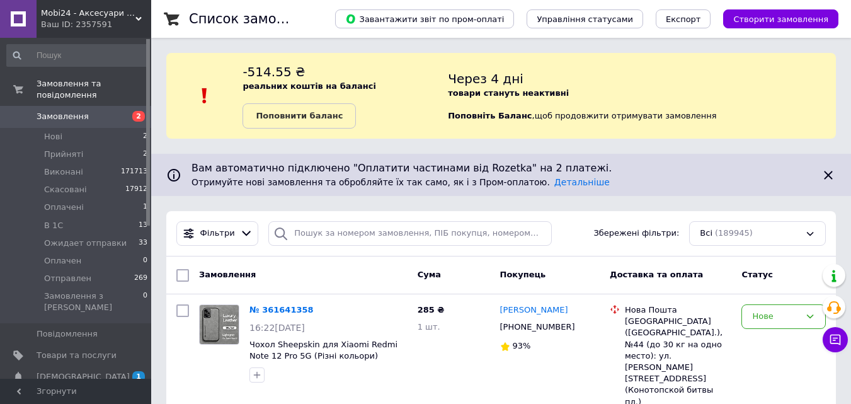
scroll to position [126, 0]
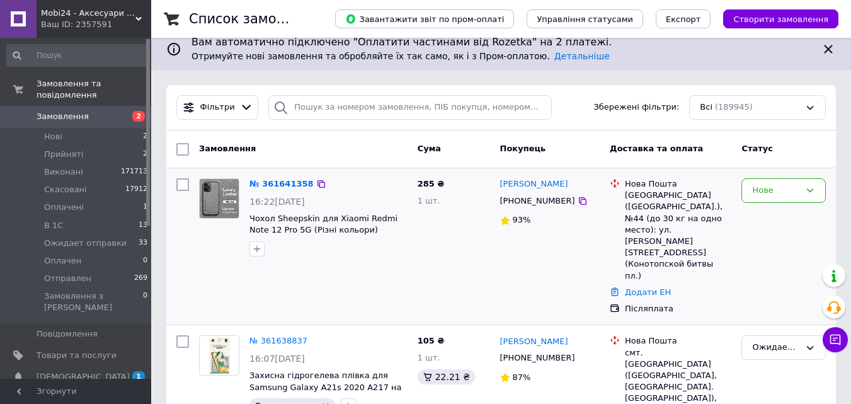
click at [218, 197] on img at bounding box center [219, 198] width 39 height 39
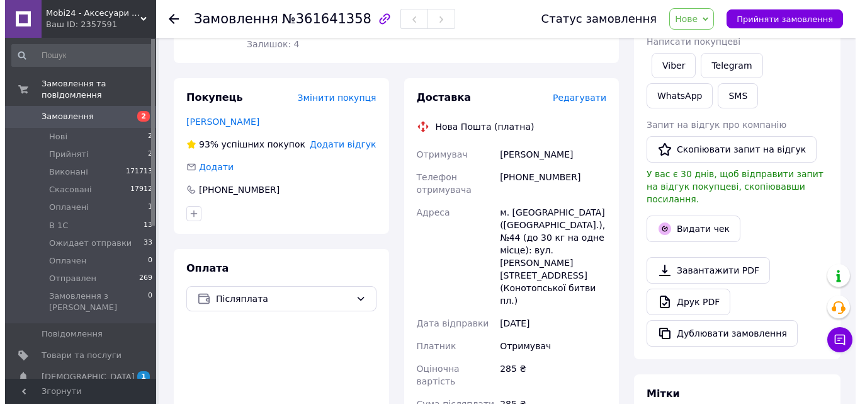
scroll to position [252, 0]
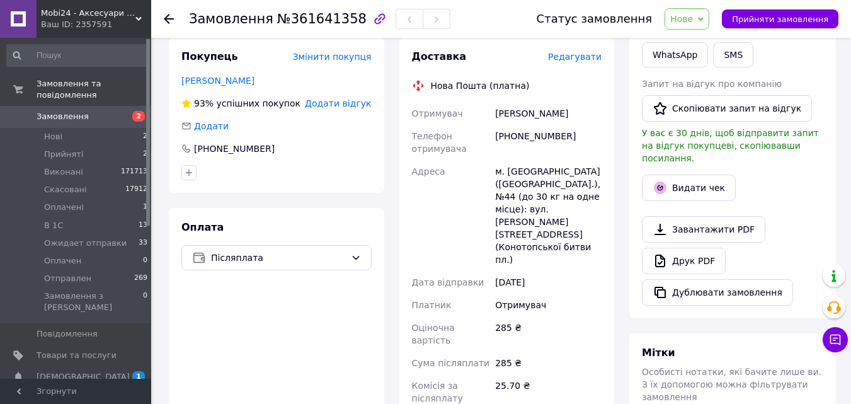
click at [583, 52] on span "Редагувати" at bounding box center [575, 57] width 54 height 10
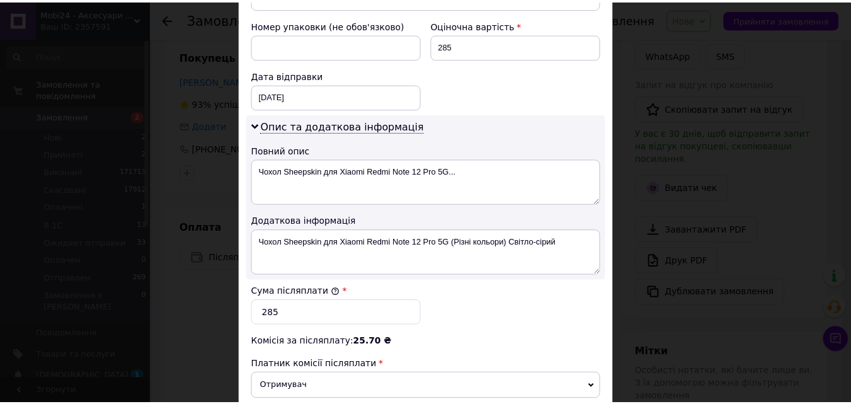
scroll to position [693, 0]
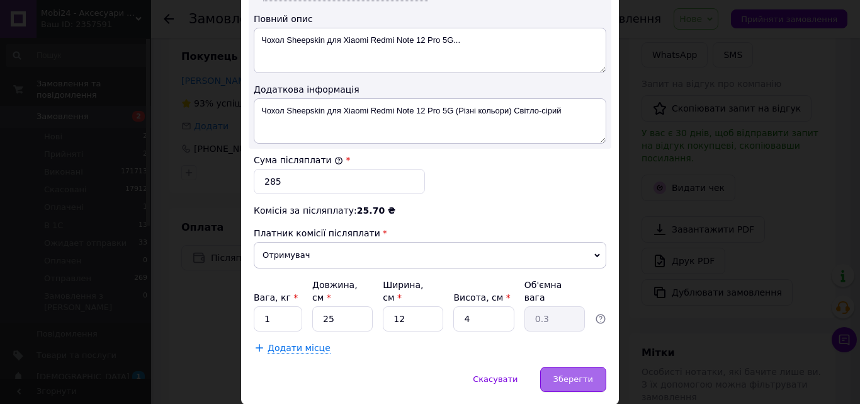
click at [586, 374] on span "Зберегти" at bounding box center [574, 378] width 40 height 9
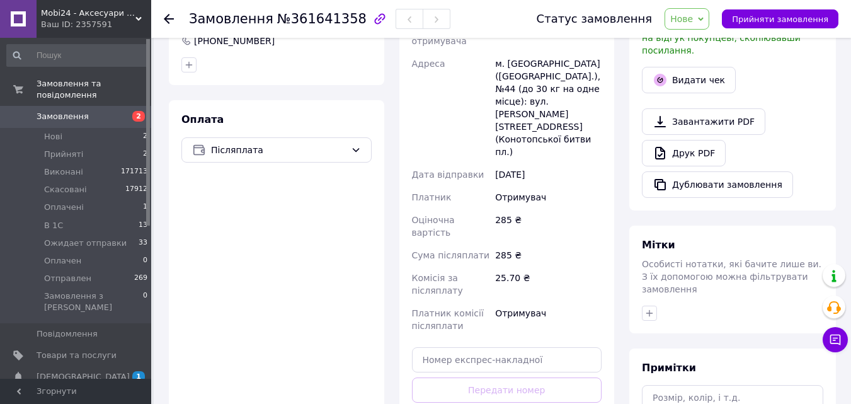
scroll to position [378, 0]
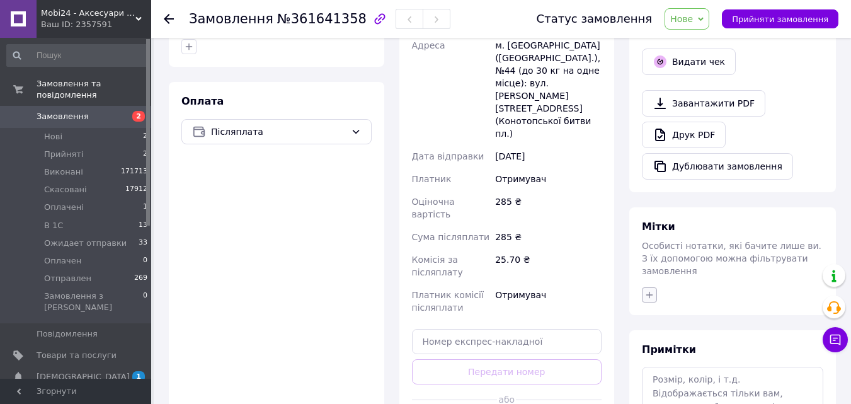
click at [651, 290] on icon "button" at bounding box center [649, 295] width 10 height 10
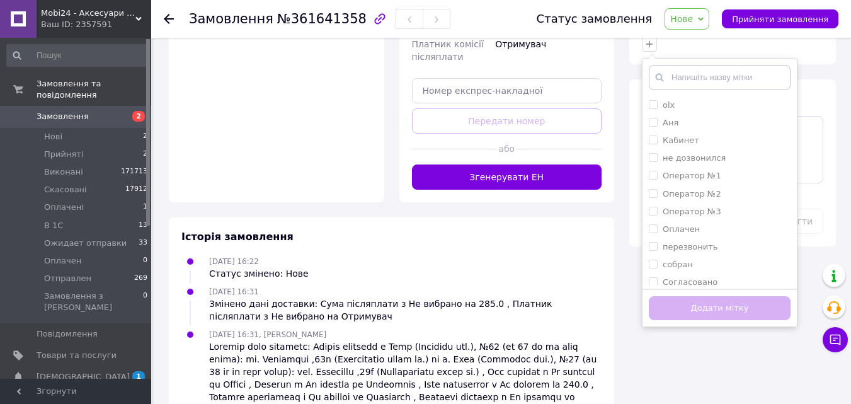
scroll to position [630, 0]
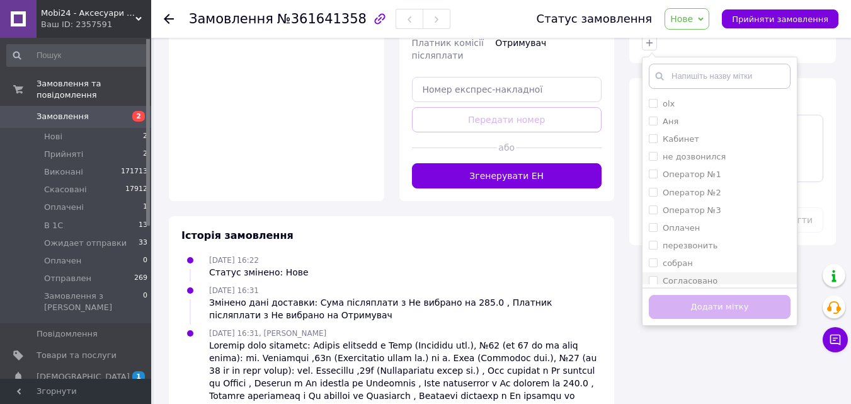
click at [653, 276] on input "Согласовано" at bounding box center [653, 280] width 8 height 8
checkbox input "true"
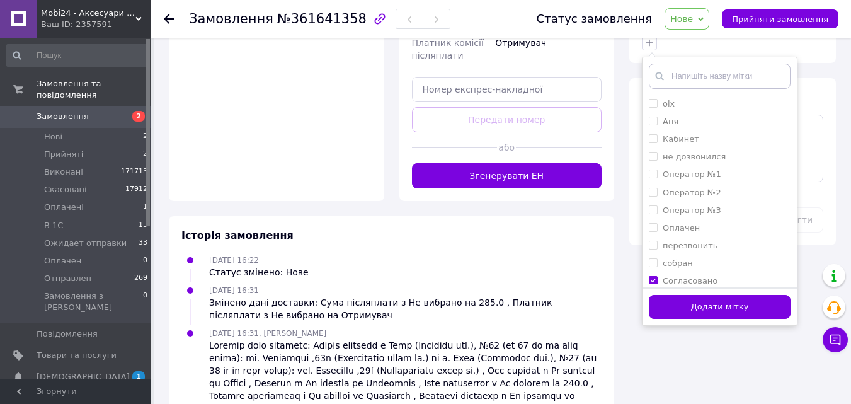
click at [689, 295] on button "Додати мітку" at bounding box center [720, 307] width 142 height 25
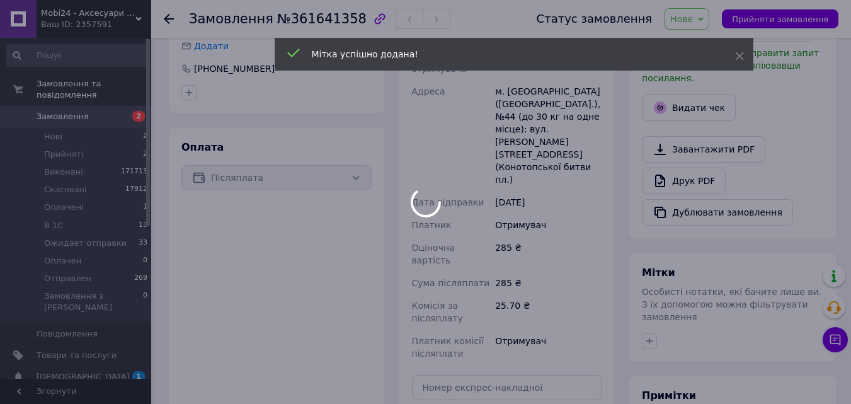
scroll to position [252, 0]
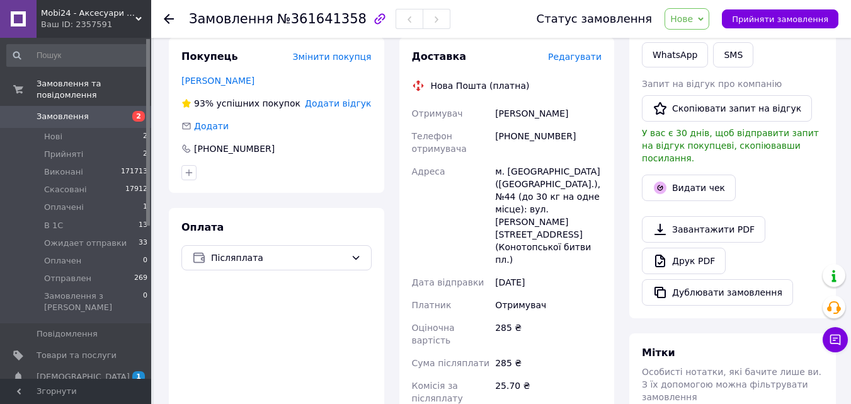
click at [704, 16] on icon at bounding box center [701, 19] width 6 height 6
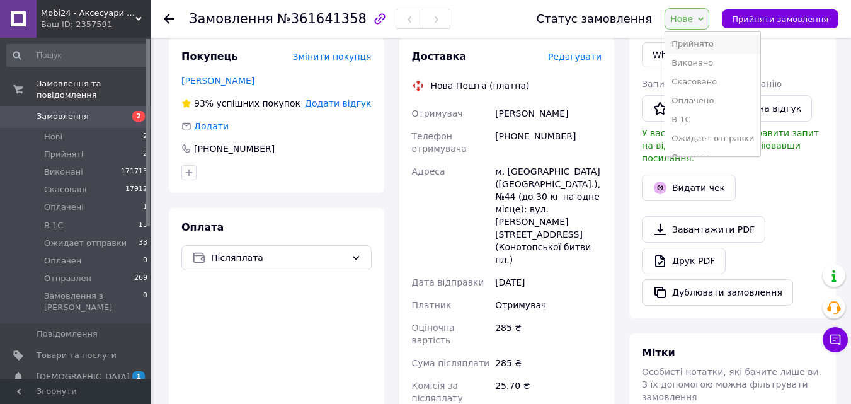
click at [713, 47] on li "Прийнято" at bounding box center [712, 44] width 95 height 19
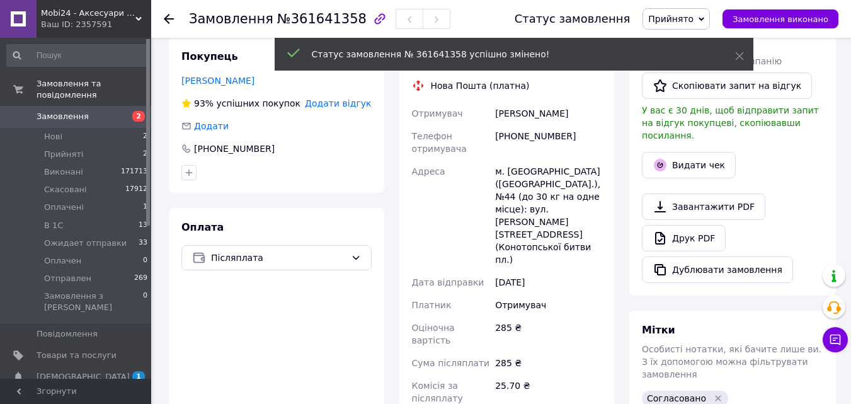
click at [704, 18] on icon at bounding box center [702, 19] width 6 height 4
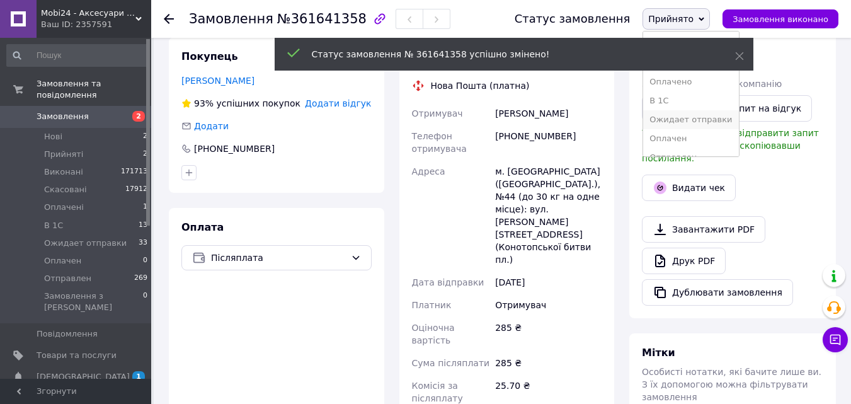
click at [717, 111] on li "Ожидает отправки" at bounding box center [690, 119] width 95 height 19
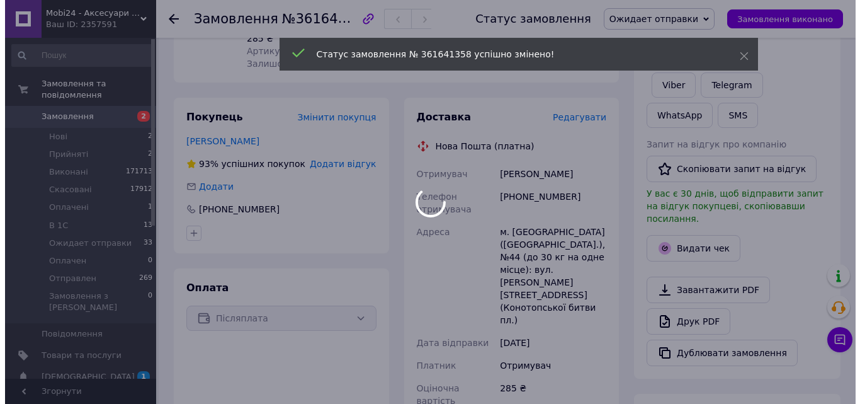
scroll to position [126, 0]
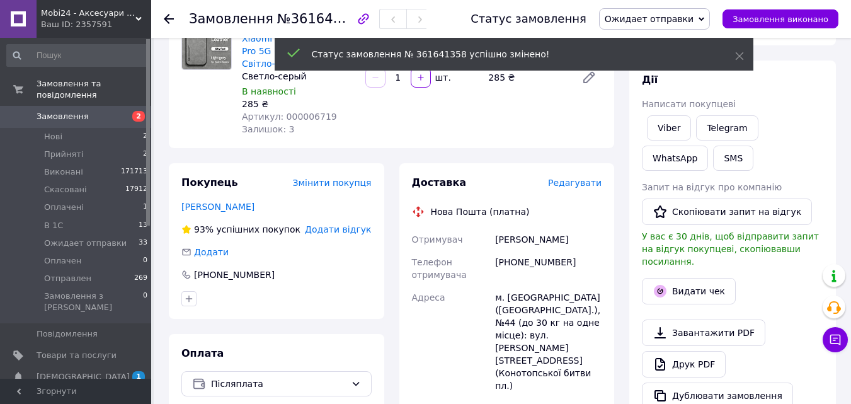
click at [577, 178] on span "Редагувати" at bounding box center [575, 183] width 54 height 10
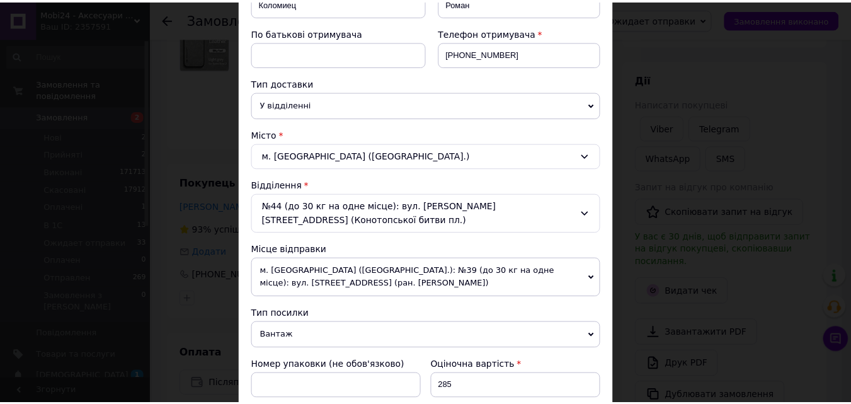
scroll to position [63, 0]
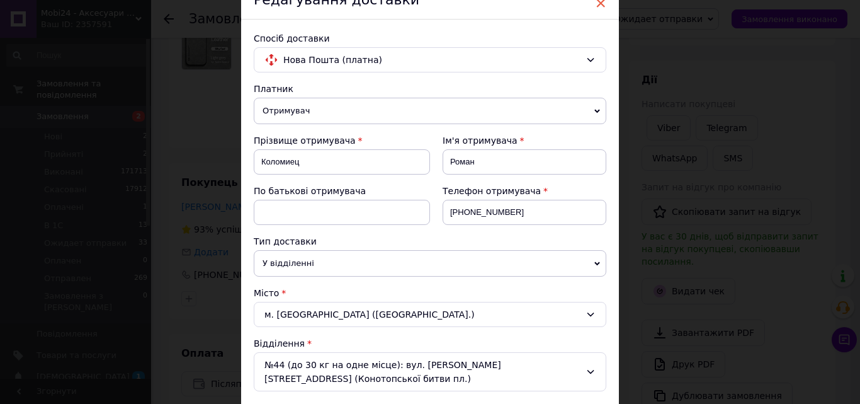
click at [600, 3] on span "×" at bounding box center [600, 2] width 11 height 21
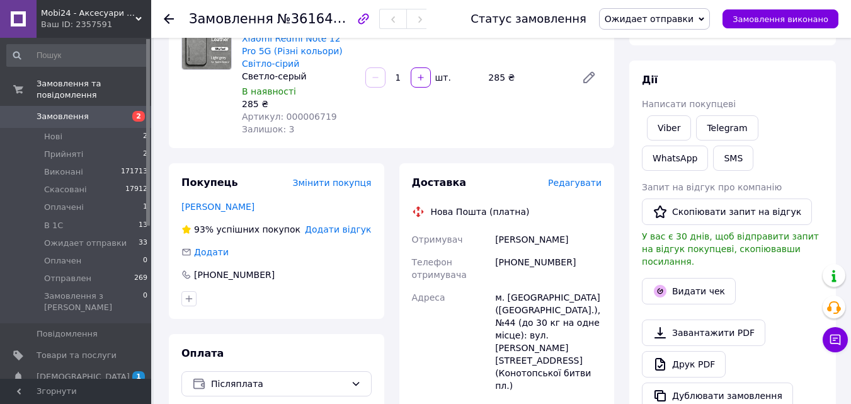
click at [107, 106] on link "Замовлення 2" at bounding box center [77, 116] width 155 height 21
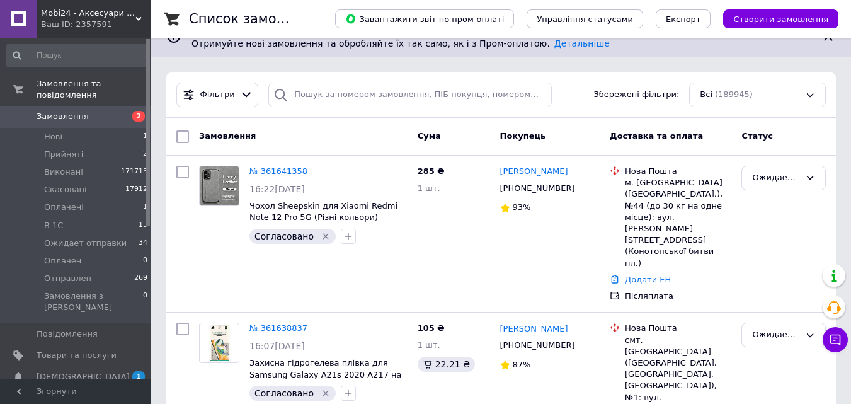
scroll to position [189, 0]
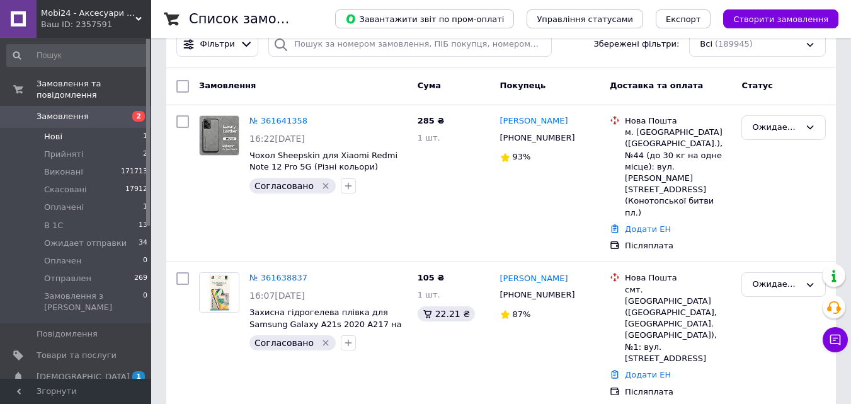
click at [122, 128] on li "Нові 1" at bounding box center [77, 137] width 155 height 18
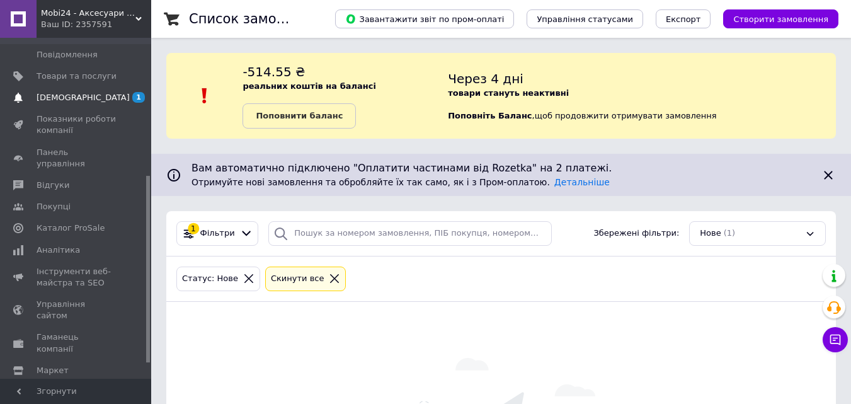
scroll to position [27, 0]
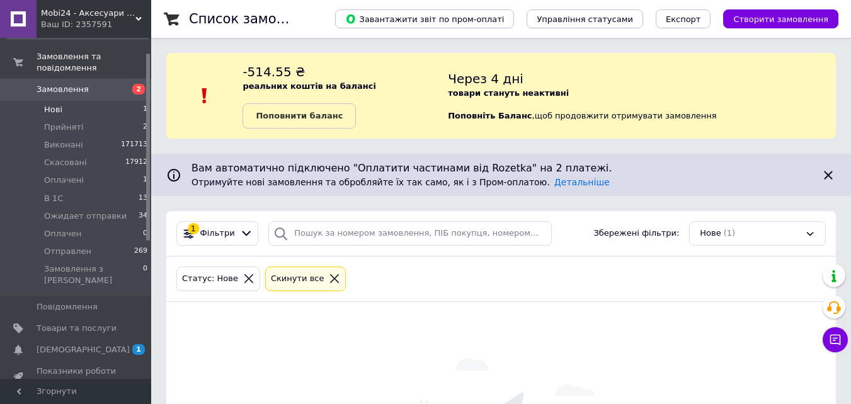
click at [106, 84] on span "Замовлення" at bounding box center [77, 89] width 80 height 11
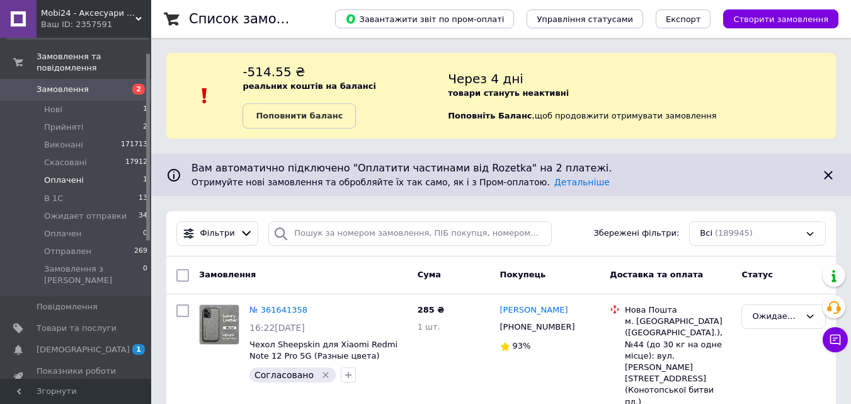
click at [110, 172] on li "Оплачені 1" at bounding box center [77, 180] width 155 height 18
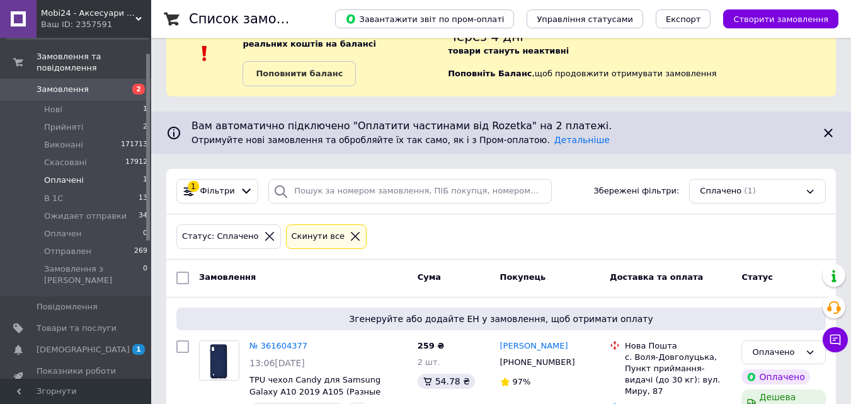
scroll to position [101, 0]
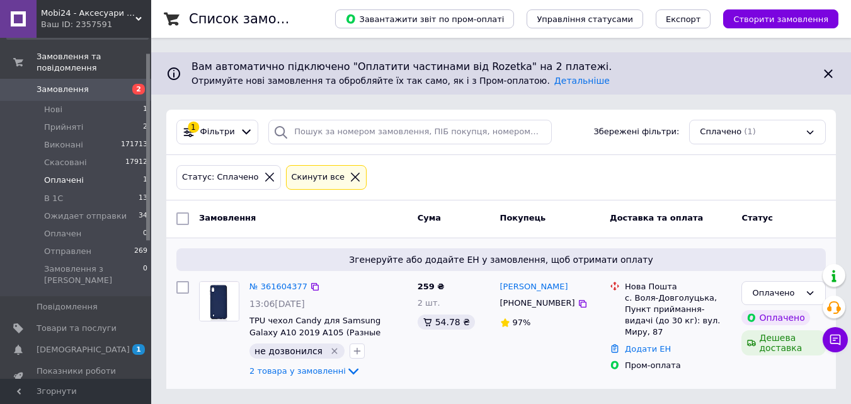
click at [217, 302] on img at bounding box center [219, 301] width 39 height 39
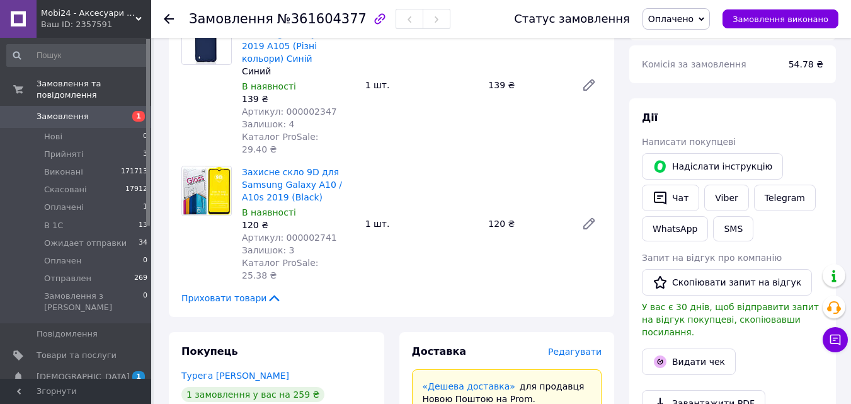
scroll to position [529, 0]
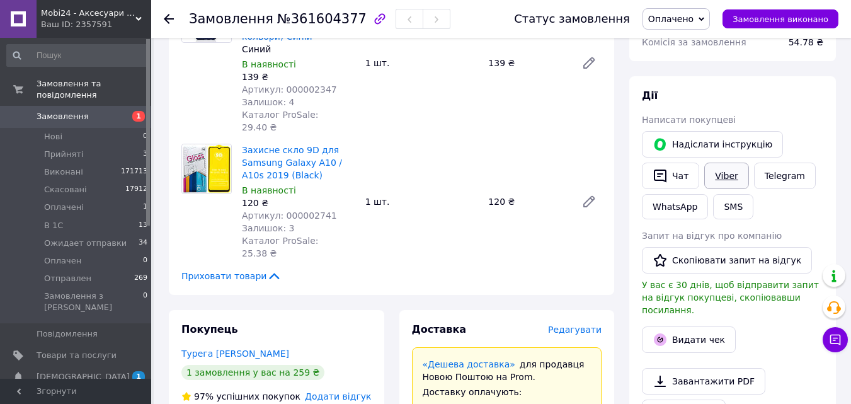
click at [731, 163] on link "Viber" at bounding box center [726, 176] width 44 height 26
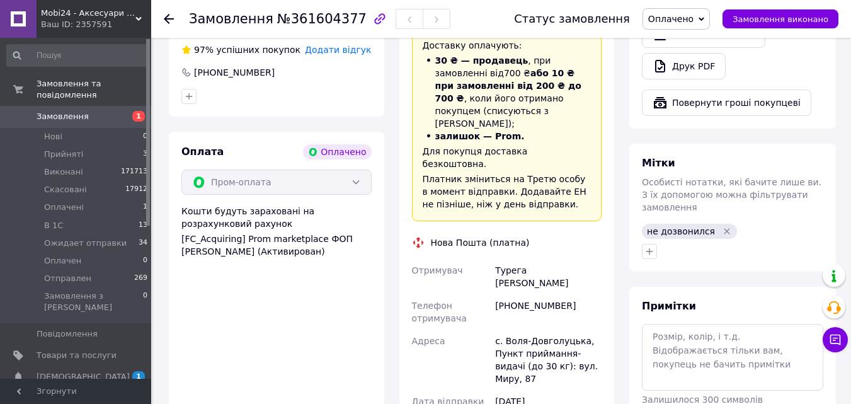
scroll to position [970, 0]
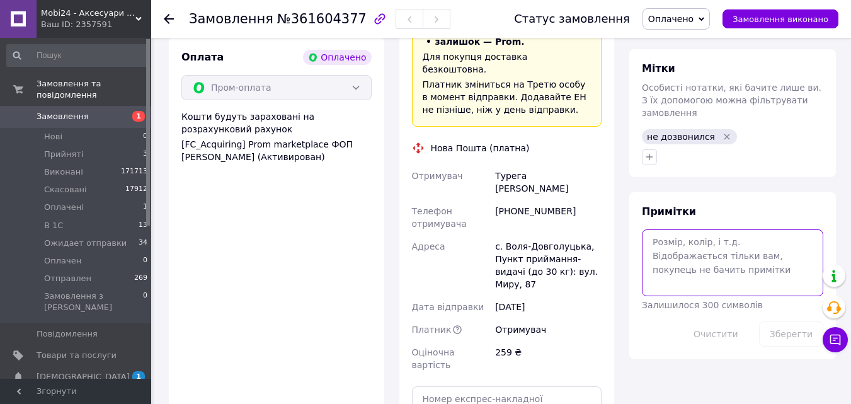
click at [659, 229] on textarea at bounding box center [732, 262] width 181 height 67
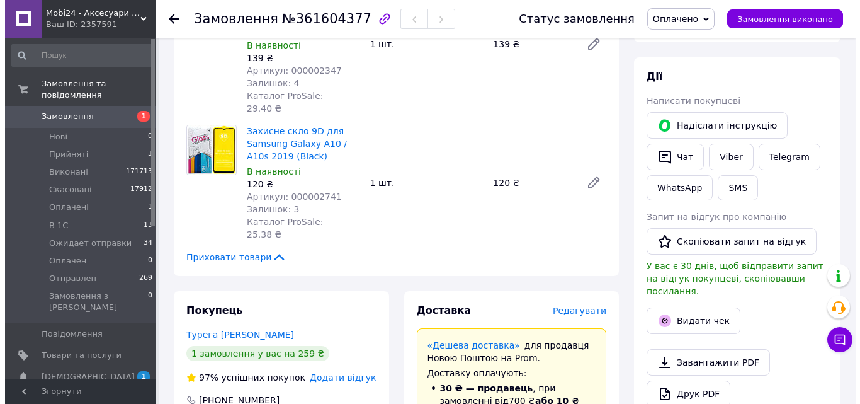
scroll to position [655, 0]
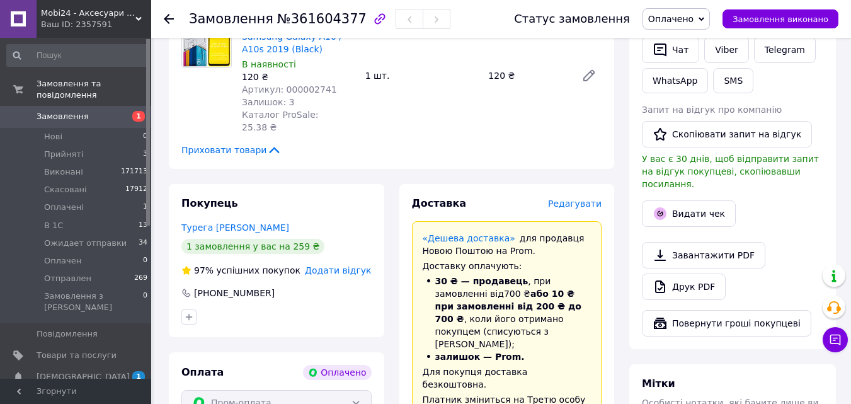
type textarea "вайбер передзвонила"
click at [575, 198] on span "Редагувати" at bounding box center [575, 203] width 54 height 10
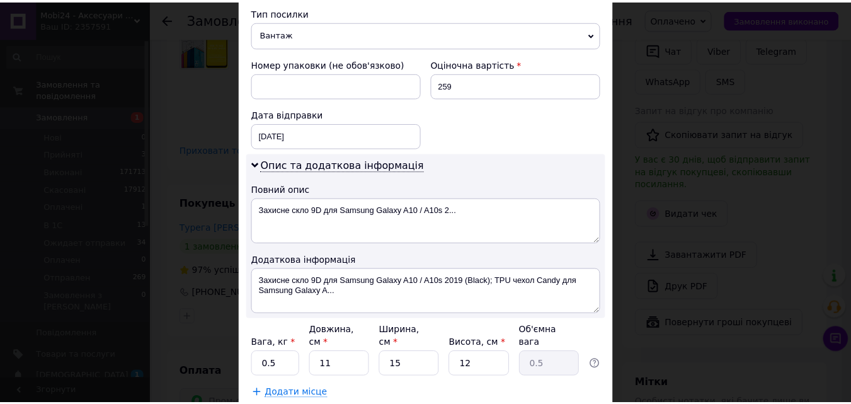
scroll to position [586, 0]
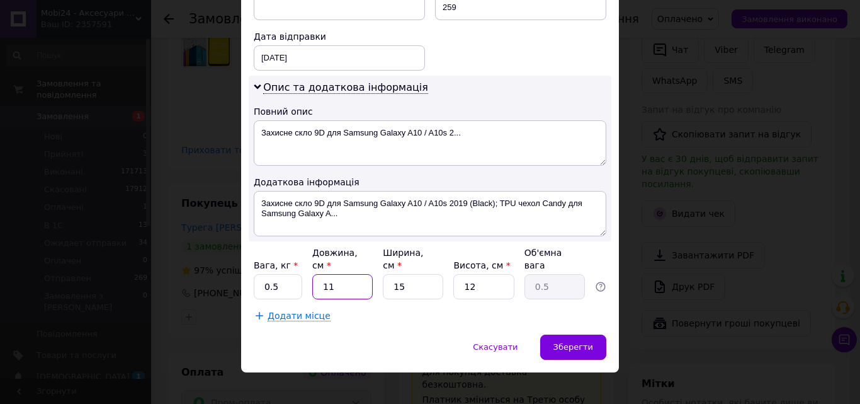
click at [340, 276] on input "11" at bounding box center [342, 286] width 60 height 25
type input "2"
type input "0.1"
type input "25"
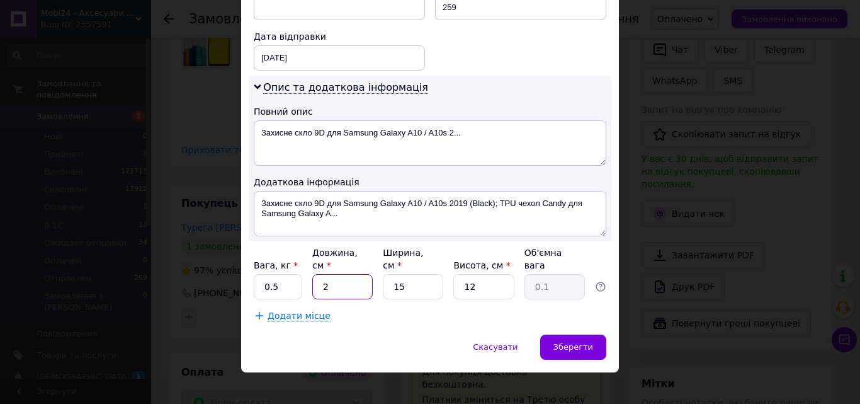
type input "1.13"
type input "25"
click at [406, 278] on input "15" at bounding box center [413, 286] width 60 height 25
type input "1"
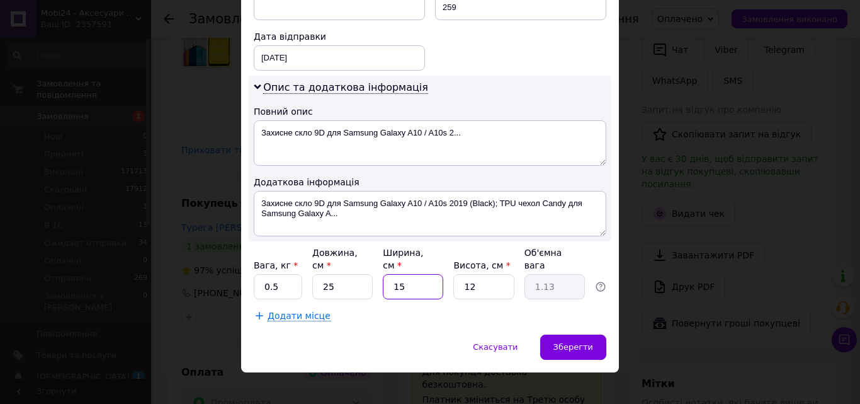
type input "0.1"
type input "12"
type input "0.9"
type input "12"
click at [477, 274] on input "12" at bounding box center [484, 286] width 60 height 25
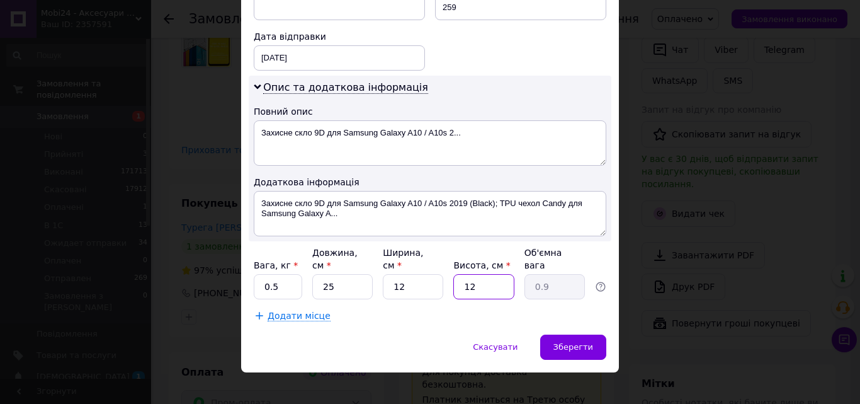
click at [477, 274] on input "12" at bounding box center [484, 286] width 60 height 25
type input "4"
type input "0.3"
type input "4"
click at [563, 342] on span "Зберегти" at bounding box center [574, 346] width 40 height 9
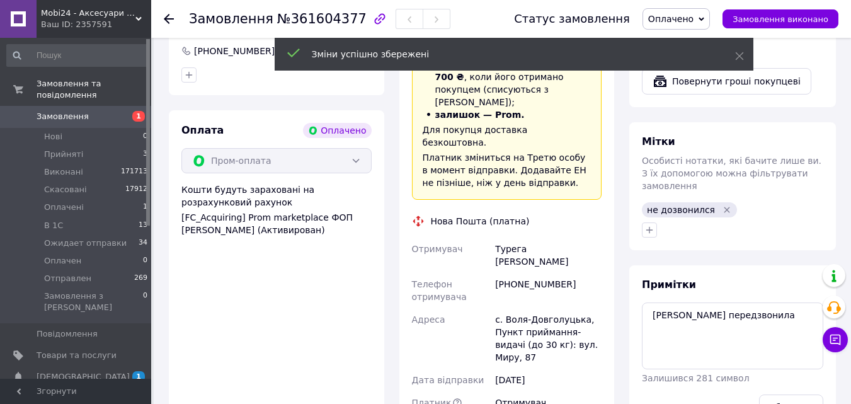
scroll to position [907, 0]
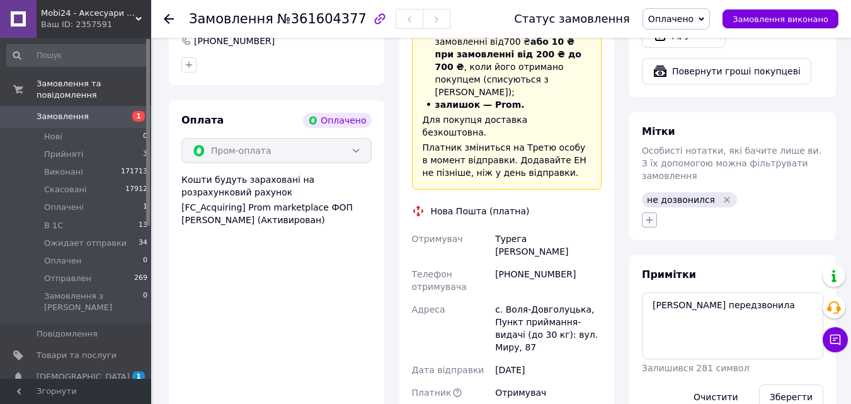
click at [651, 215] on icon "button" at bounding box center [649, 220] width 10 height 10
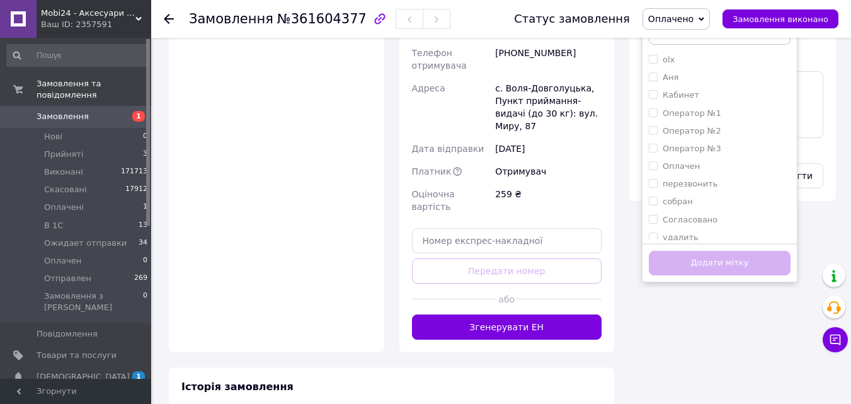
scroll to position [1159, 0]
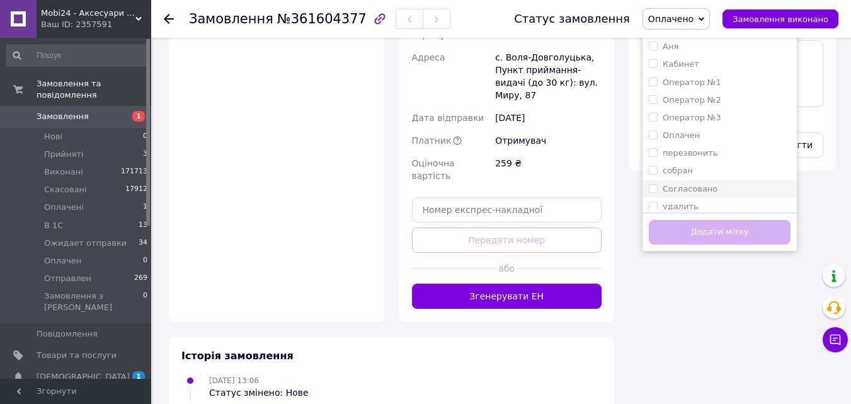
click at [650, 184] on input "Согласовано" at bounding box center [653, 188] width 8 height 8
checkbox input "true"
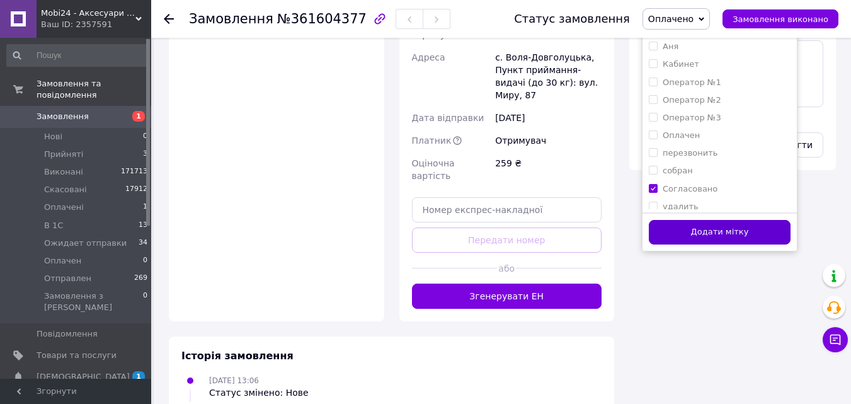
click at [671, 220] on button "Додати мітку" at bounding box center [720, 232] width 142 height 25
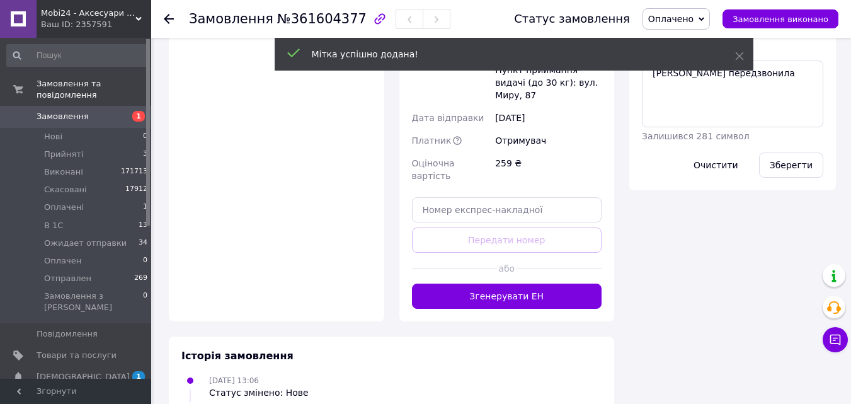
click at [704, 18] on icon at bounding box center [702, 19] width 6 height 6
click at [717, 118] on li "Ожидает отправки" at bounding box center [690, 119] width 95 height 19
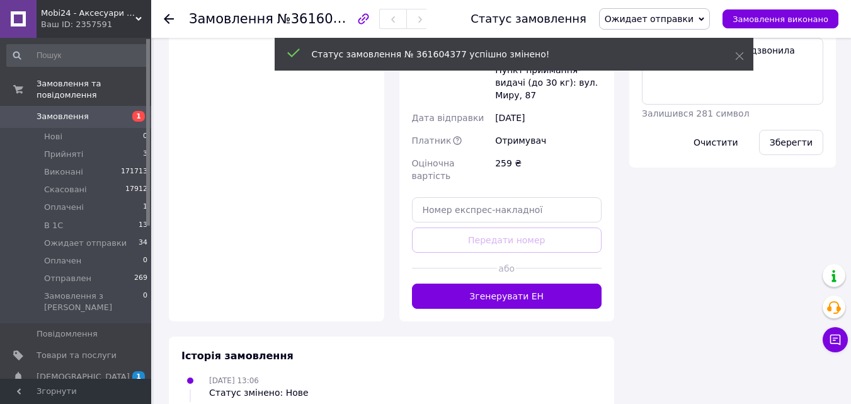
click at [105, 111] on span "Замовлення" at bounding box center [77, 116] width 80 height 11
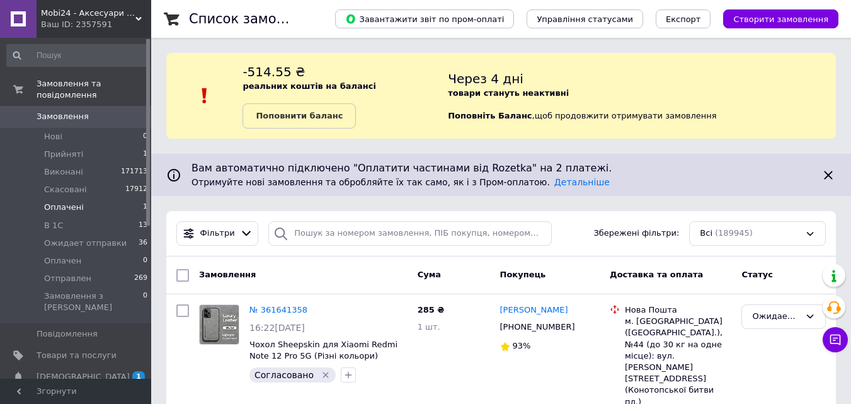
click at [115, 198] on li "Оплачені 1" at bounding box center [77, 207] width 155 height 18
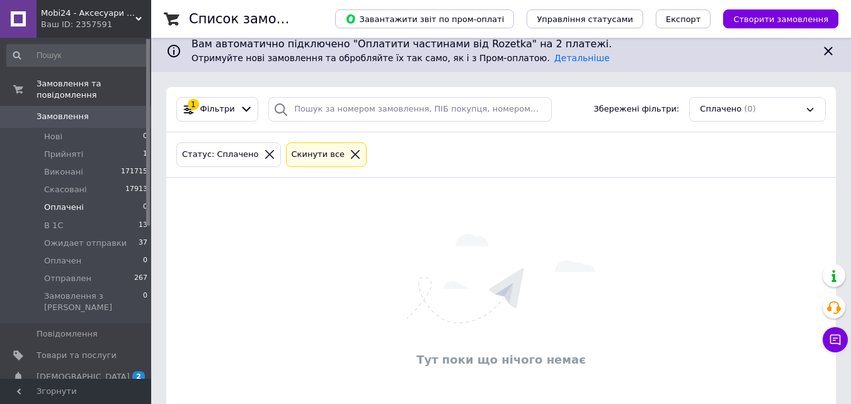
scroll to position [162, 0]
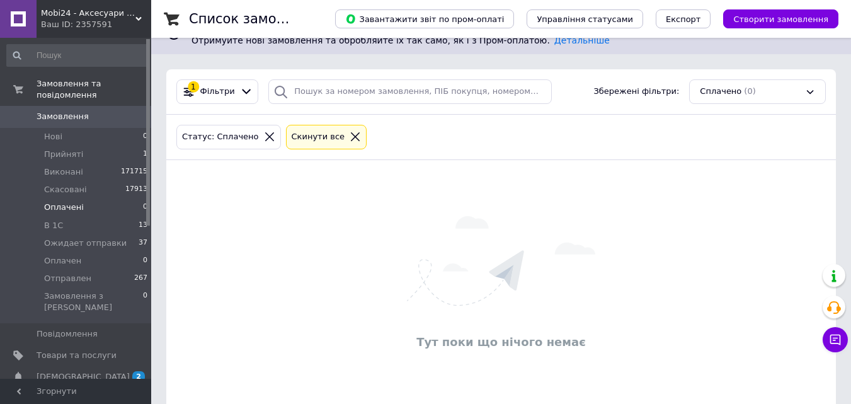
scroll to position [162, 0]
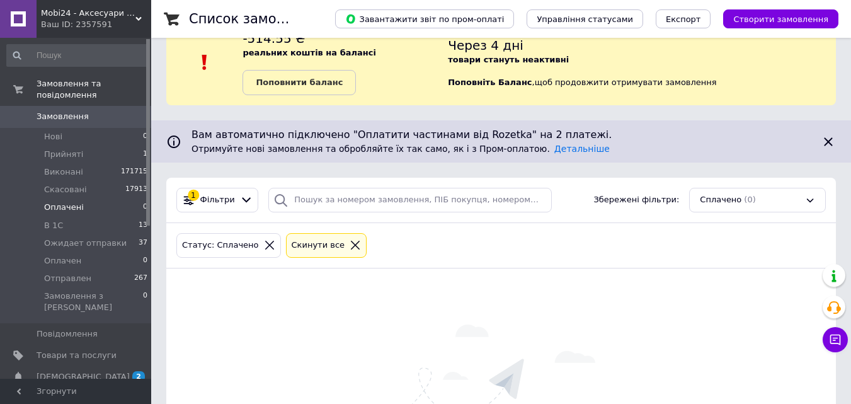
scroll to position [63, 0]
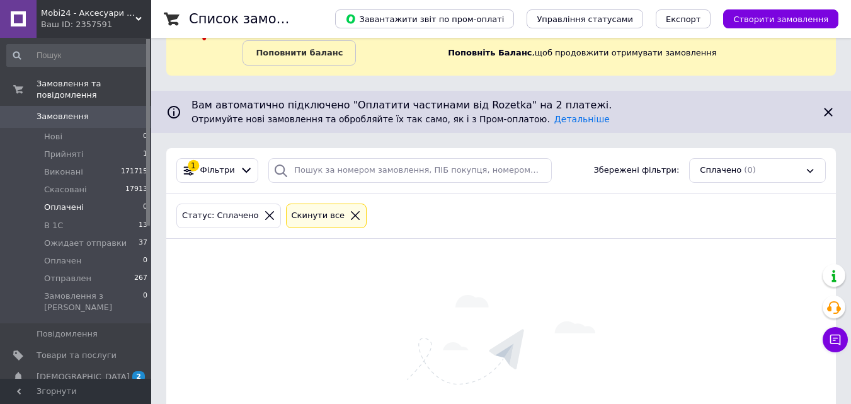
drag, startPoint x: 108, startPoint y: 105, endPoint x: 106, endPoint y: 88, distance: 17.7
click at [108, 111] on span "Замовлення" at bounding box center [77, 116] width 80 height 11
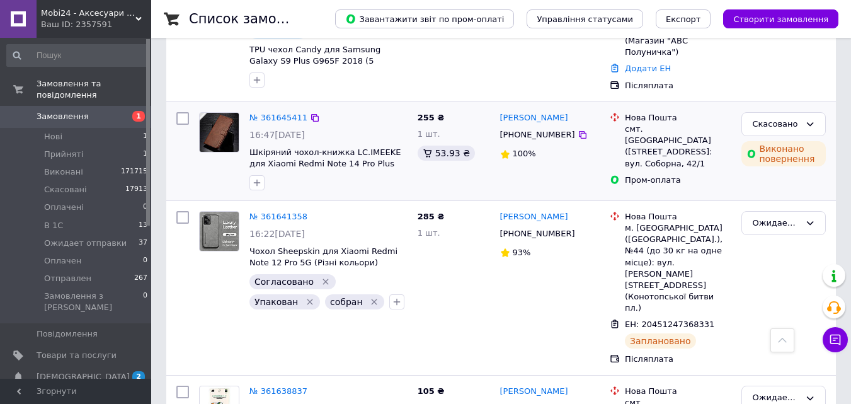
scroll to position [189, 0]
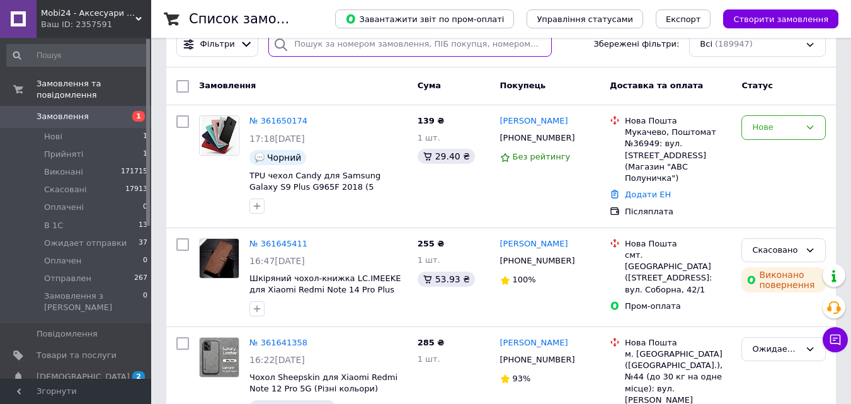
click at [334, 43] on input "search" at bounding box center [409, 44] width 283 height 25
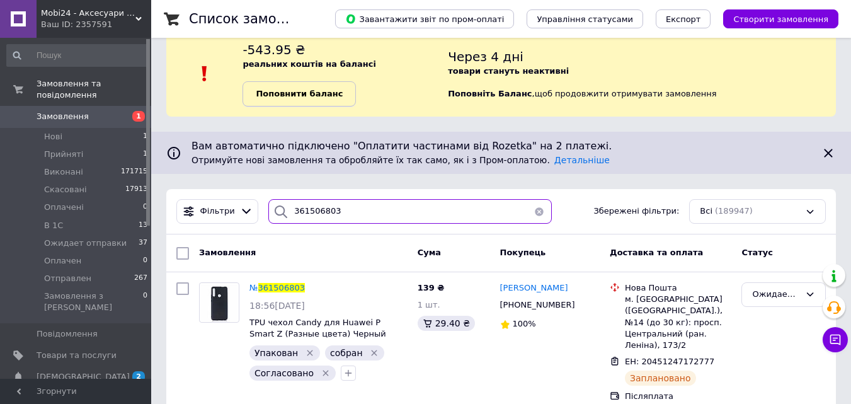
scroll to position [34, 0]
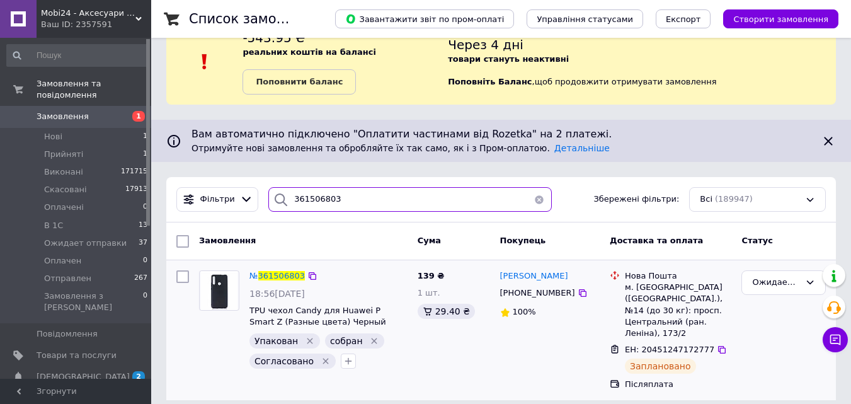
type input "361506803"
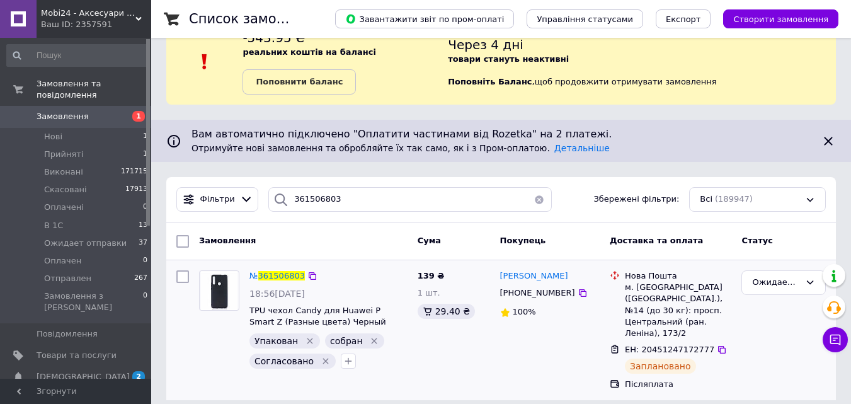
click at [212, 287] on img at bounding box center [219, 290] width 37 height 39
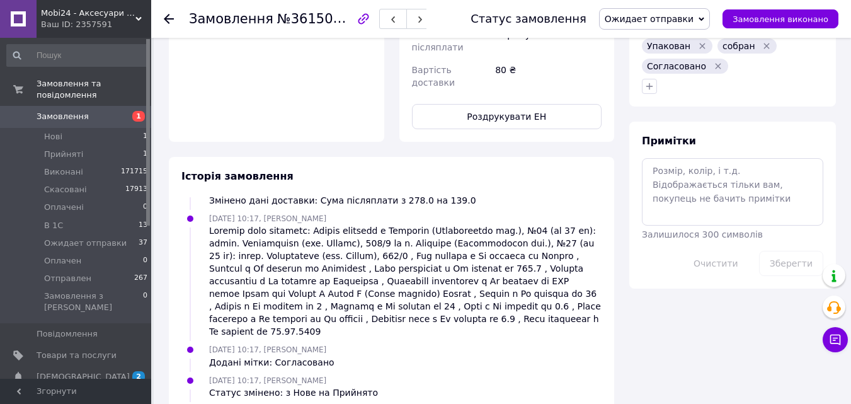
scroll to position [693, 0]
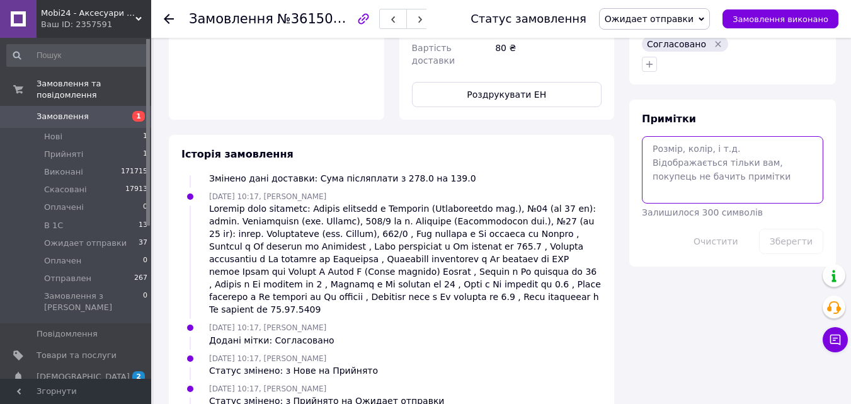
click at [688, 146] on textarea at bounding box center [732, 169] width 181 height 67
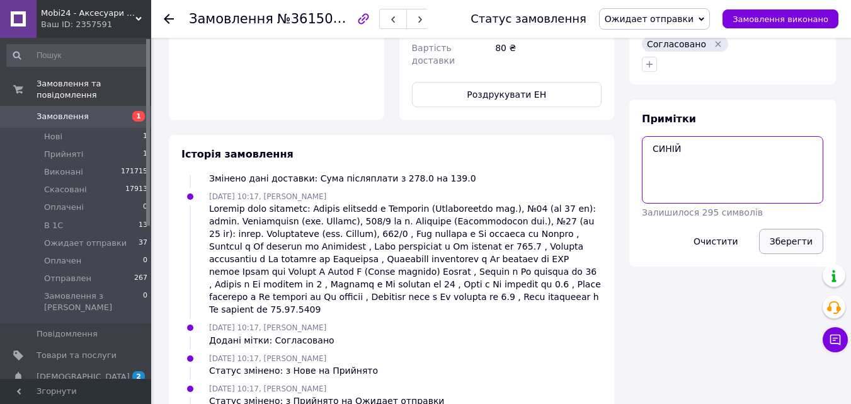
type textarea "СИНІЙ"
click at [787, 229] on button "Зберегти" at bounding box center [791, 241] width 64 height 25
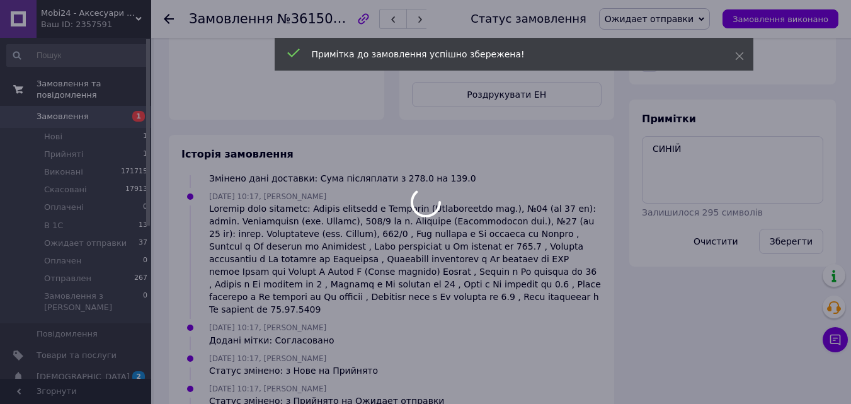
scroll to position [202, 0]
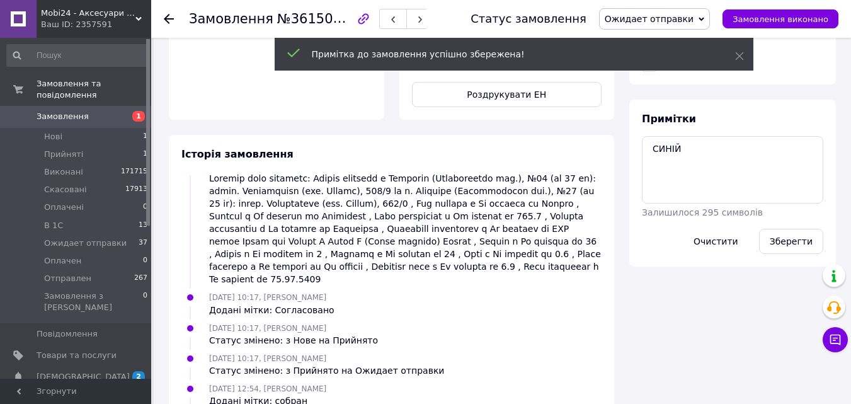
click at [108, 106] on link "Замовлення 1" at bounding box center [77, 116] width 155 height 21
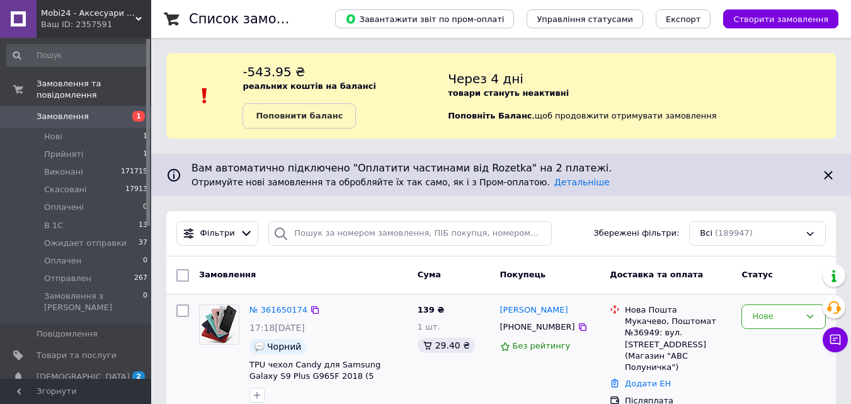
click at [222, 324] on img at bounding box center [220, 324] width 36 height 39
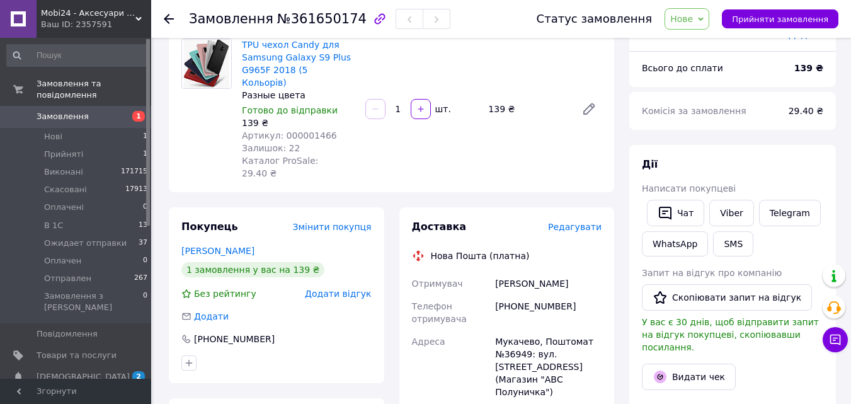
scroll to position [63, 0]
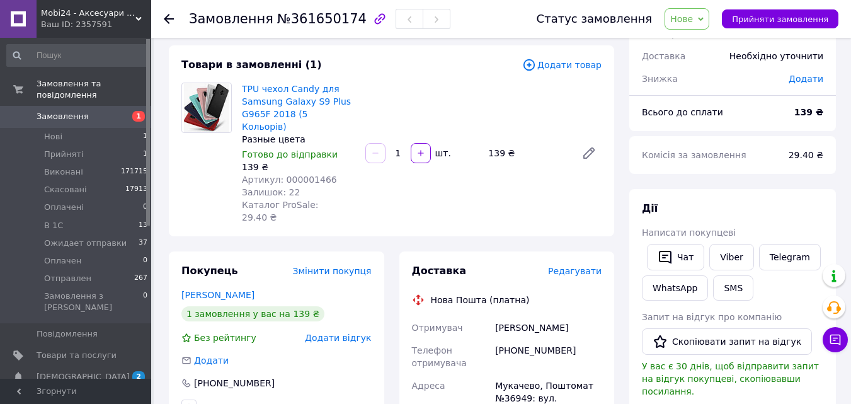
click at [311, 174] on span "Артикул: 000001466" at bounding box center [289, 179] width 95 height 10
copy span "000001466"
click at [531, 64] on icon at bounding box center [529, 64] width 4 height 4
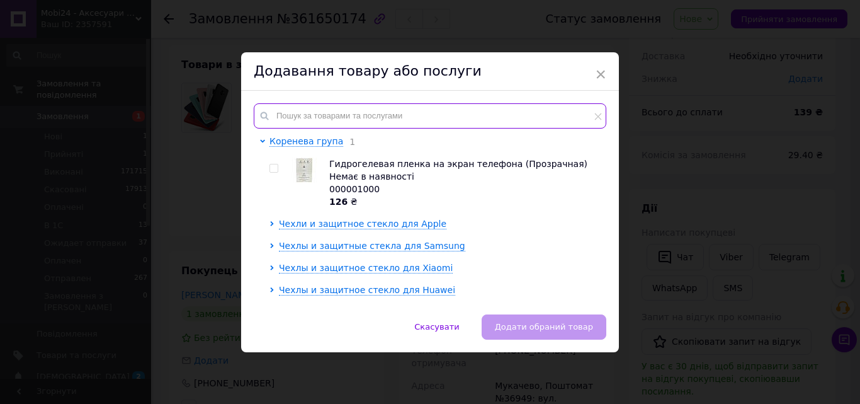
paste input "000001466"
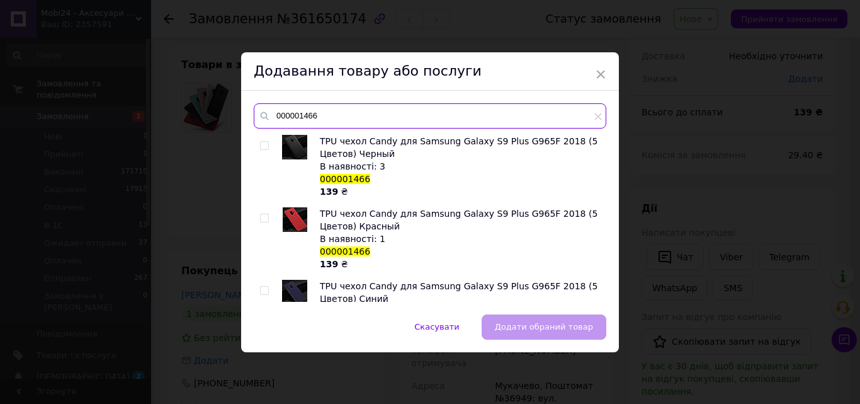
type input "000001466"
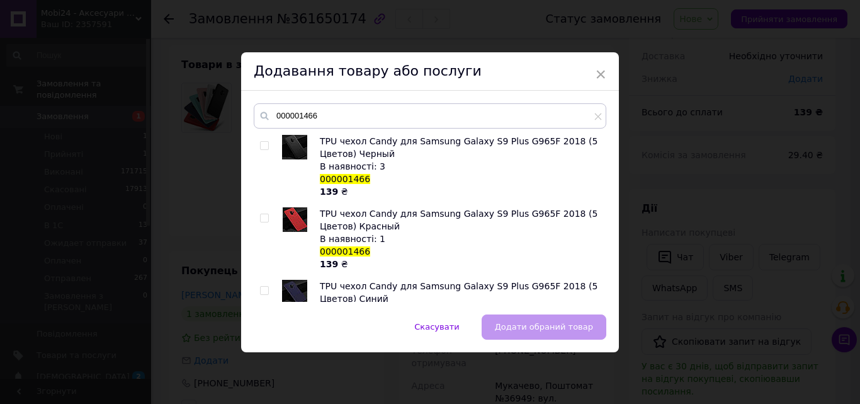
click at [266, 146] on span at bounding box center [264, 145] width 9 height 9
click at [266, 146] on input "checkbox" at bounding box center [264, 146] width 8 height 8
checkbox input "true"
click at [532, 316] on button "Додати обраний товар" at bounding box center [544, 326] width 125 height 25
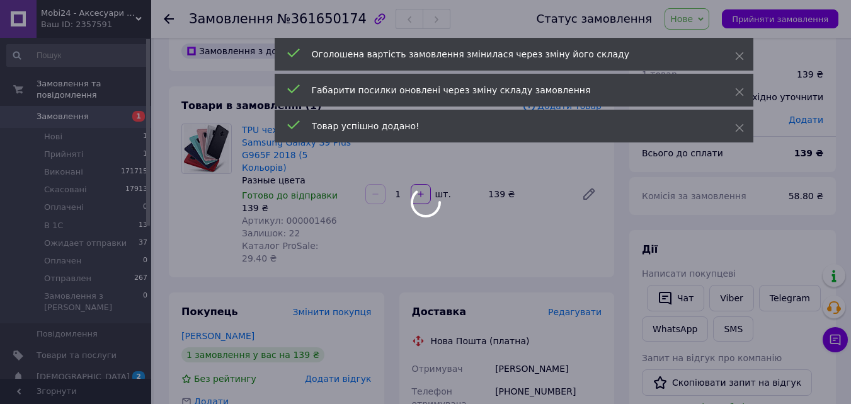
scroll to position [0, 0]
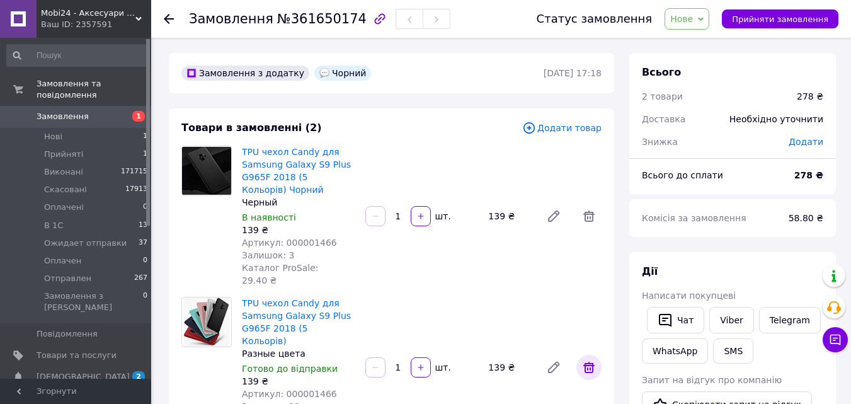
click at [593, 362] on icon at bounding box center [588, 367] width 11 height 11
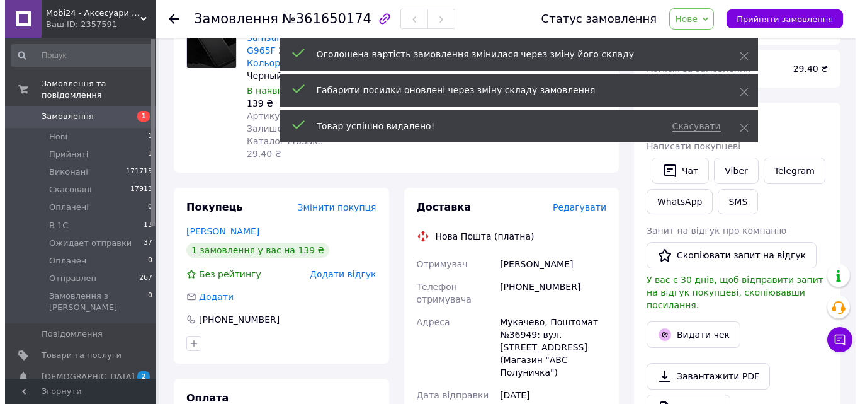
scroll to position [189, 0]
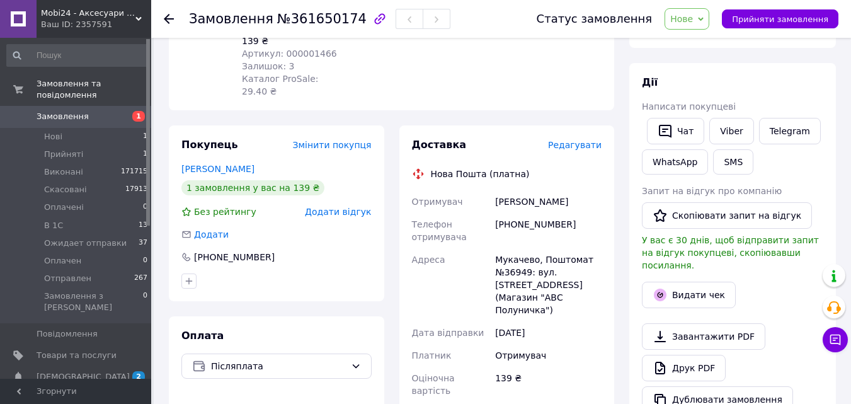
click at [593, 140] on span "Редагувати" at bounding box center [575, 145] width 54 height 10
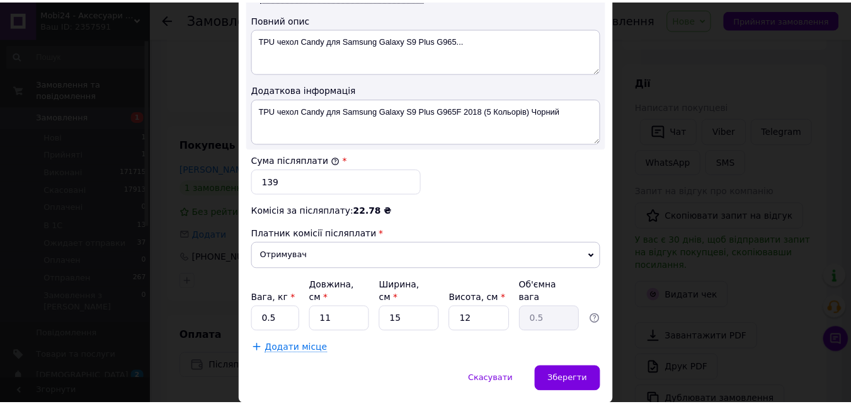
scroll to position [711, 0]
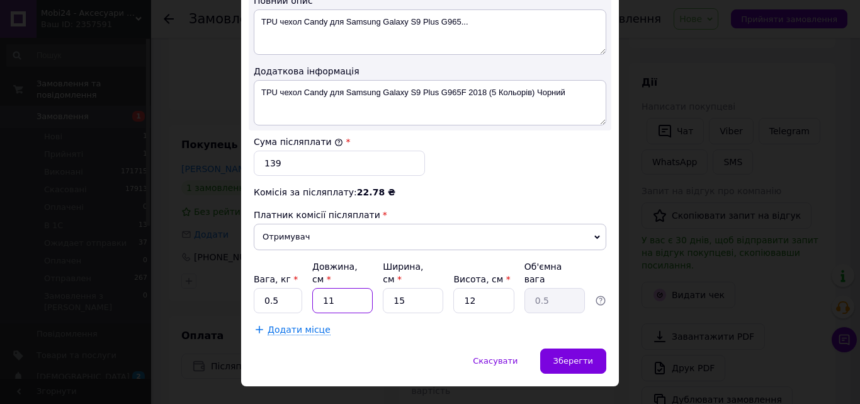
click at [335, 288] on input "11" at bounding box center [342, 300] width 60 height 25
type input "2"
type input "0.1"
type input "25"
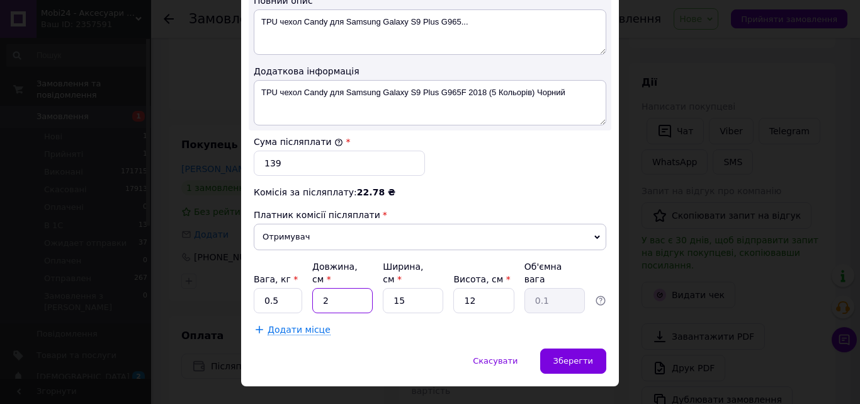
type input "1.13"
type input "25"
click at [401, 288] on input "15" at bounding box center [413, 300] width 60 height 25
type input "1"
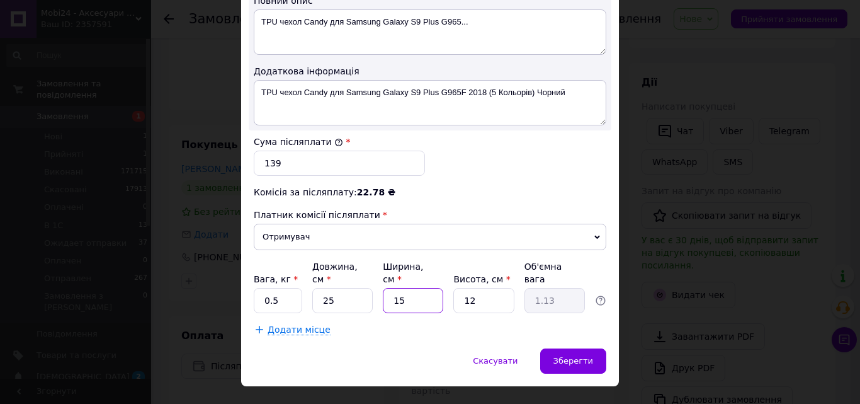
type input "0.1"
type input "12"
type input "0.9"
type input "12"
click at [469, 288] on input "12" at bounding box center [484, 300] width 60 height 25
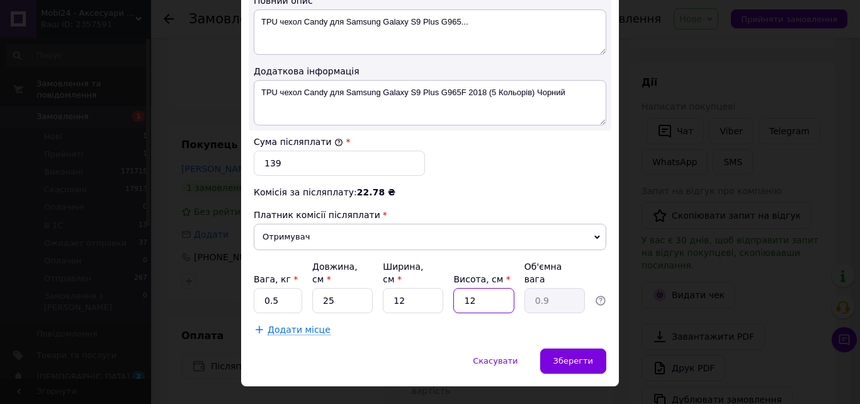
click at [469, 288] on input "12" at bounding box center [484, 300] width 60 height 25
type input "4"
type input "0.3"
type input "4"
click at [578, 356] on span "Зберегти" at bounding box center [574, 360] width 40 height 9
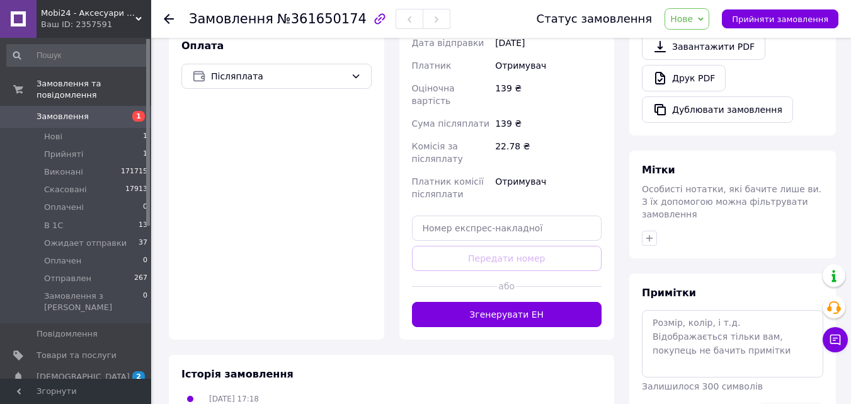
scroll to position [504, 0]
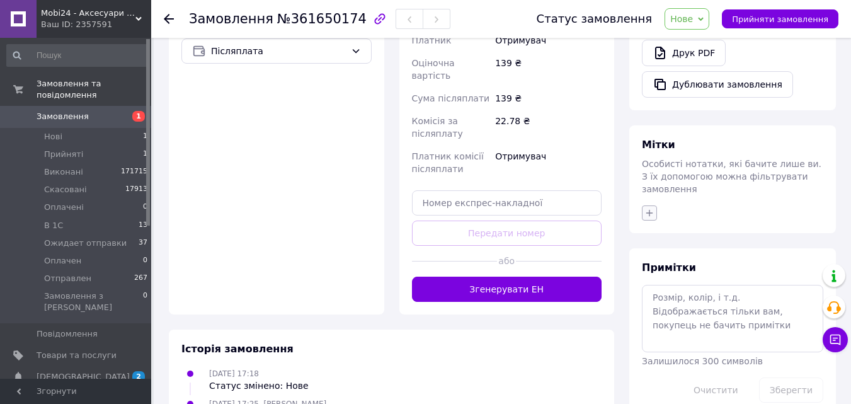
click at [649, 208] on icon "button" at bounding box center [649, 213] width 10 height 10
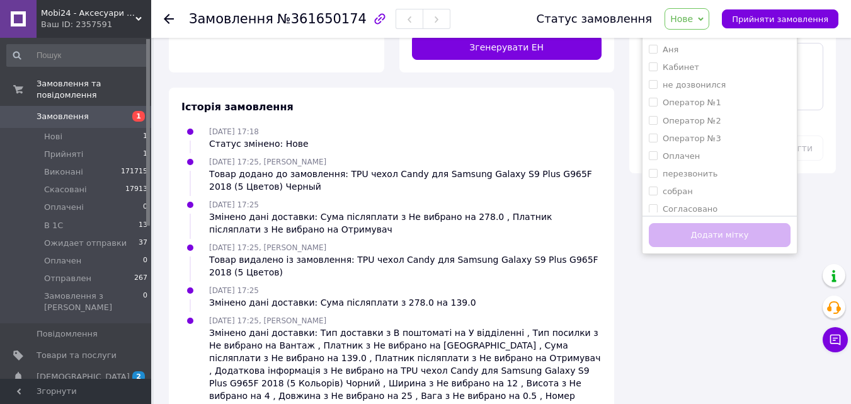
scroll to position [746, 0]
click at [651, 203] on input "Согласовано" at bounding box center [653, 207] width 8 height 8
checkbox input "true"
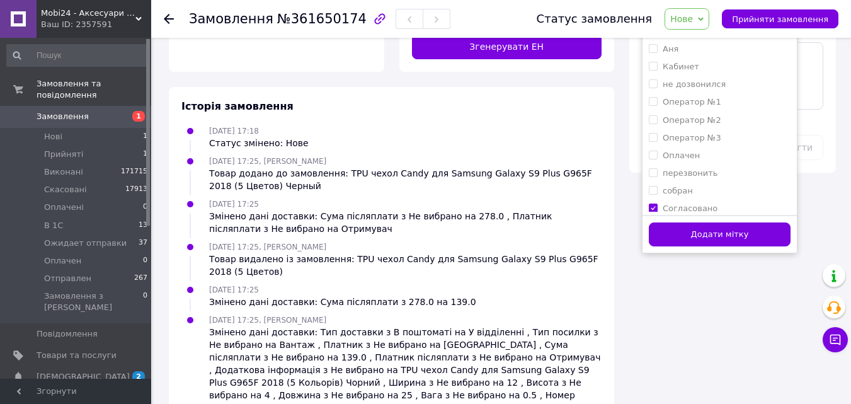
click at [680, 224] on div "Додати мітку" at bounding box center [719, 234] width 154 height 38
click at [687, 222] on button "Додати мітку" at bounding box center [720, 234] width 142 height 25
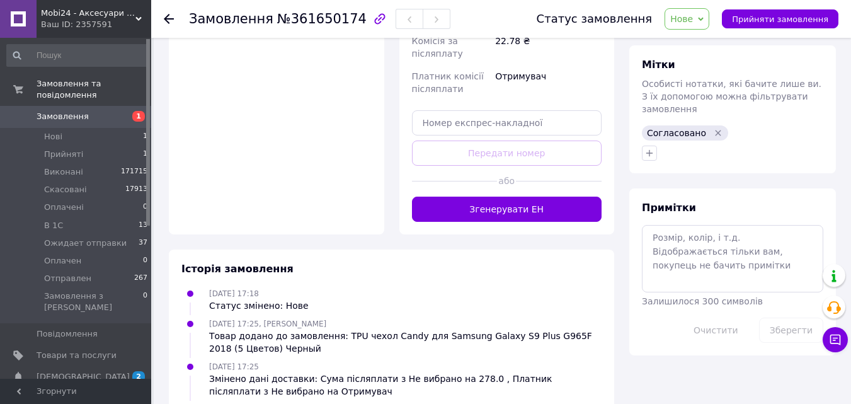
scroll to position [525, 0]
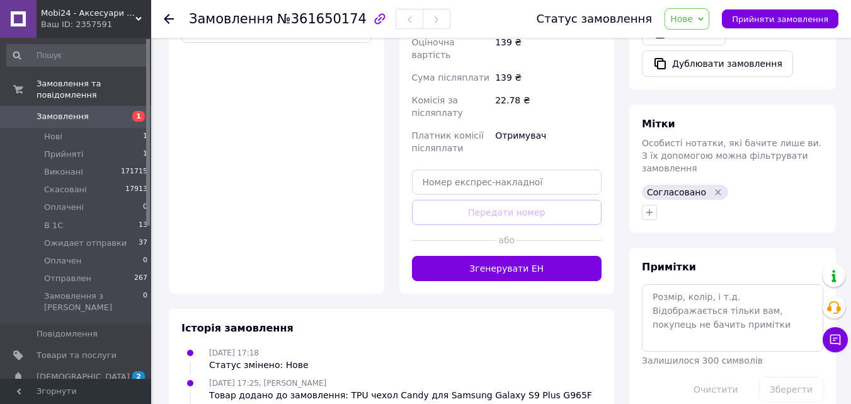
click at [709, 16] on span "Нове" at bounding box center [687, 18] width 45 height 21
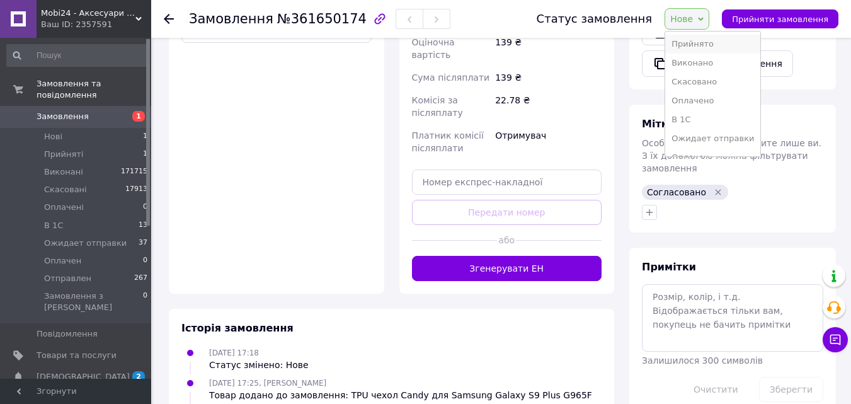
click at [712, 40] on li "Прийнято" at bounding box center [712, 44] width 95 height 19
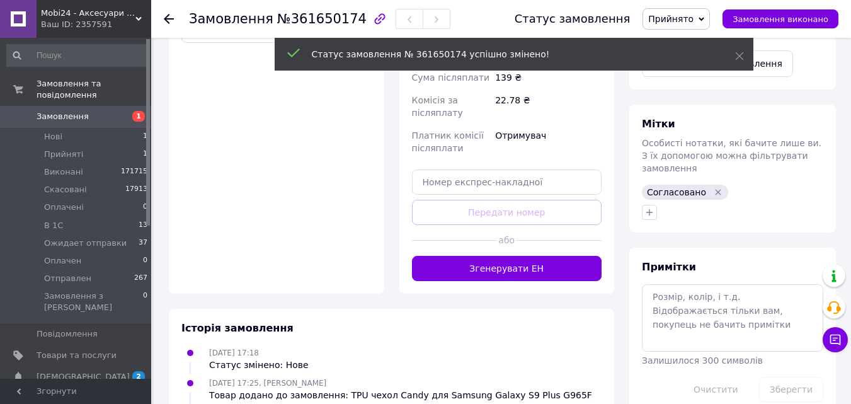
click at [704, 17] on icon at bounding box center [702, 19] width 6 height 6
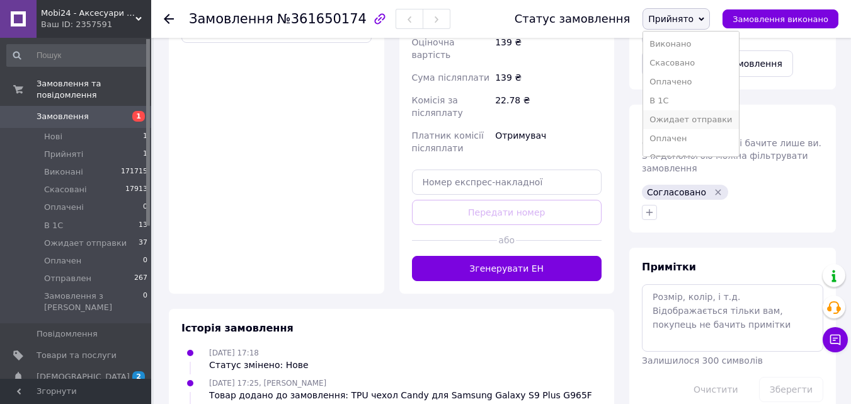
click at [705, 118] on li "Ожидает отправки" at bounding box center [690, 119] width 95 height 19
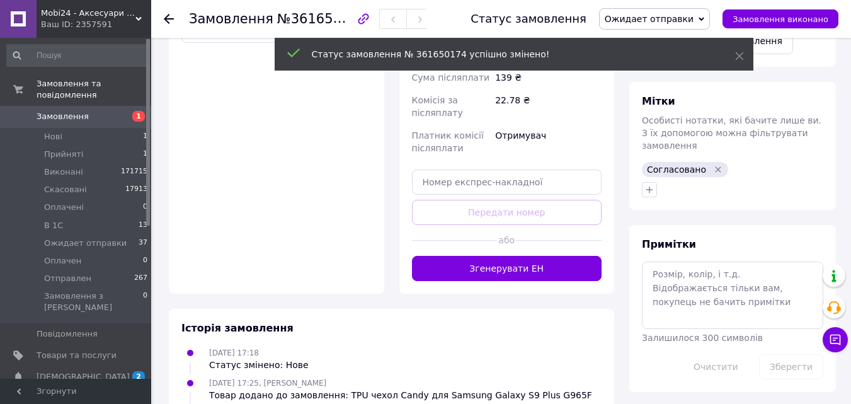
scroll to position [3, 0]
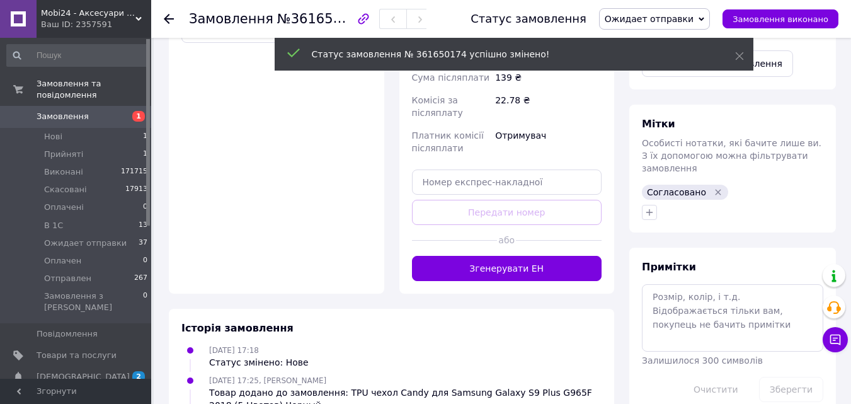
click at [106, 111] on span "Замовлення" at bounding box center [77, 116] width 80 height 11
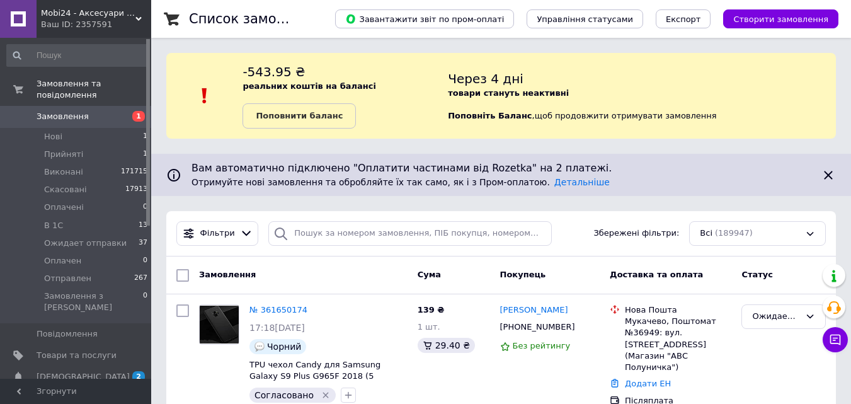
click at [119, 106] on link "Замовлення 1" at bounding box center [77, 116] width 155 height 21
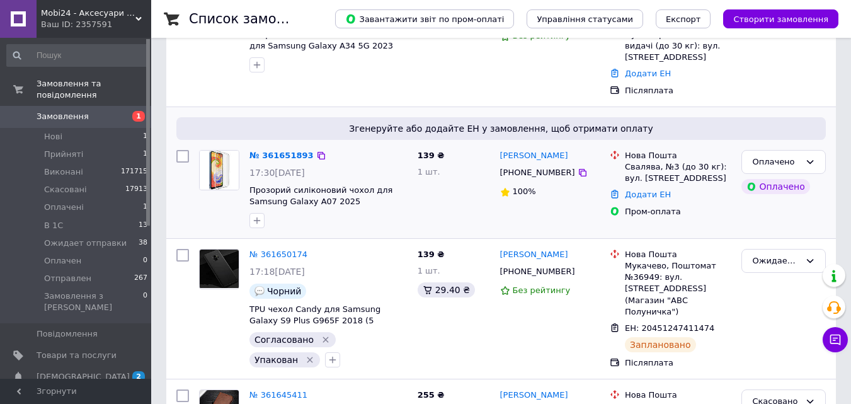
scroll to position [315, 0]
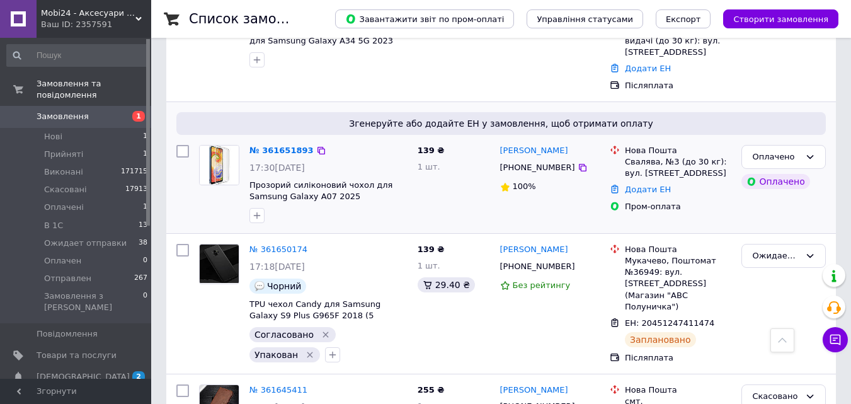
click at [215, 157] on img at bounding box center [219, 165] width 39 height 39
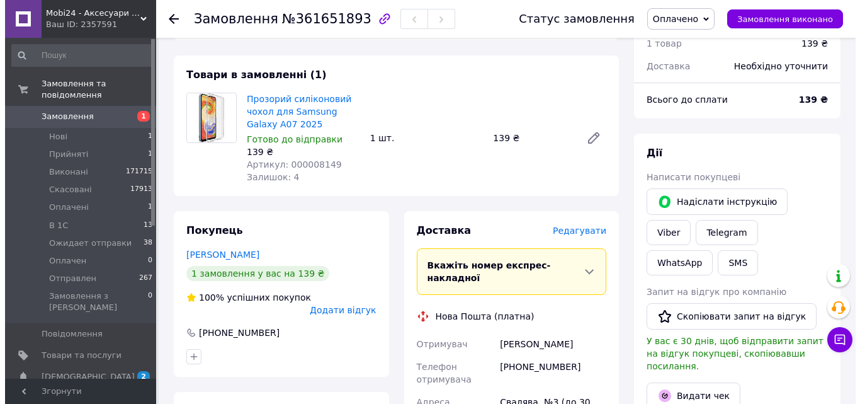
scroll to position [567, 0]
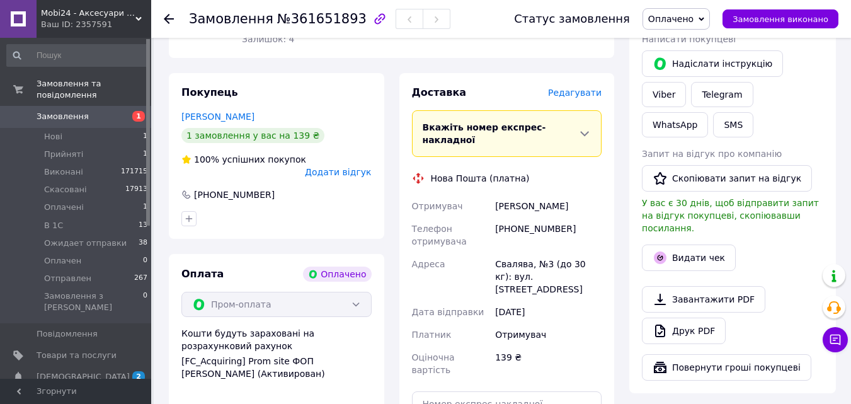
click at [588, 88] on span "Редагувати" at bounding box center [575, 93] width 54 height 10
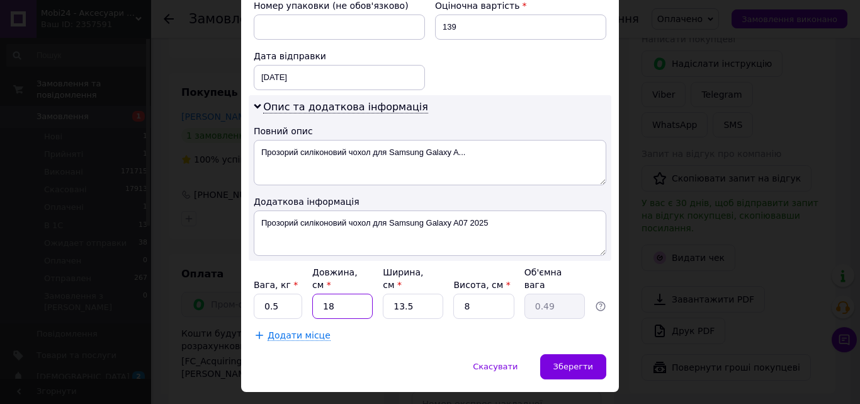
click at [345, 294] on input "18" at bounding box center [342, 306] width 60 height 25
type input "2"
type input "0.1"
type input "25"
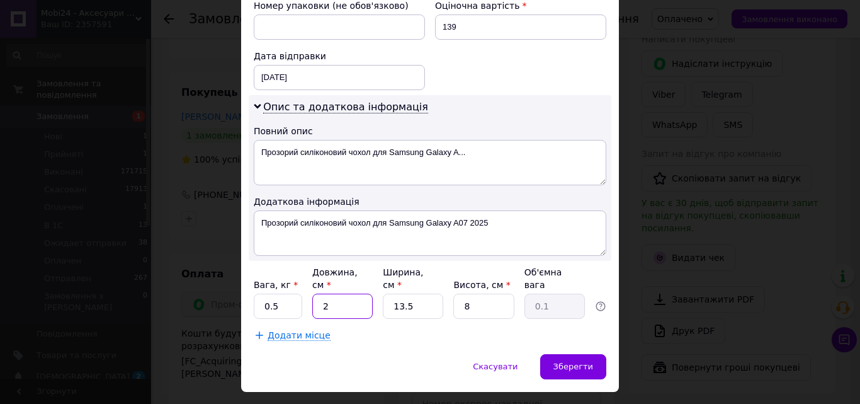
type input "0.68"
type input "25"
click at [425, 294] on input "13.5" at bounding box center [413, 306] width 60 height 25
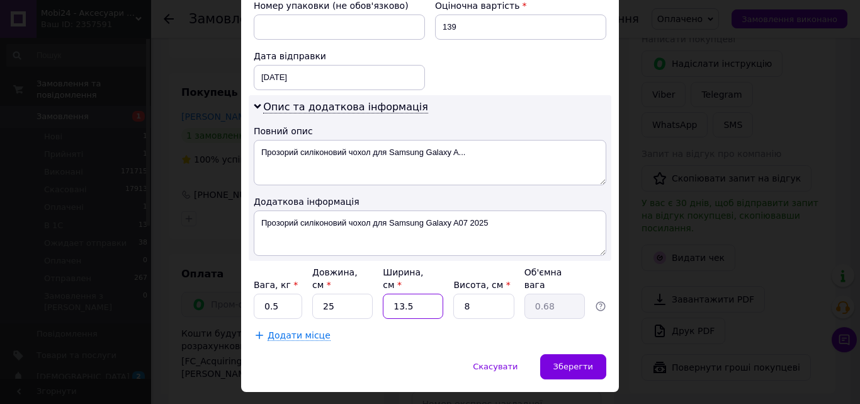
type input "1"
type input "0.1"
type input "12"
type input "0.6"
type input "12"
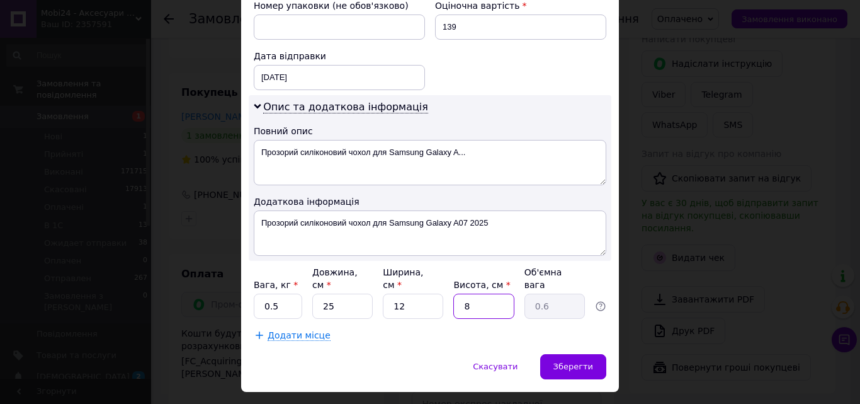
click at [486, 295] on input "8" at bounding box center [484, 306] width 60 height 25
type input "4"
type input "0.3"
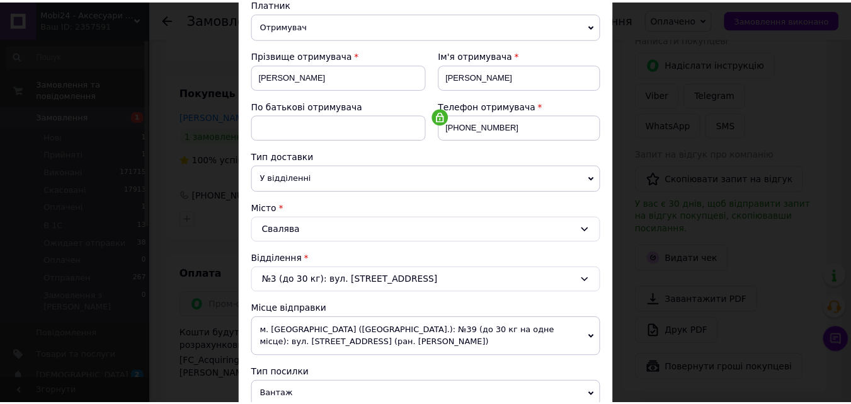
scroll to position [0, 0]
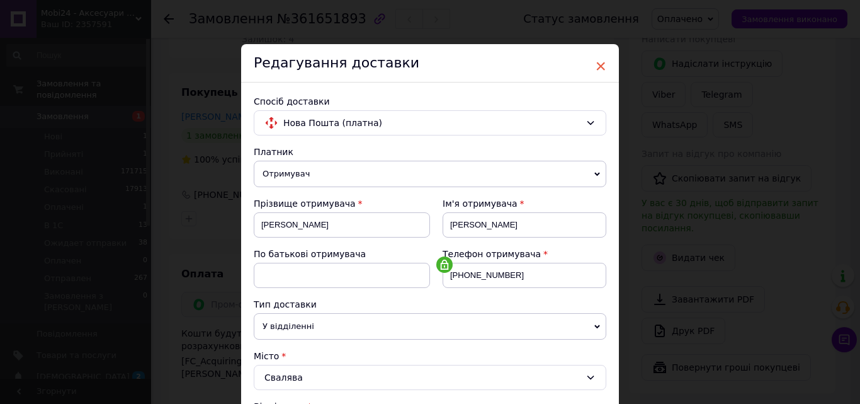
type input "4"
click at [598, 62] on span "×" at bounding box center [600, 65] width 11 height 21
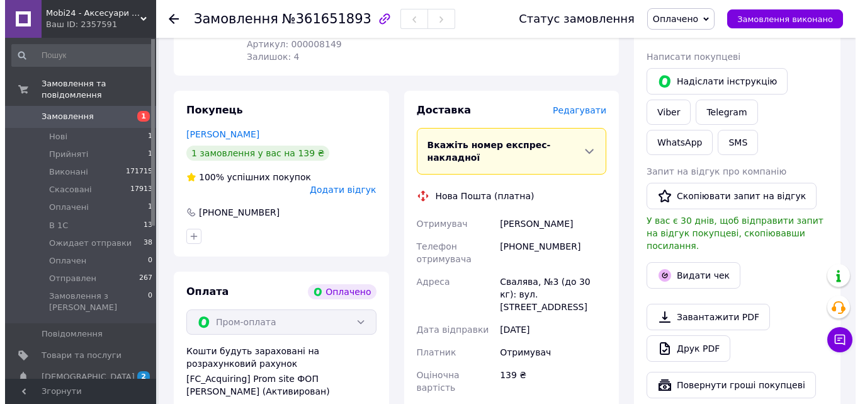
scroll to position [567, 0]
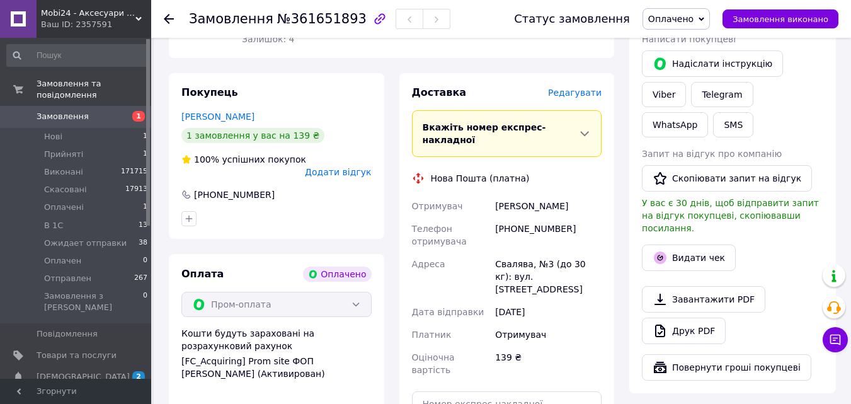
click at [585, 88] on span "Редагувати" at bounding box center [575, 93] width 54 height 10
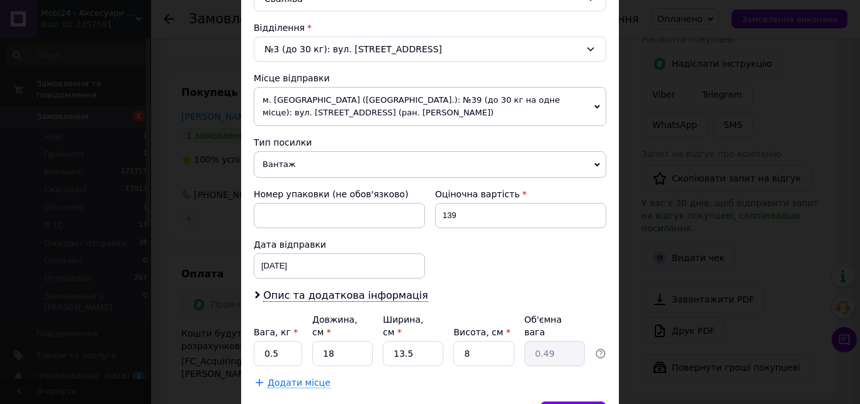
scroll to position [445, 0]
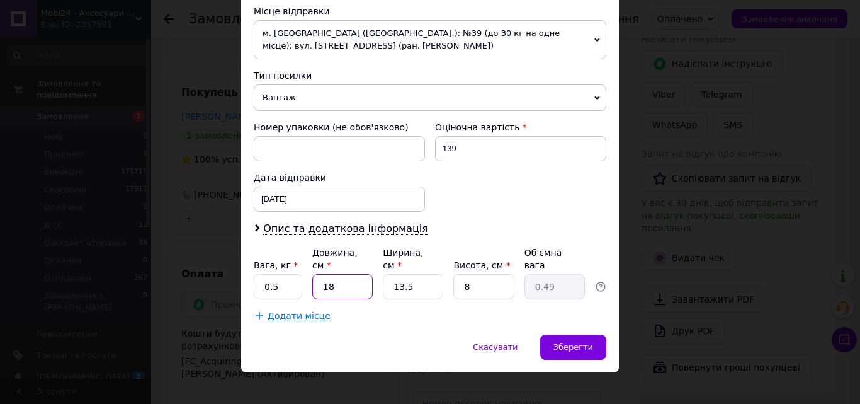
click at [350, 274] on input "18" at bounding box center [342, 286] width 60 height 25
type input "2"
type input "0.1"
type input "25"
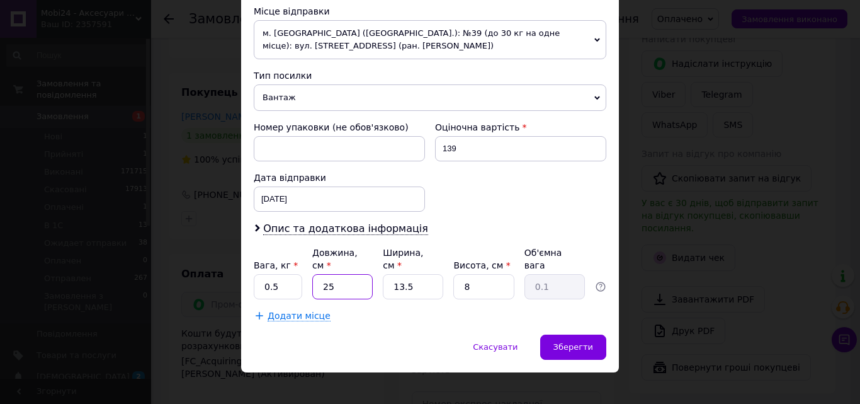
type input "0.68"
type input "25"
click at [413, 278] on input "13.5" at bounding box center [413, 286] width 60 height 25
type input "1"
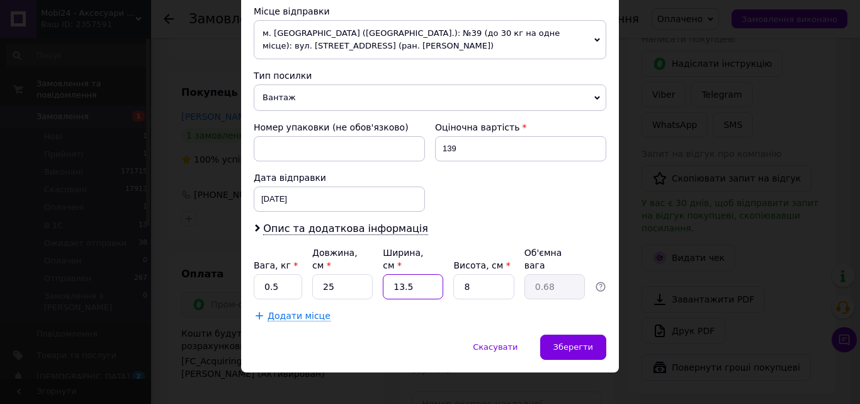
type input "0.1"
type input "12"
type input "0.6"
type input "12"
click at [488, 274] on input "8" at bounding box center [484, 286] width 60 height 25
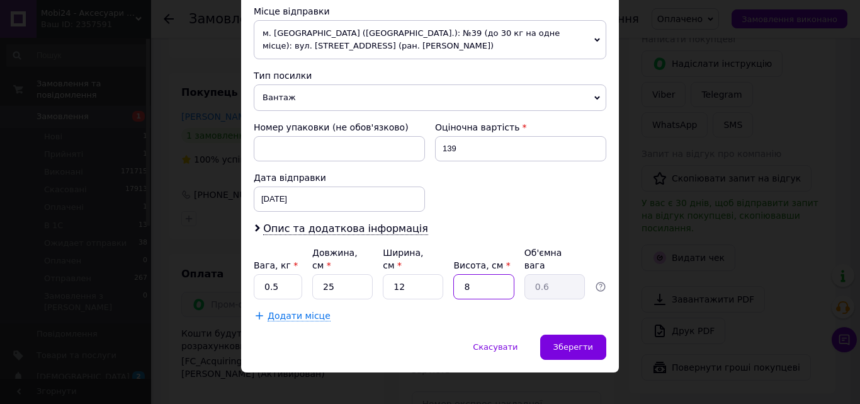
click at [488, 274] on input "8" at bounding box center [484, 286] width 60 height 25
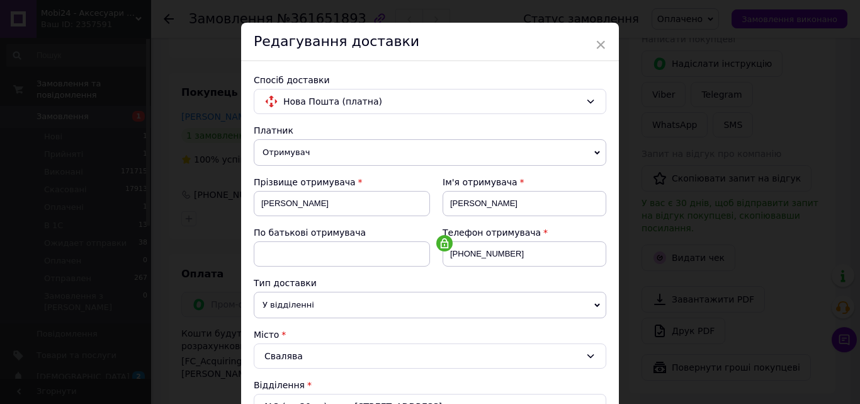
scroll to position [0, 0]
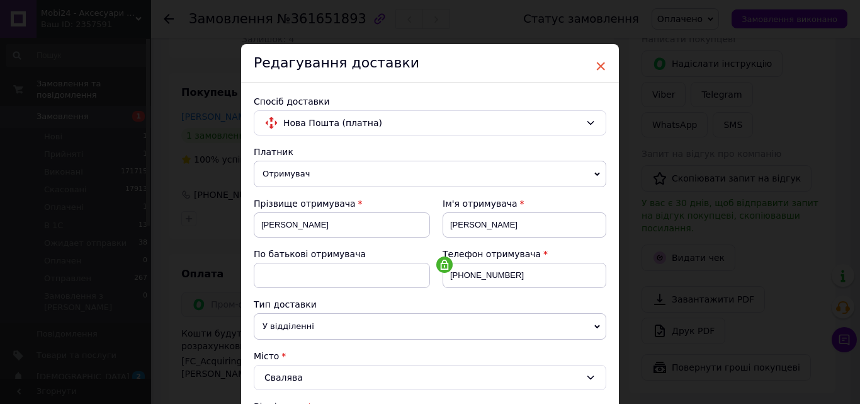
click at [602, 62] on span "×" at bounding box center [600, 65] width 11 height 21
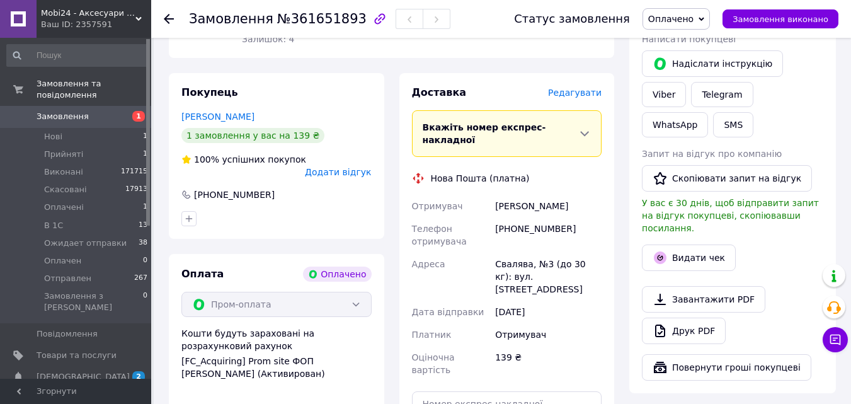
click at [585, 88] on span "Редагувати" at bounding box center [575, 93] width 54 height 10
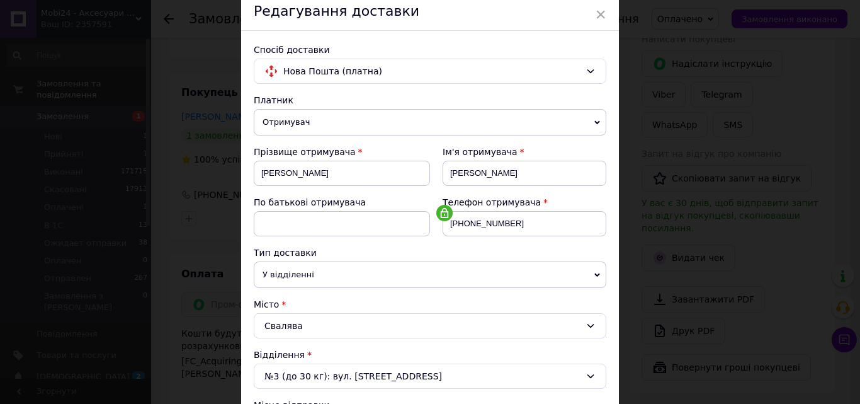
scroll to position [189, 0]
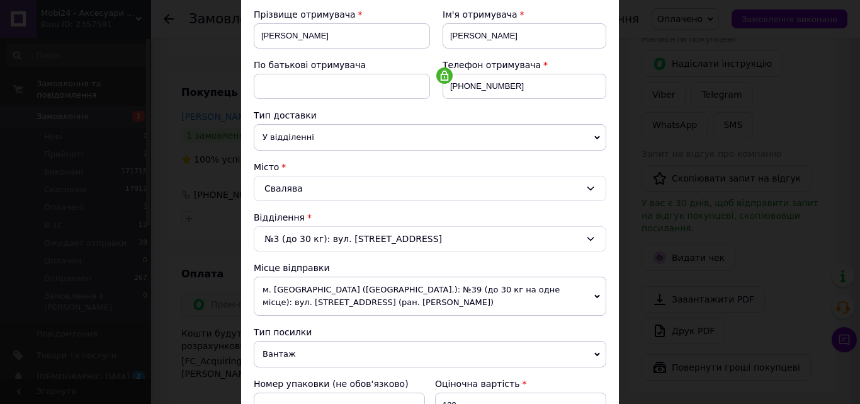
click at [592, 185] on icon at bounding box center [591, 188] width 10 height 10
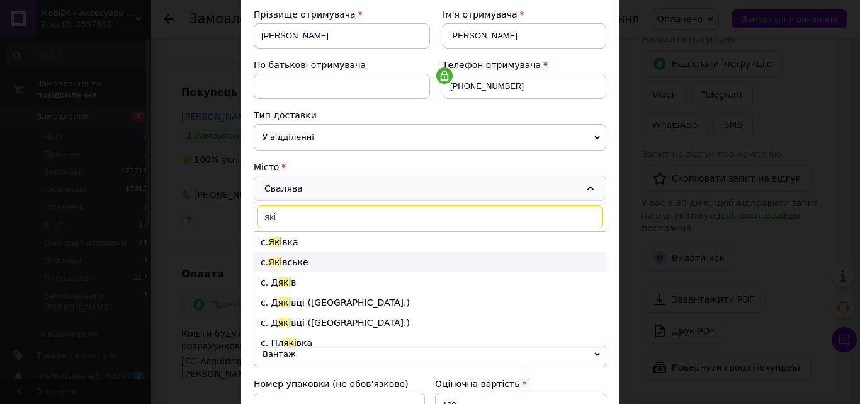
type input "які"
click at [287, 265] on li "с. Які вське" at bounding box center [429, 262] width 351 height 20
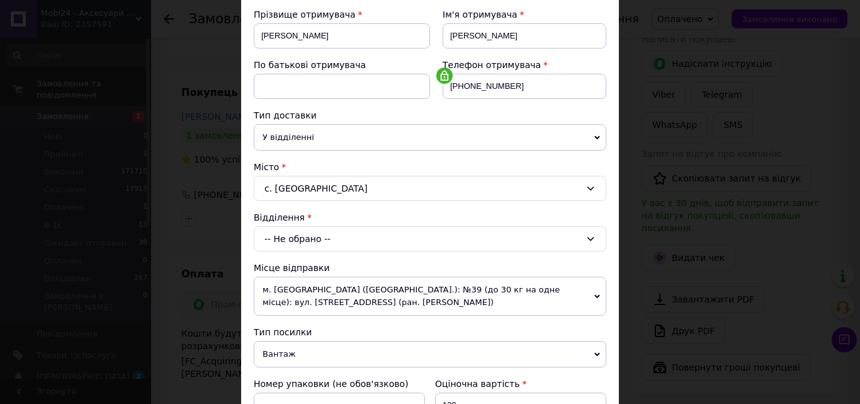
click at [593, 234] on icon at bounding box center [591, 239] width 10 height 10
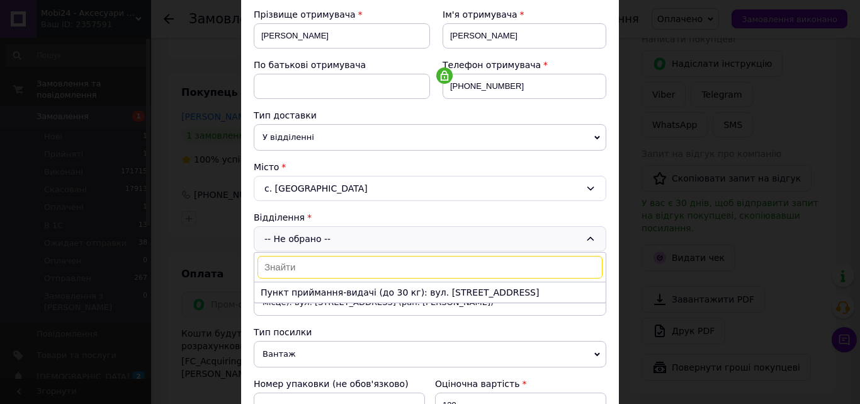
click at [440, 294] on li "Пункт приймання-видачі (до 30 кг): вул. Головна, 79а" at bounding box center [429, 292] width 351 height 20
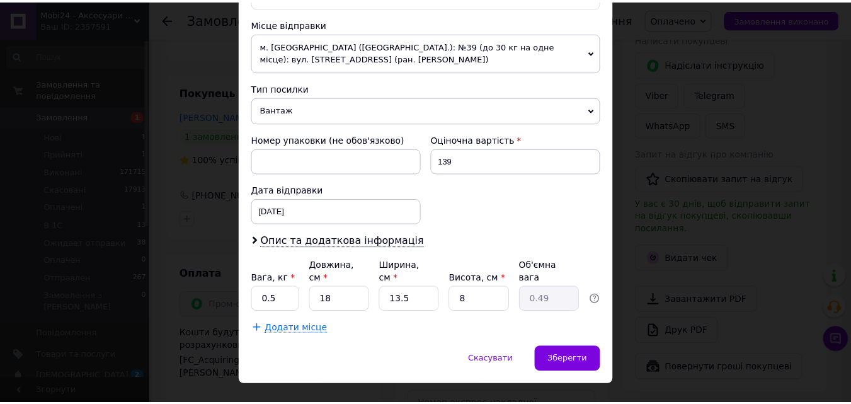
scroll to position [445, 0]
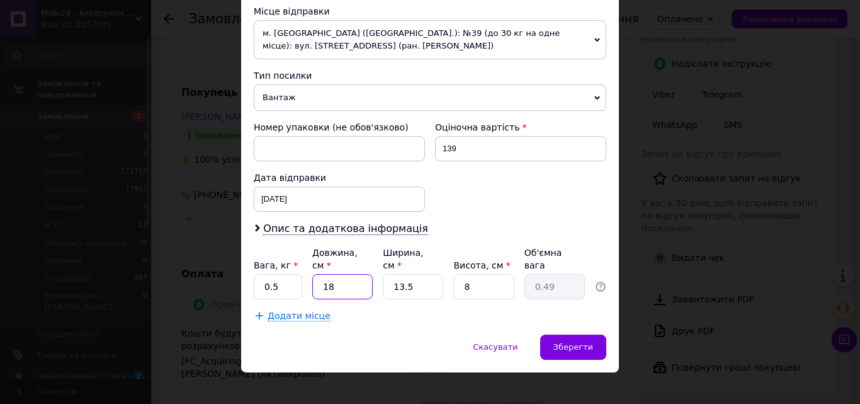
click at [349, 282] on input "18" at bounding box center [342, 286] width 60 height 25
type input "2"
type input "0.1"
type input "25"
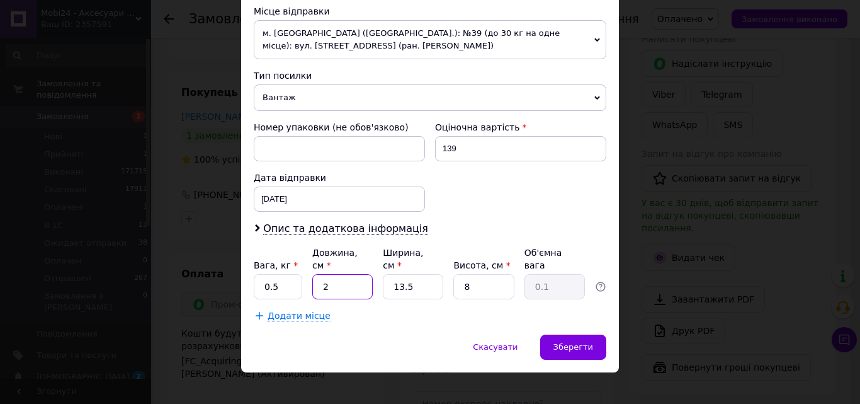
type input "0.68"
type input "25"
click at [415, 280] on input "13.5" at bounding box center [413, 286] width 60 height 25
type input "1"
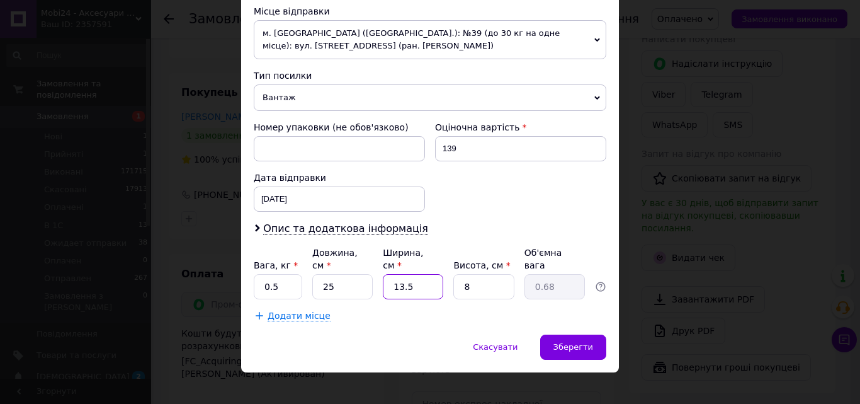
type input "0.1"
type input "12"
type input "0.6"
type input "12"
click at [475, 278] on input "8" at bounding box center [484, 286] width 60 height 25
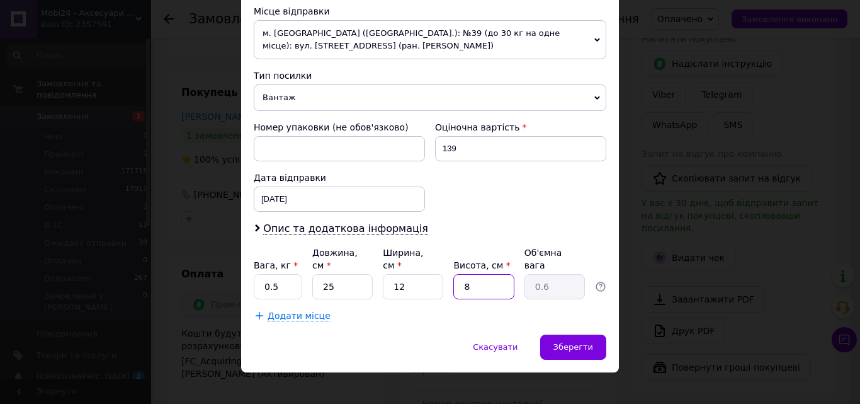
click at [475, 278] on input "8" at bounding box center [484, 286] width 60 height 25
type input "4"
type input "0.3"
type input "4"
click at [565, 342] on span "Зберегти" at bounding box center [574, 346] width 40 height 9
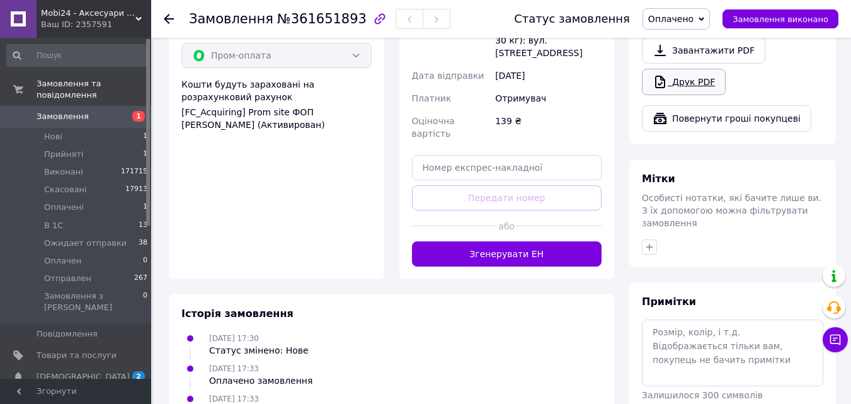
scroll to position [882, 0]
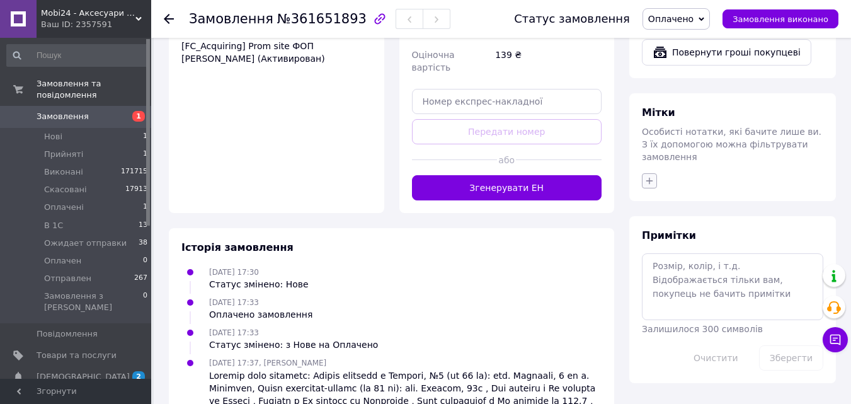
click at [651, 176] on icon "button" at bounding box center [649, 181] width 10 height 10
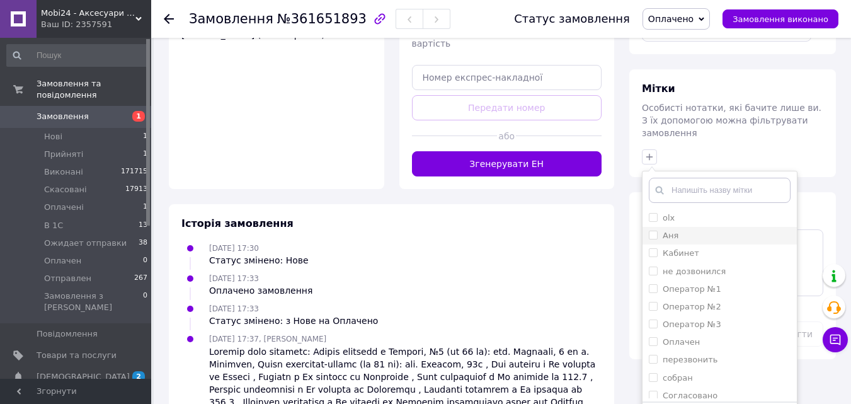
scroll to position [925, 0]
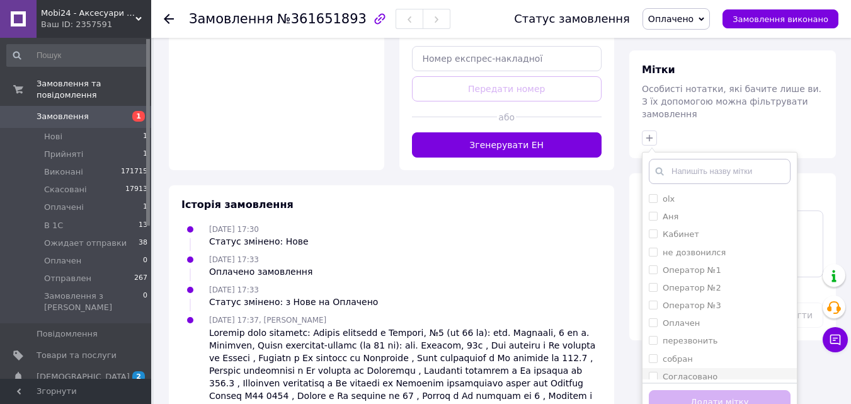
click at [649, 372] on input "Согласовано" at bounding box center [653, 376] width 8 height 8
checkbox input "true"
click at [693, 390] on button "Додати мітку" at bounding box center [720, 402] width 142 height 25
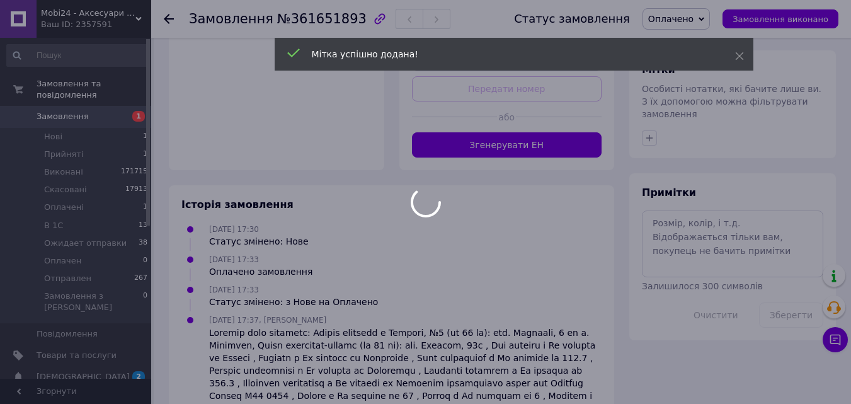
click at [711, 18] on div at bounding box center [425, 202] width 851 height 404
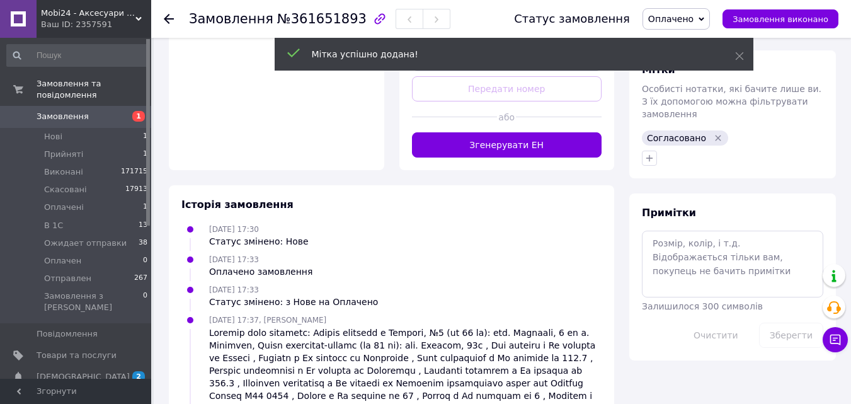
click at [710, 18] on span "Оплачено" at bounding box center [675, 18] width 67 height 21
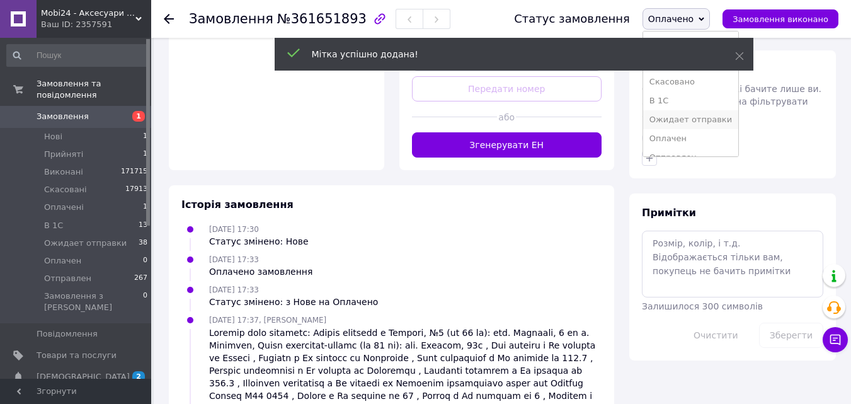
click at [719, 118] on li "Ожидает отправки" at bounding box center [690, 119] width 95 height 19
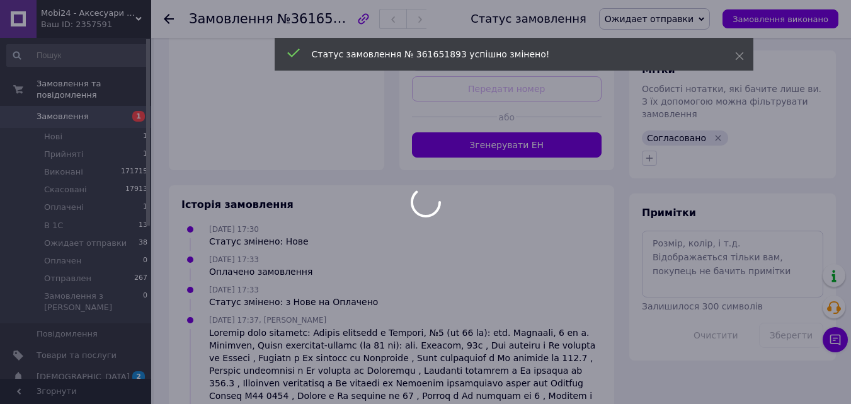
click at [99, 99] on div at bounding box center [425, 202] width 851 height 404
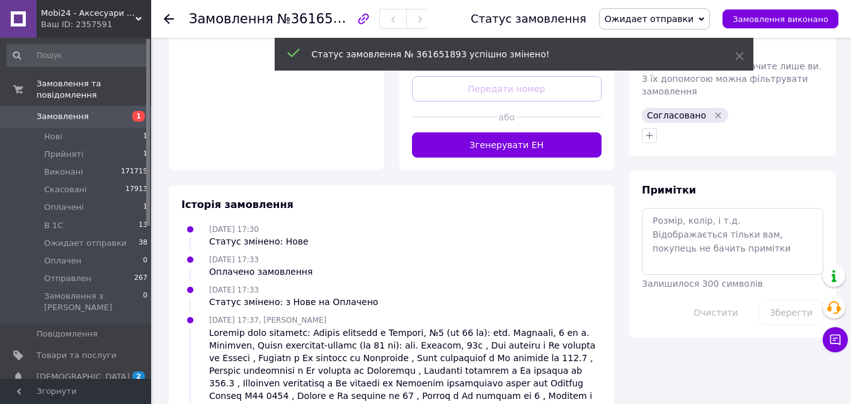
click at [103, 111] on span "Замовлення" at bounding box center [77, 116] width 80 height 11
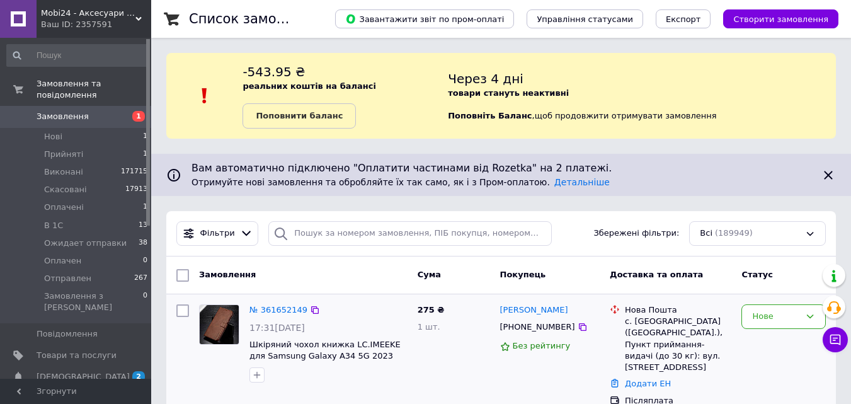
click at [222, 329] on img at bounding box center [219, 324] width 39 height 39
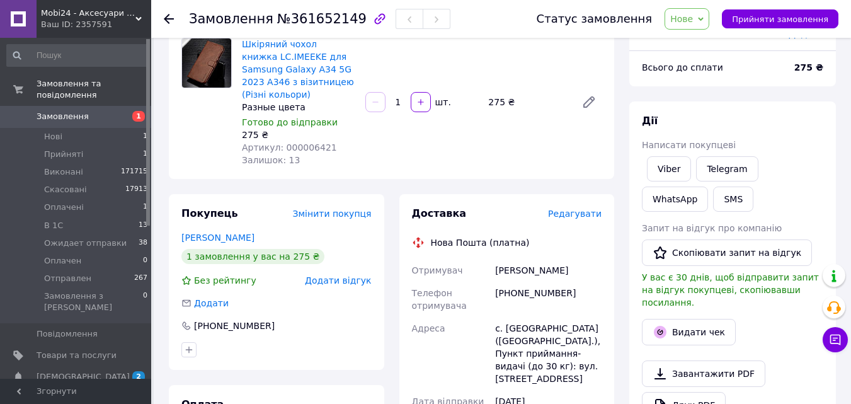
scroll to position [63, 0]
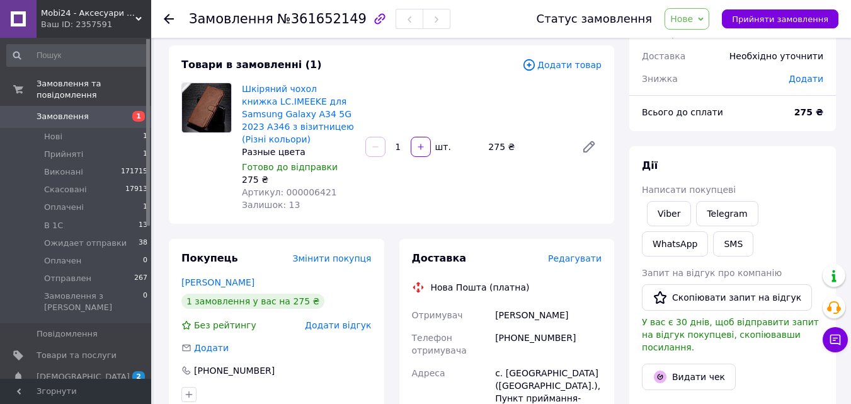
click at [304, 187] on span "Артикул: 000006421" at bounding box center [289, 192] width 95 height 10
copy span "000006421"
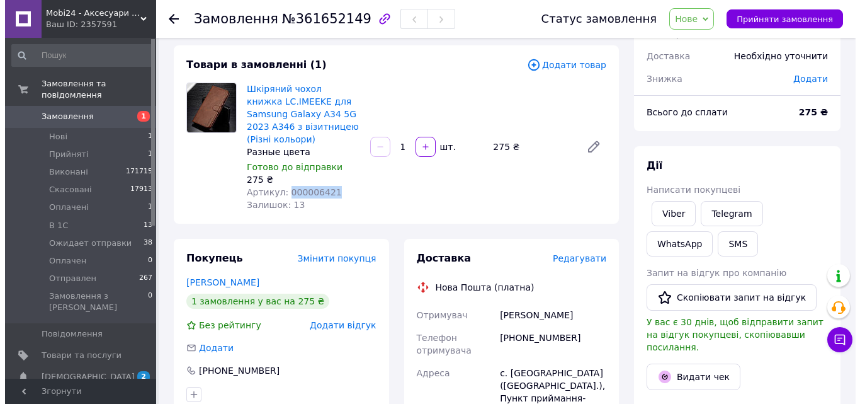
scroll to position [0, 0]
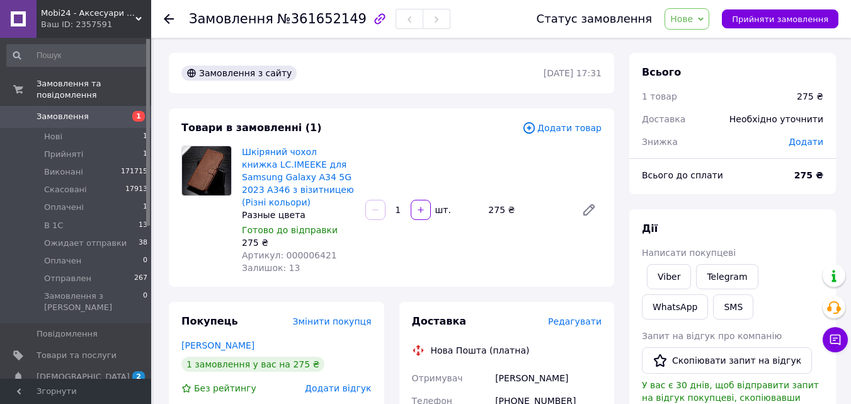
click at [536, 125] on icon at bounding box center [529, 128] width 14 height 14
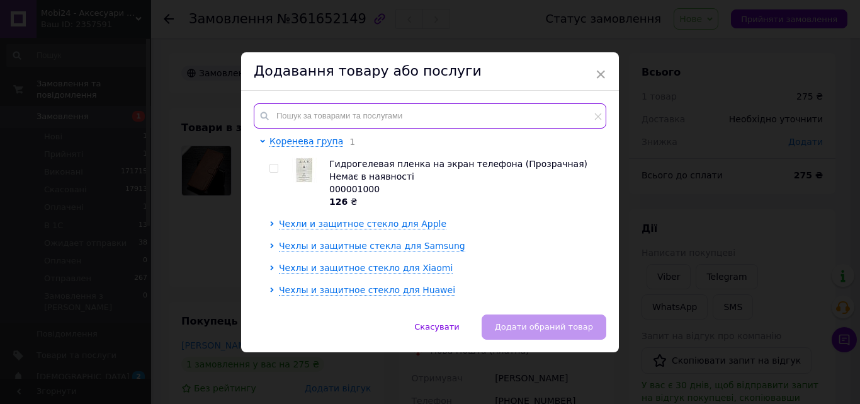
paste input "000006421"
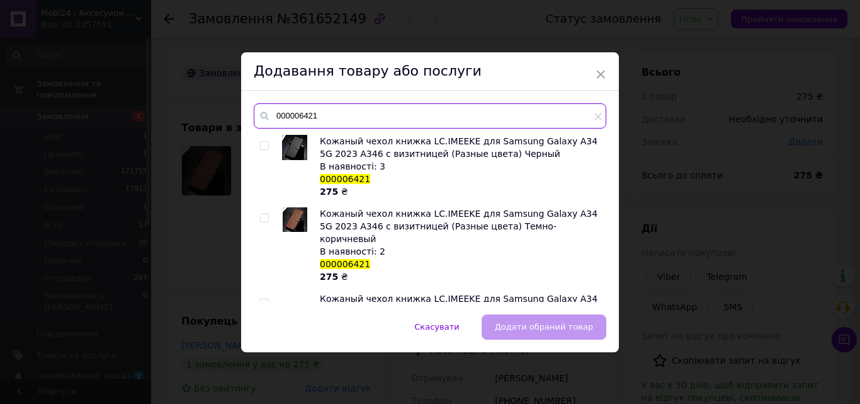
type input "000006421"
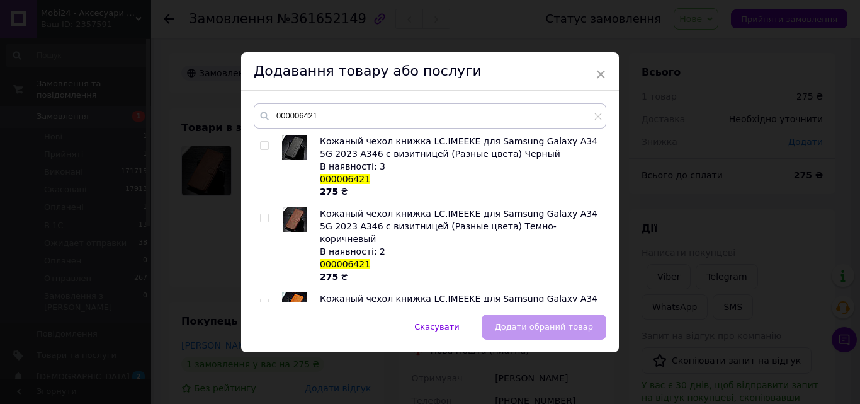
click at [264, 214] on input "checkbox" at bounding box center [264, 218] width 8 height 8
checkbox input "true"
drag, startPoint x: 539, startPoint y: 336, endPoint x: 507, endPoint y: 310, distance: 41.1
click at [538, 333] on button "Додати обраний товар" at bounding box center [544, 326] width 125 height 25
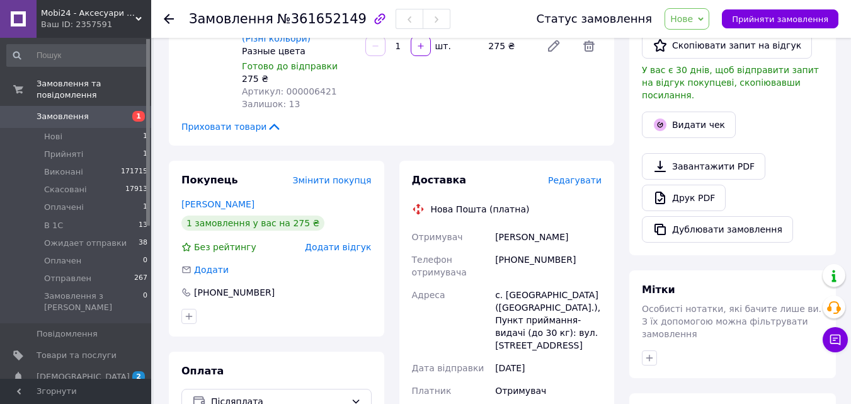
scroll to position [63, 0]
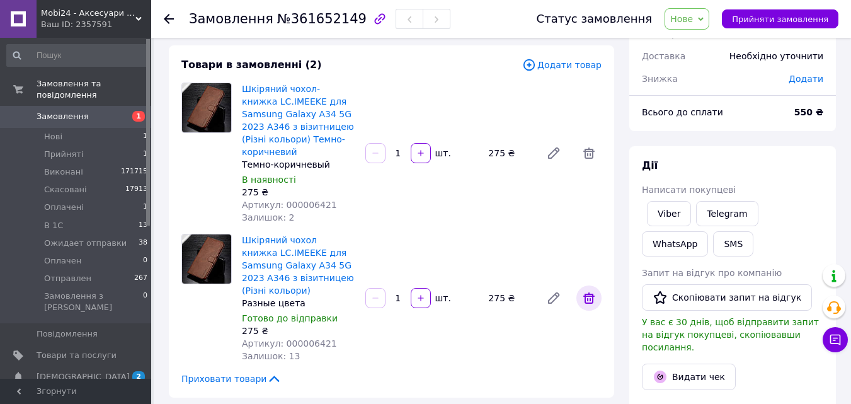
click at [594, 292] on icon at bounding box center [588, 297] width 11 height 11
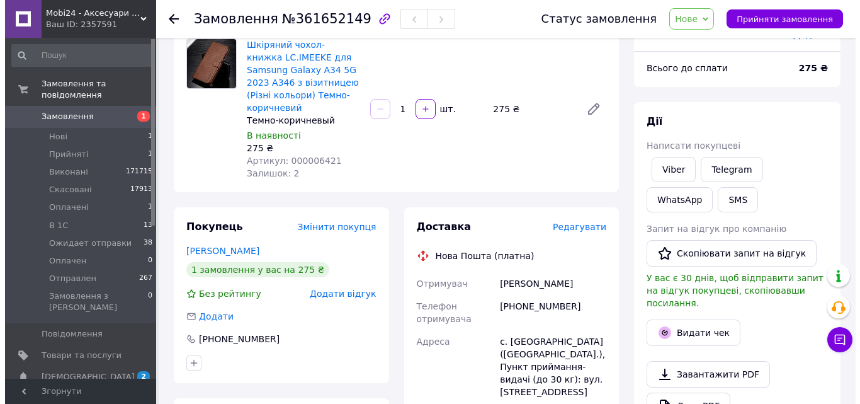
scroll to position [189, 0]
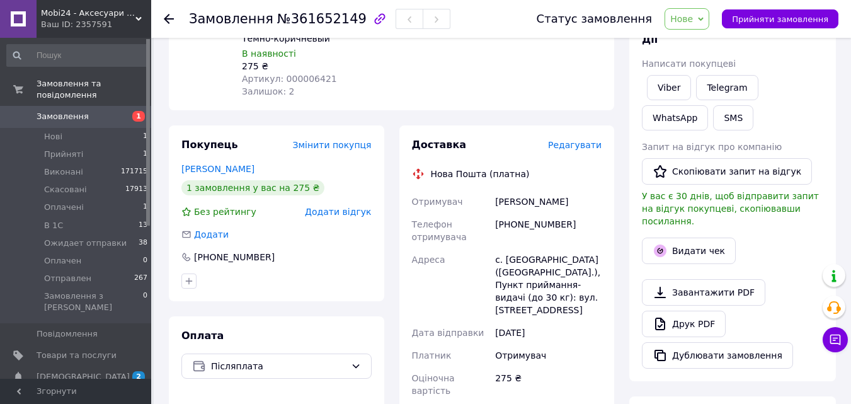
click at [578, 140] on span "Редагувати" at bounding box center [575, 145] width 54 height 10
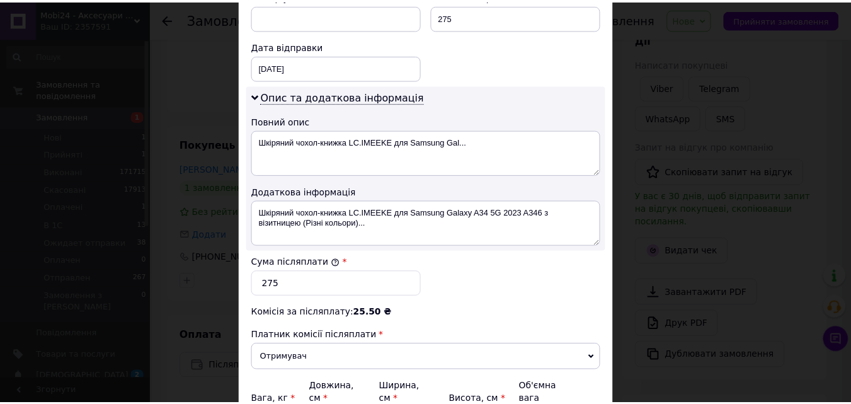
scroll to position [711, 0]
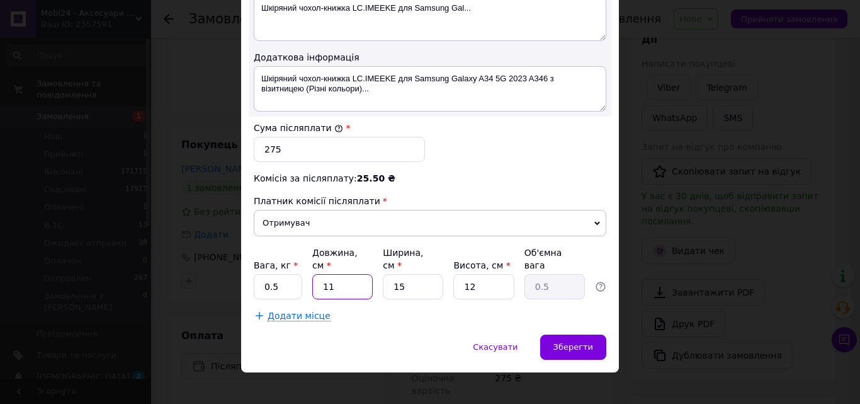
click at [350, 275] on input "11" at bounding box center [342, 286] width 60 height 25
type input "2"
type input "0.1"
type input "25"
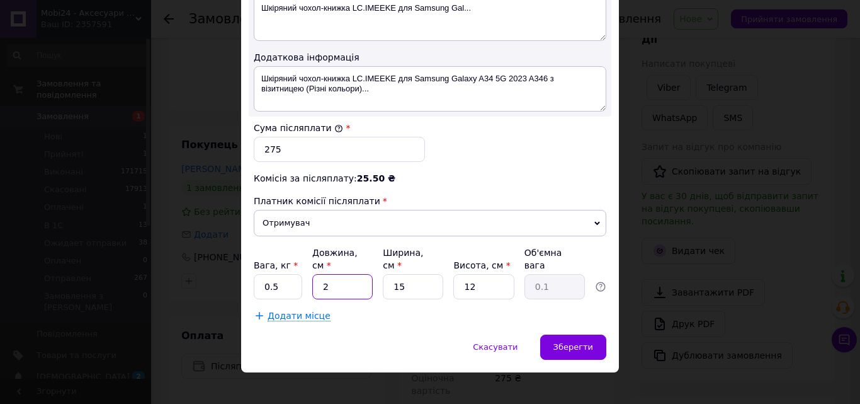
type input "1.13"
type input "25"
click at [413, 274] on input "15" at bounding box center [413, 286] width 60 height 25
type input "1"
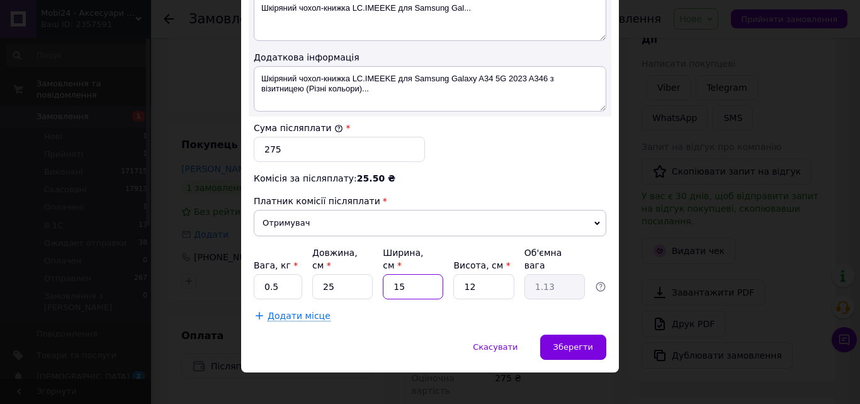
type input "0.1"
type input "12"
type input "0.9"
type input "12"
click at [487, 274] on input "12" at bounding box center [484, 286] width 60 height 25
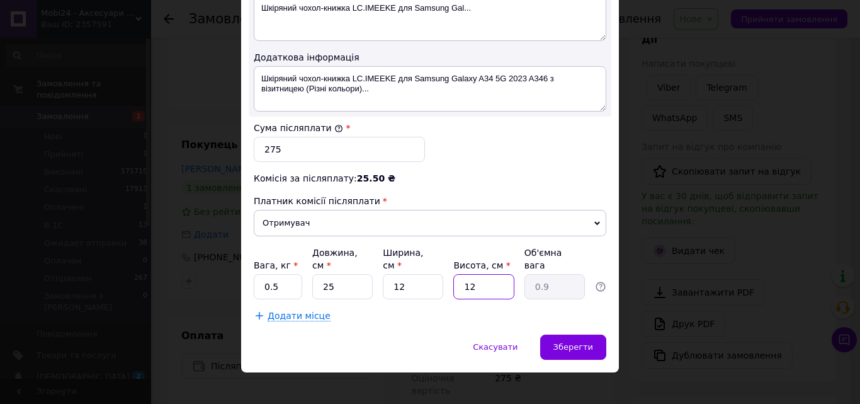
click at [487, 274] on input "12" at bounding box center [484, 286] width 60 height 25
type input "4"
type input "0.3"
type input "4"
click at [576, 342] on span "Зберегти" at bounding box center [574, 346] width 40 height 9
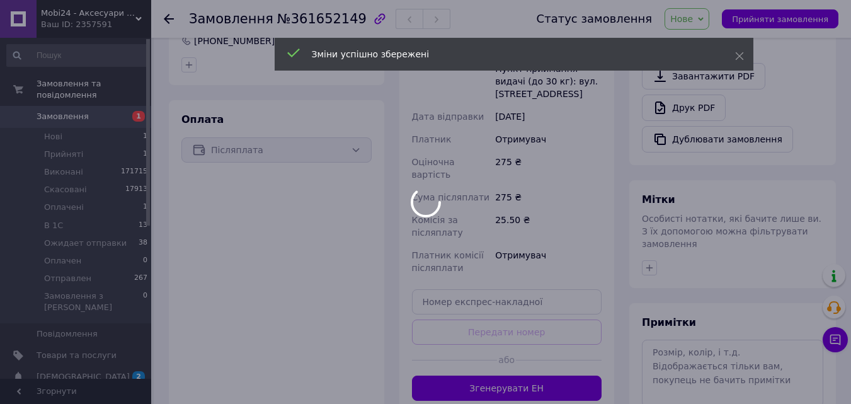
scroll to position [441, 0]
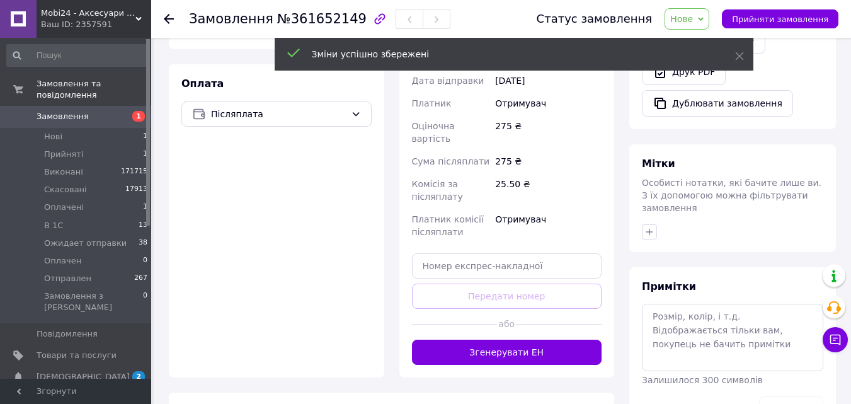
click at [650, 224] on button "button" at bounding box center [649, 231] width 15 height 15
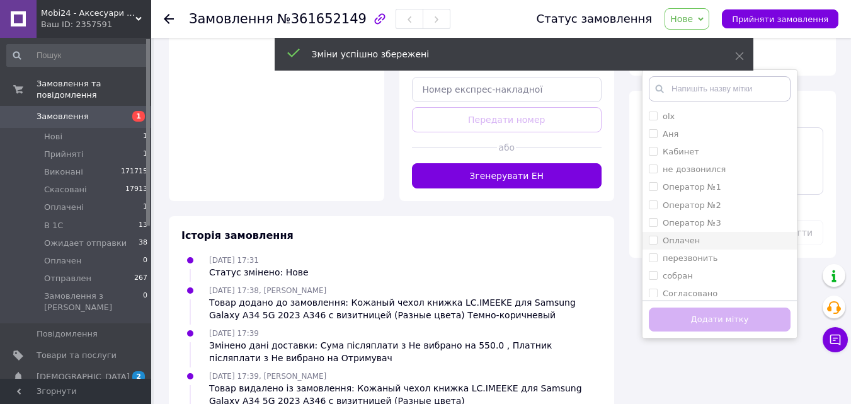
scroll to position [630, 0]
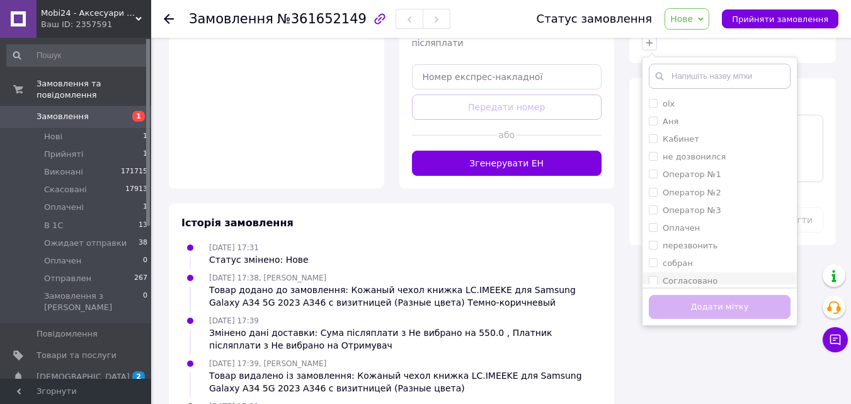
click at [648, 272] on li "Согласовано" at bounding box center [719, 281] width 154 height 18
checkbox input "true"
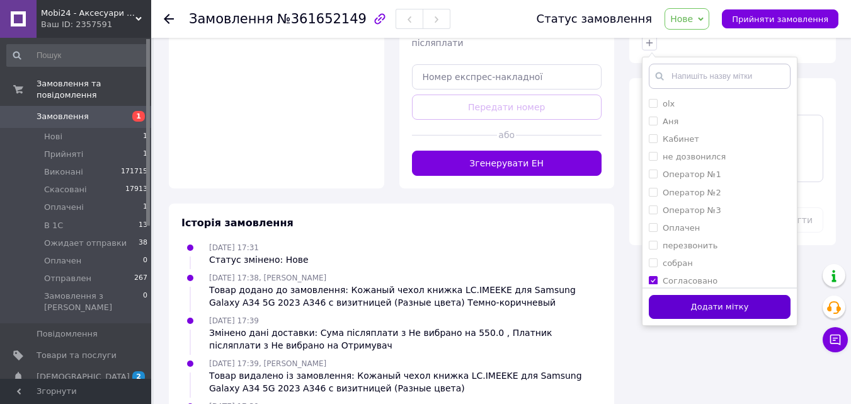
click at [679, 295] on button "Додати мітку" at bounding box center [720, 307] width 142 height 25
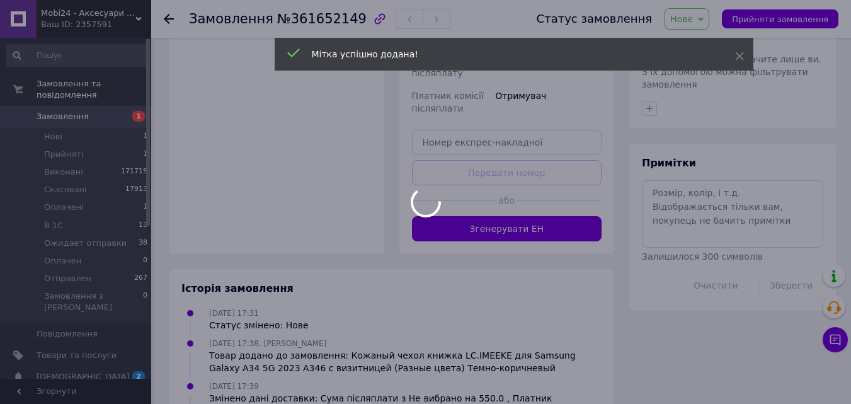
scroll to position [441, 0]
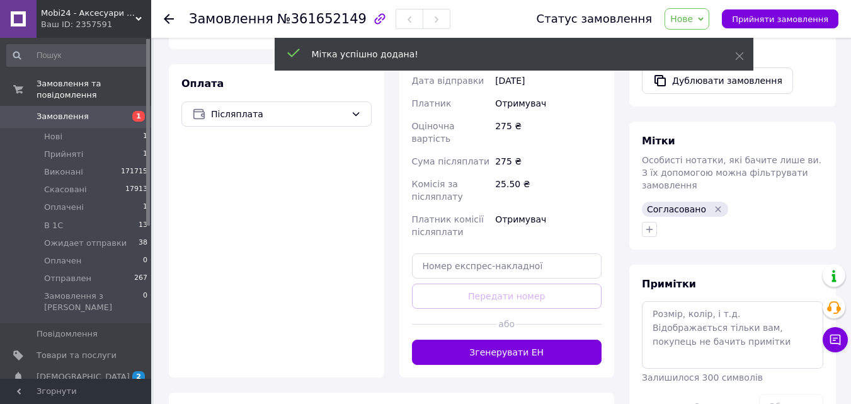
click at [709, 15] on span "Нове" at bounding box center [687, 18] width 45 height 21
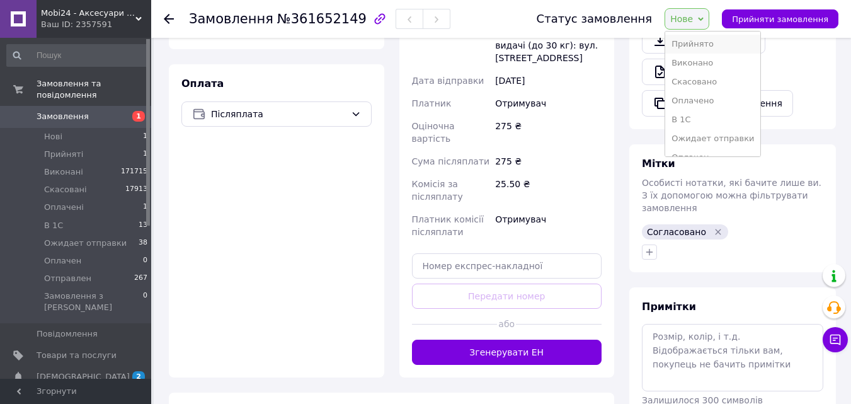
click at [709, 47] on li "Прийнято" at bounding box center [712, 44] width 95 height 19
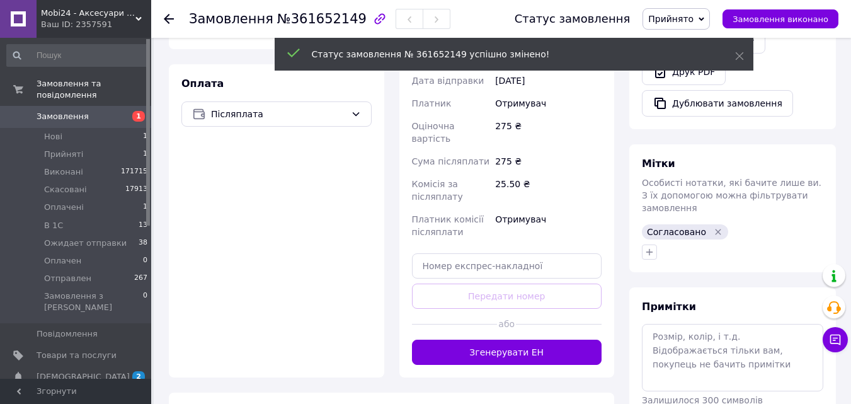
click at [704, 20] on icon at bounding box center [702, 19] width 6 height 6
click at [709, 118] on li "Ожидает отправки" at bounding box center [690, 119] width 95 height 19
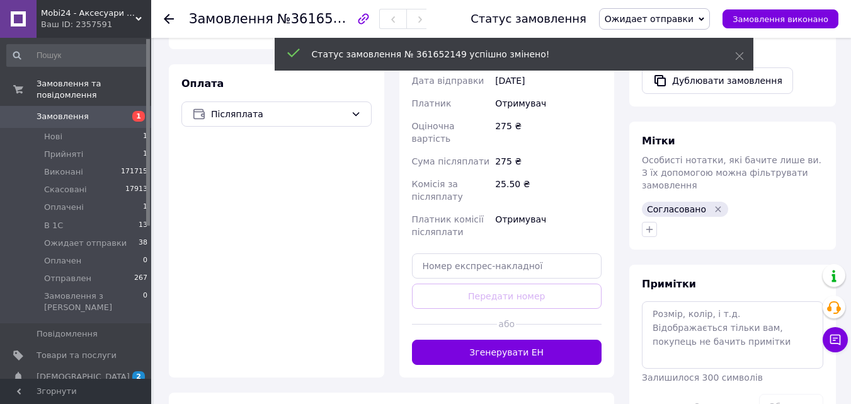
click at [96, 106] on link "Замовлення 1" at bounding box center [77, 116] width 155 height 21
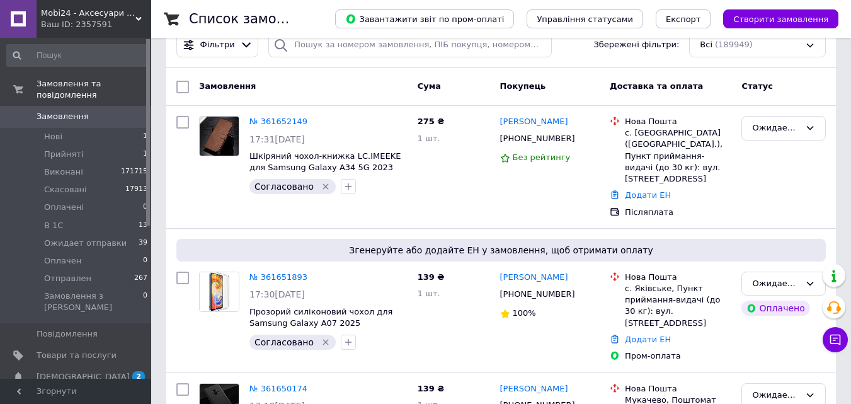
scroll to position [189, 0]
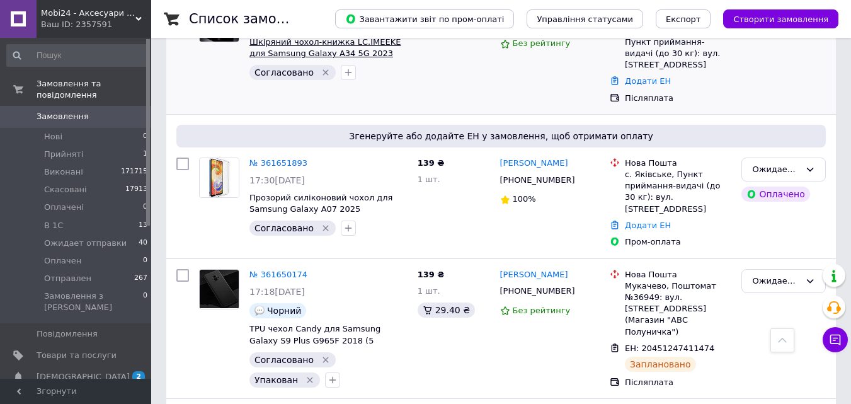
scroll to position [378, 0]
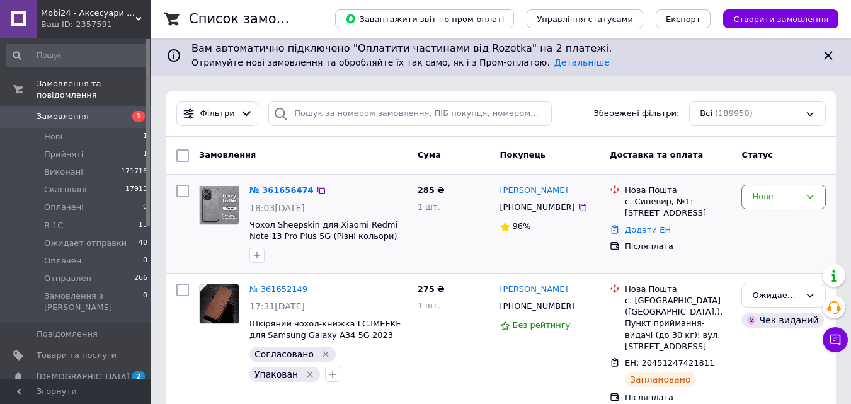
scroll to position [189, 0]
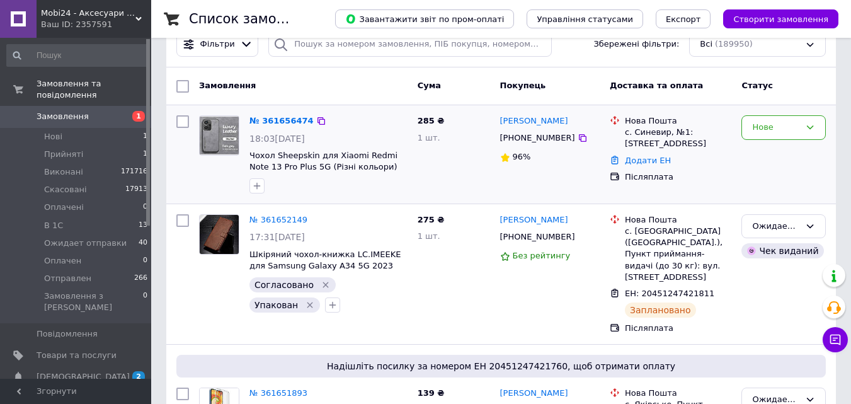
click at [215, 139] on img at bounding box center [219, 136] width 39 height 38
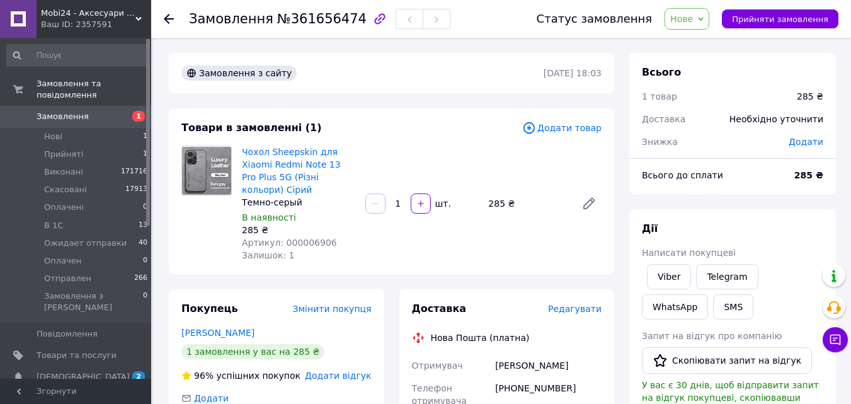
click at [123, 111] on span "1" at bounding box center [134, 116] width 35 height 11
